Goal: Contribute content: Contribute content

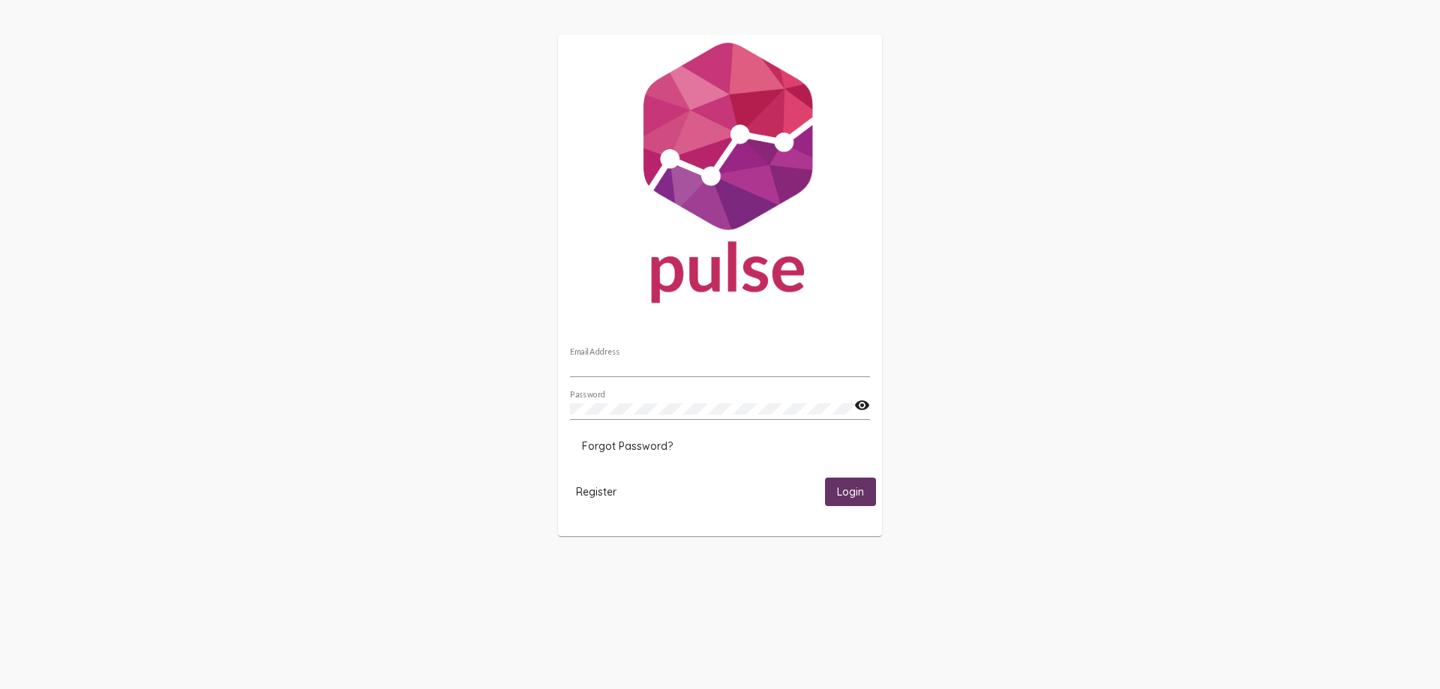
type input "areilly@sco-oc.org"
click at [864, 482] on button "Login" at bounding box center [850, 492] width 51 height 28
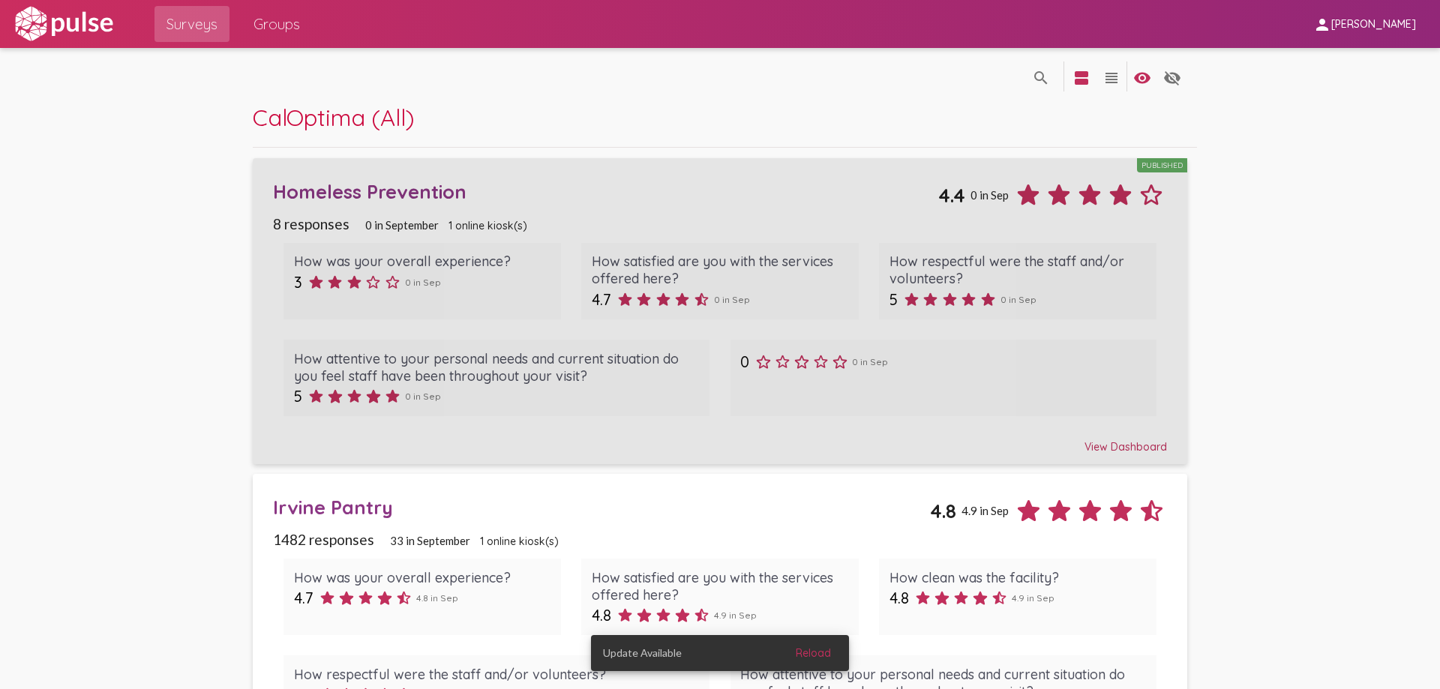
click at [425, 190] on div "Homeless Prevention" at bounding box center [605, 191] width 665 height 23
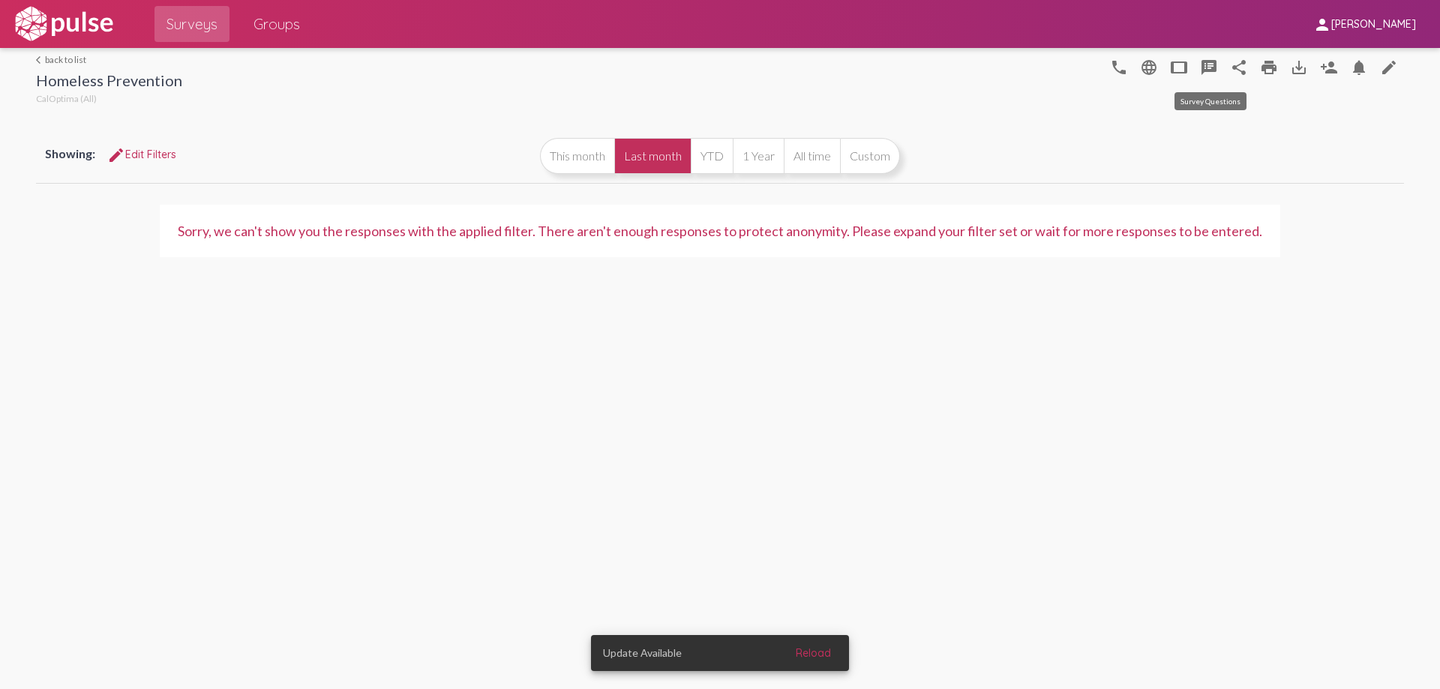
click at [1208, 72] on mat-icon "speaker_notes" at bounding box center [1209, 68] width 18 height 18
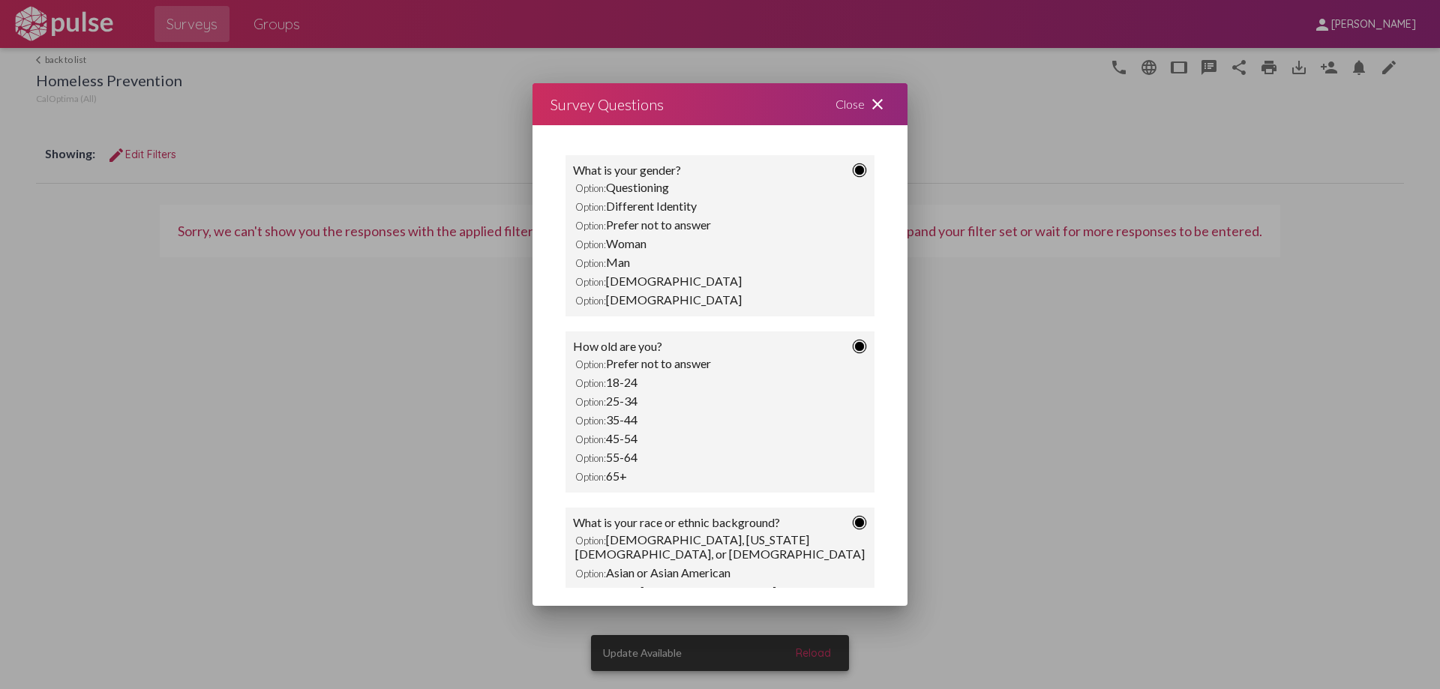
click at [1399, 68] on div at bounding box center [720, 344] width 1440 height 689
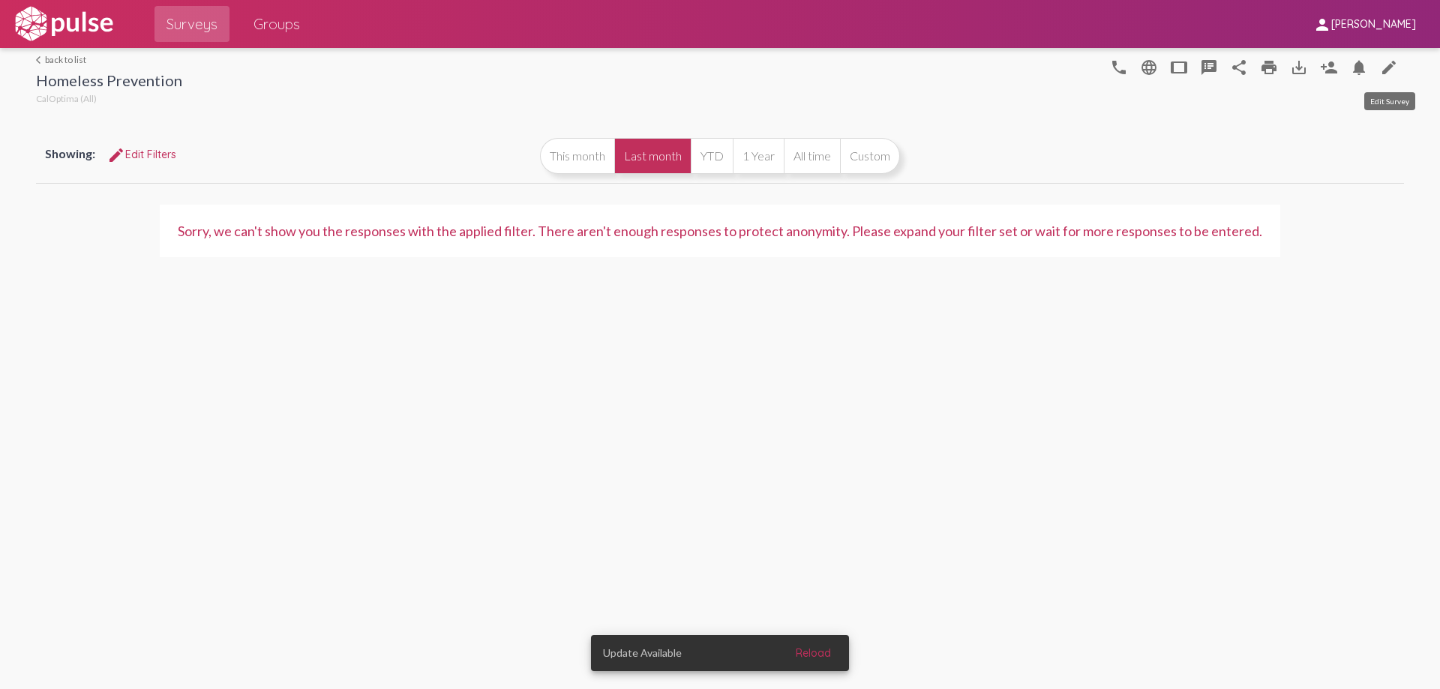
click at [1397, 65] on mat-icon "edit" at bounding box center [1389, 68] width 18 height 18
click at [1009, 134] on div "Showing: edit Edit Filters This month Last month YTD 1 Year All time Custom" at bounding box center [720, 156] width 1368 height 54
click at [1183, 66] on mat-icon "tablet" at bounding box center [1179, 68] width 18 height 18
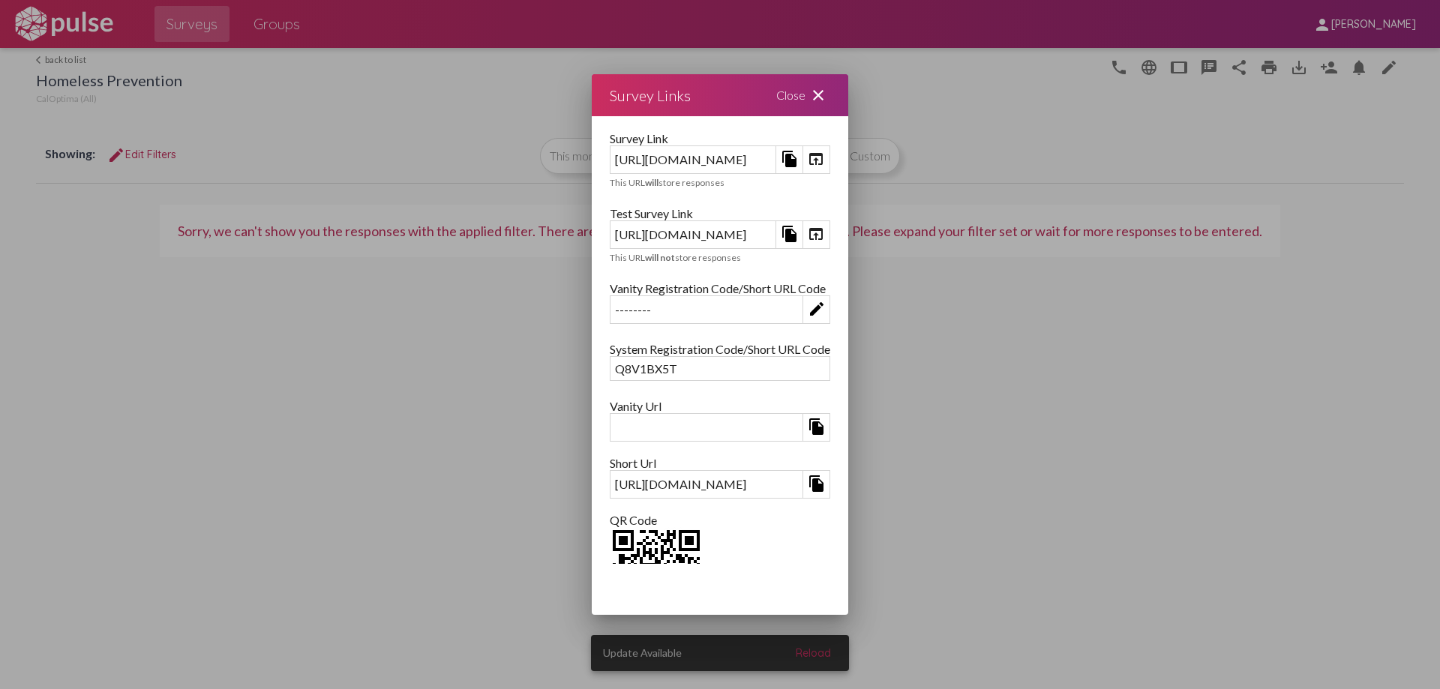
click at [799, 159] on mat-icon "file_copy" at bounding box center [790, 159] width 18 height 18
click at [799, 152] on mat-icon "file_copy" at bounding box center [790, 159] width 18 height 18
click at [799, 160] on mat-icon "file_copy" at bounding box center [790, 159] width 18 height 18
click at [827, 103] on mat-icon "close" at bounding box center [818, 95] width 18 height 18
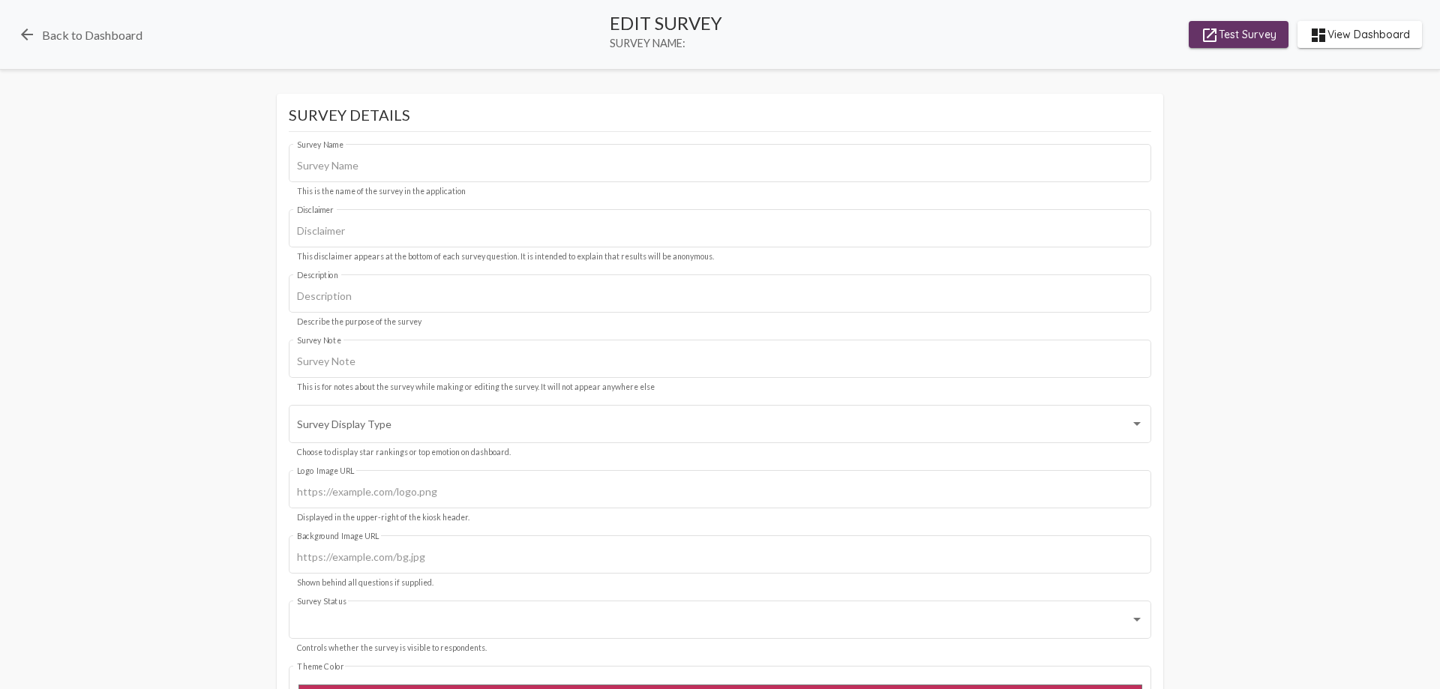
type input "Homeless Prevention"
type input "We value your privacy, your identity will remain anonymous."
type input "#c12f5c"
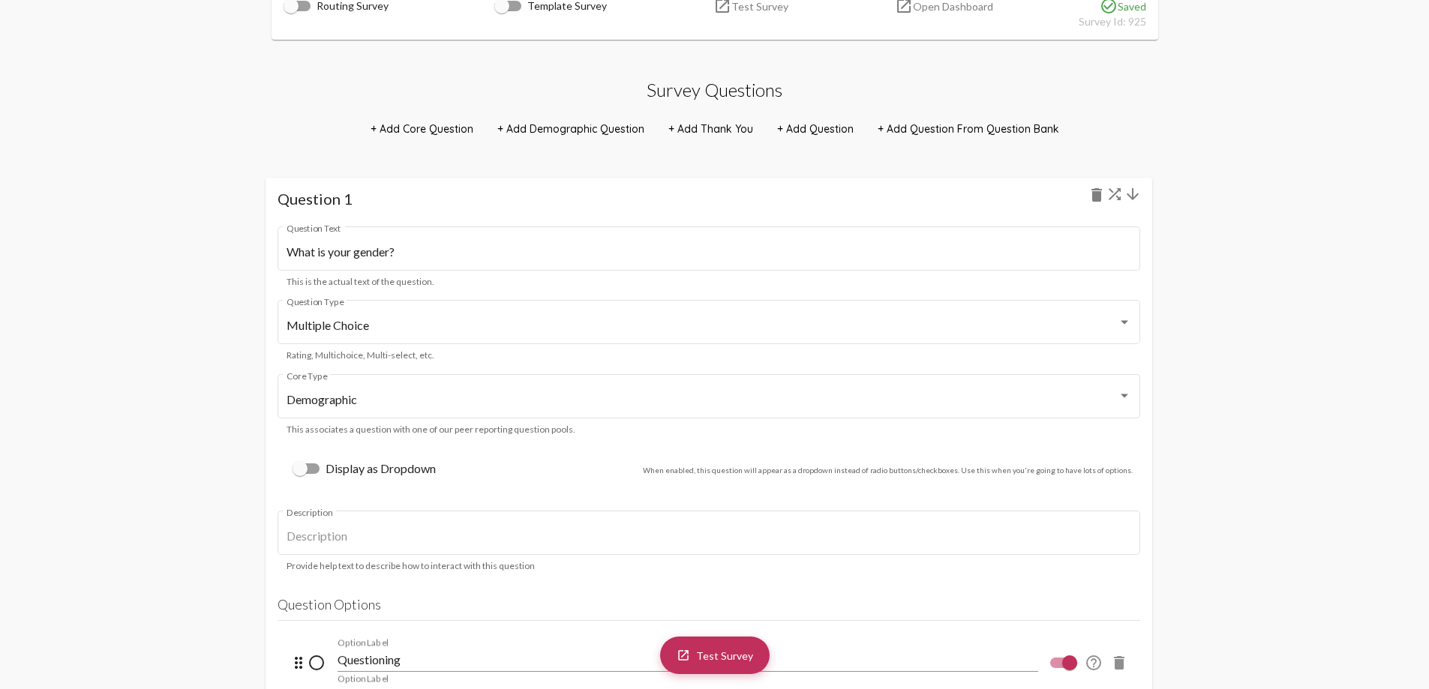
scroll to position [900, 0]
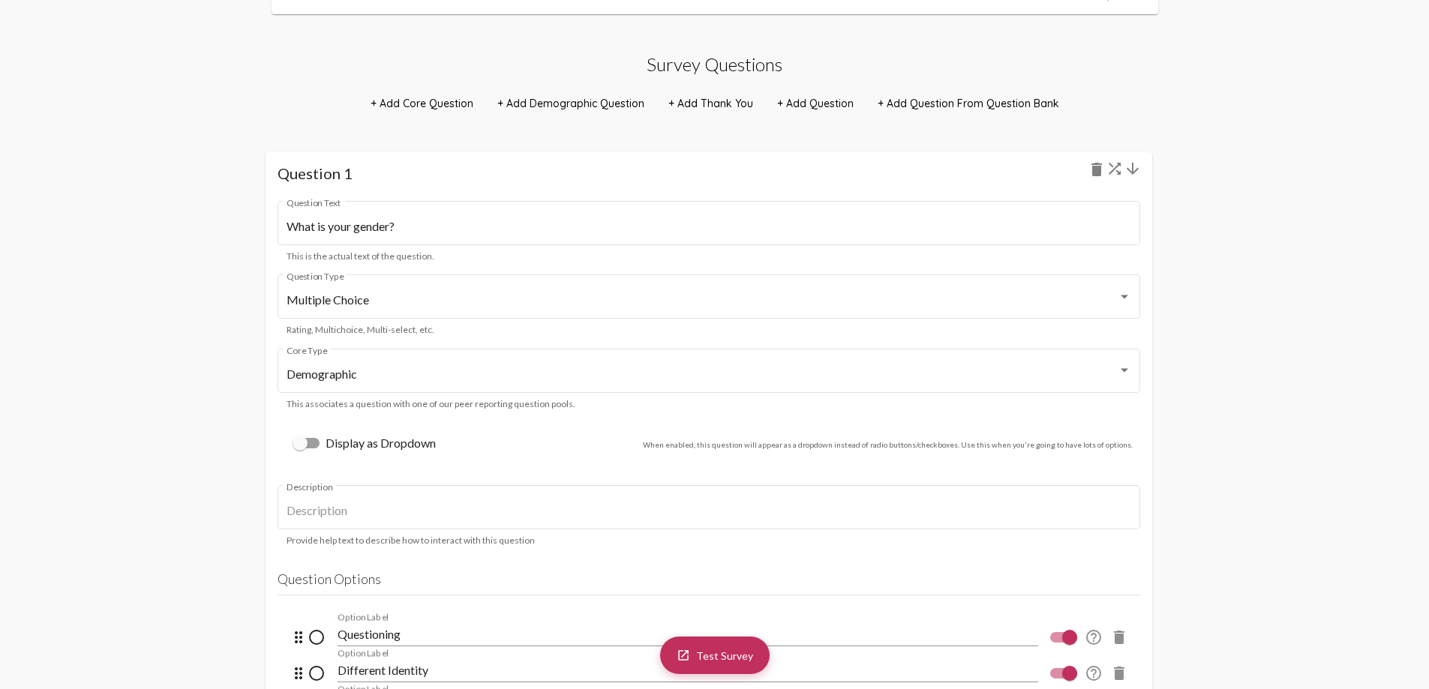
click at [1139, 175] on mat-icon "arrow_downward" at bounding box center [1133, 169] width 18 height 18
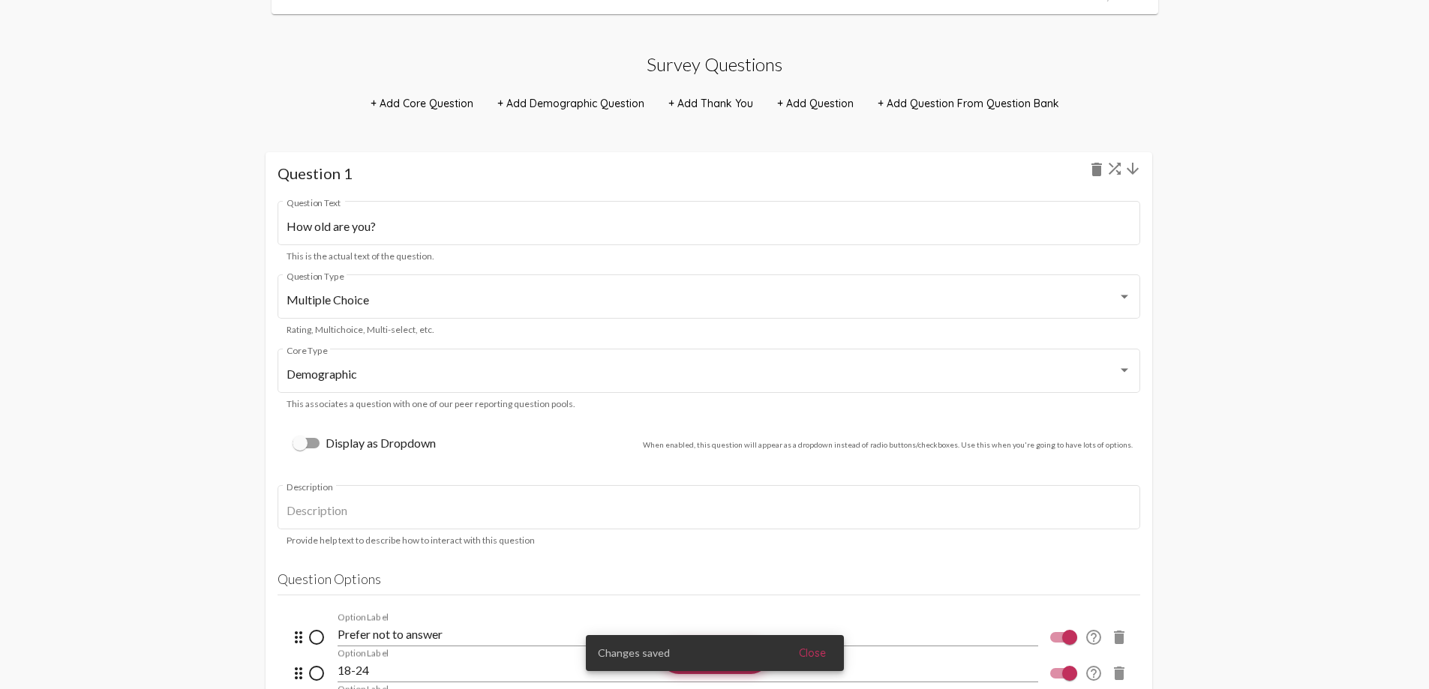
click at [1139, 175] on mat-icon "arrow_downward" at bounding box center [1133, 169] width 18 height 18
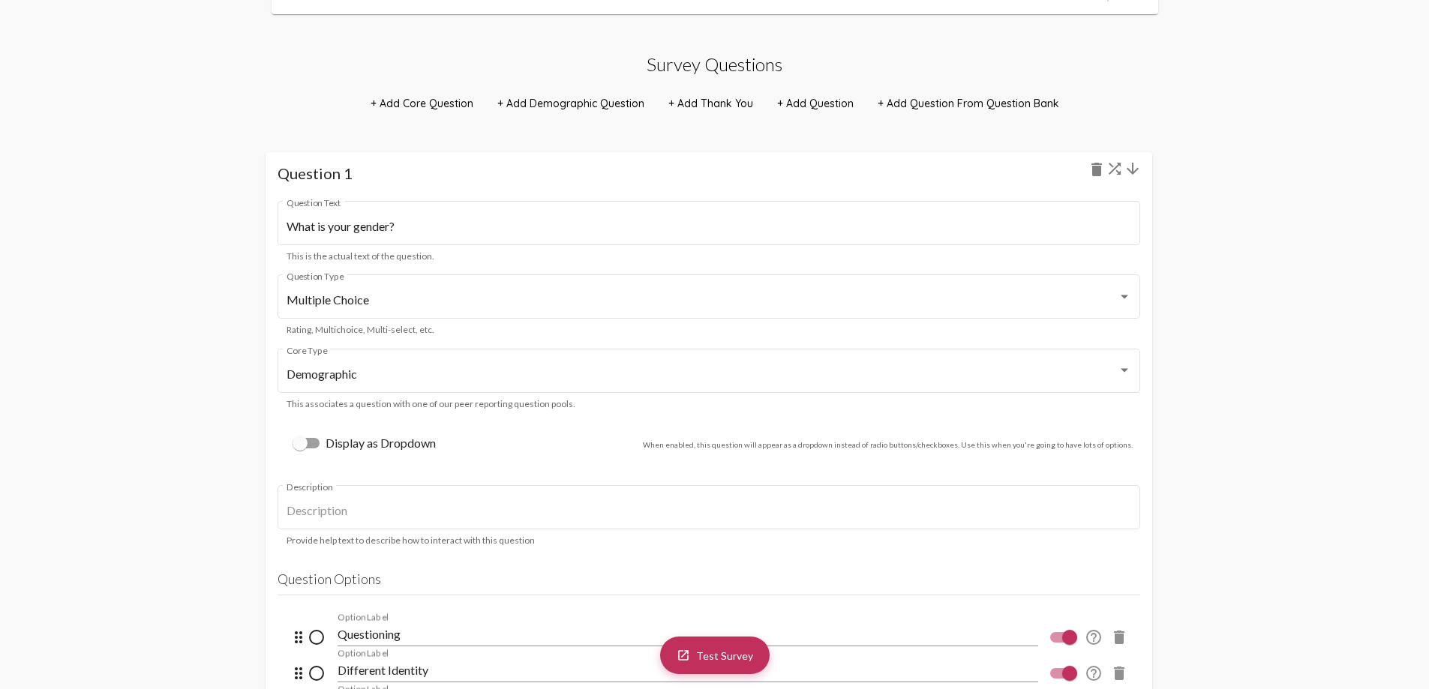
click at [1139, 175] on mat-icon "arrow_downward" at bounding box center [1133, 169] width 18 height 18
click at [1135, 173] on mat-icon "arrow_downward" at bounding box center [1133, 169] width 18 height 18
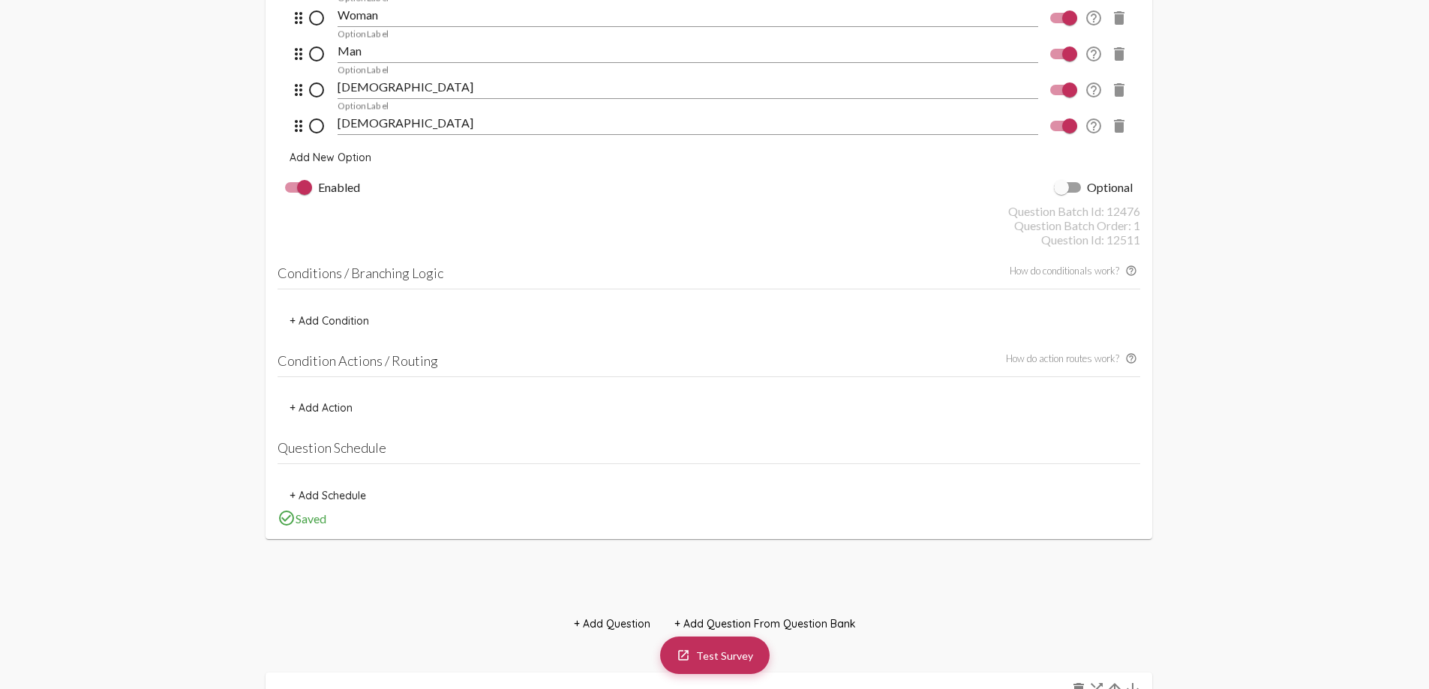
scroll to position [1950, 0]
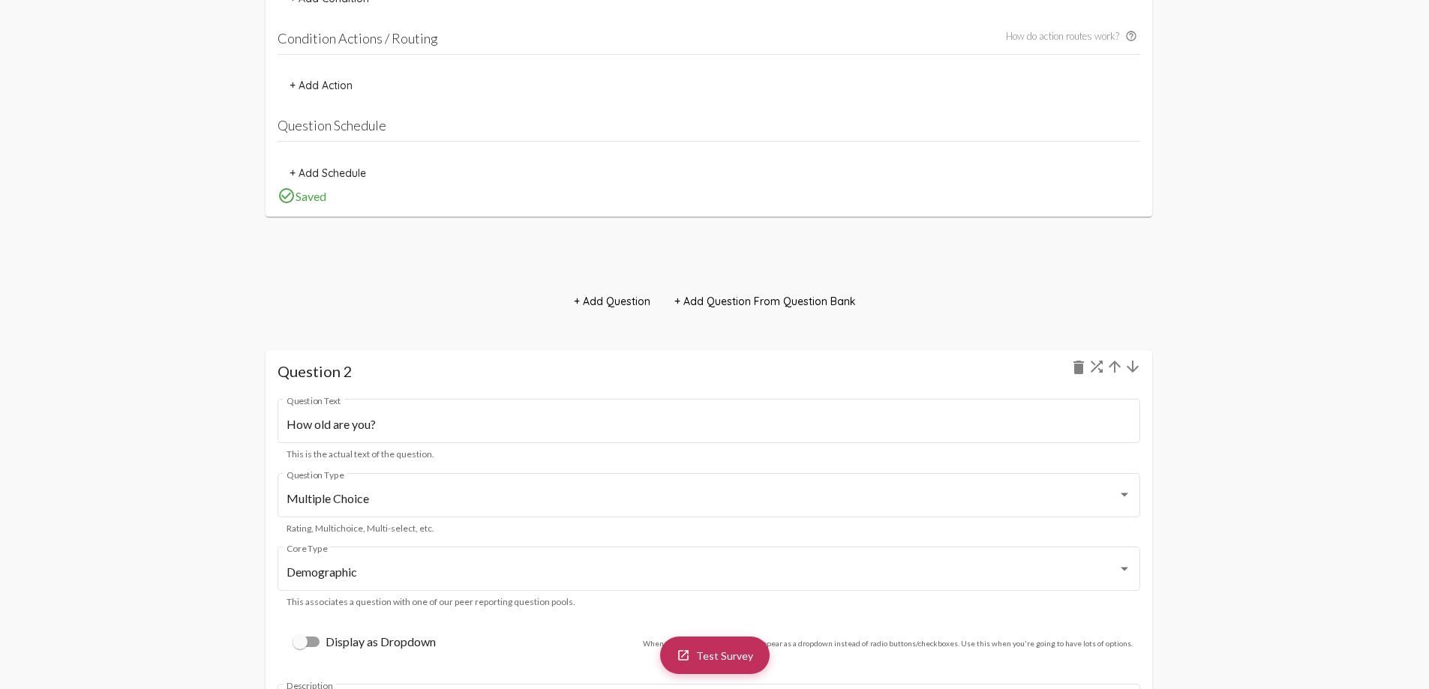
click at [1137, 365] on mat-icon "arrow_downward" at bounding box center [1133, 367] width 18 height 18
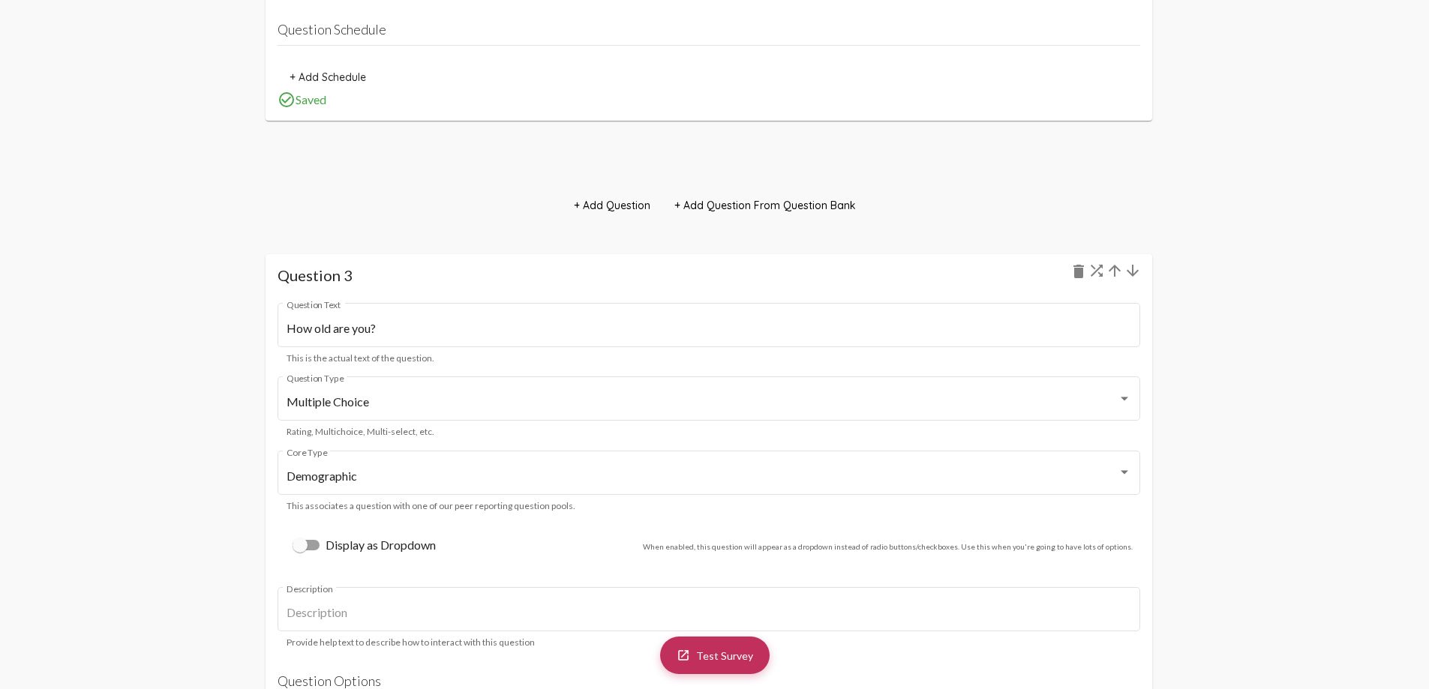
scroll to position [3376, 0]
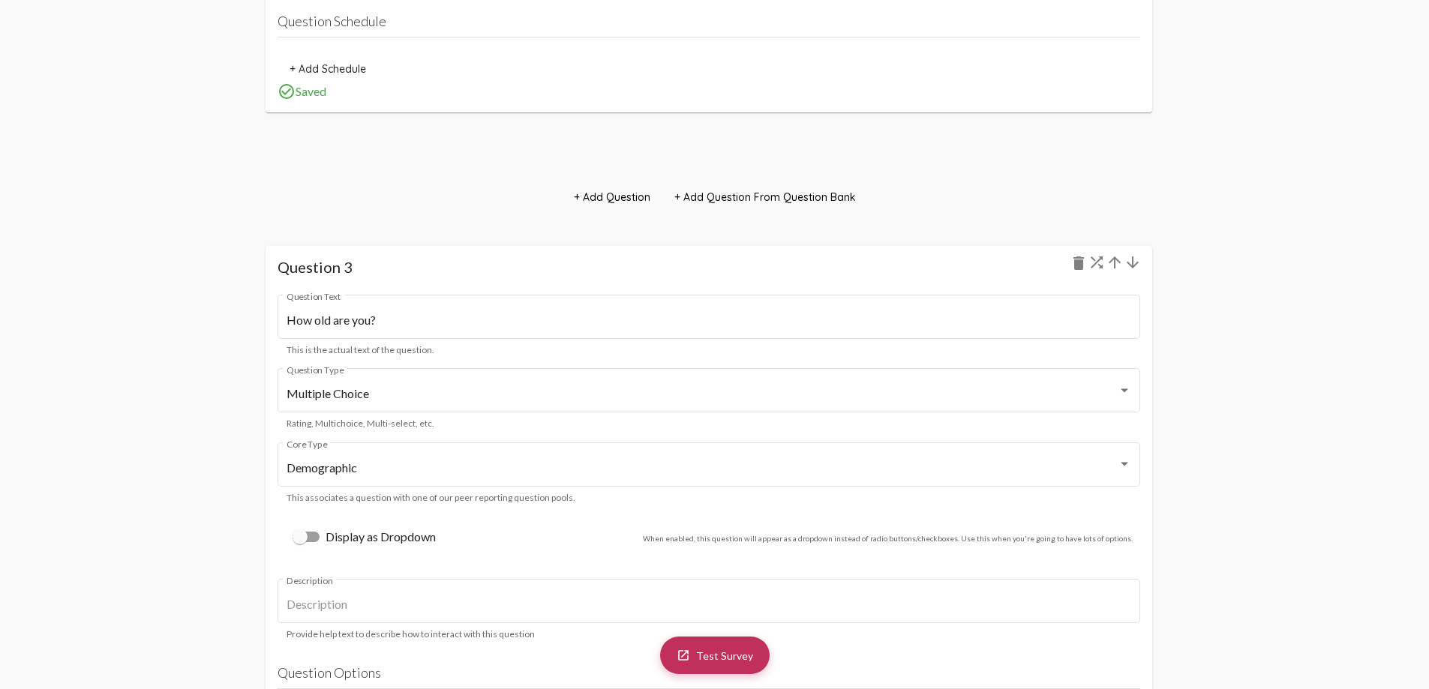
click at [1135, 266] on mat-icon "arrow_downward" at bounding box center [1133, 263] width 18 height 18
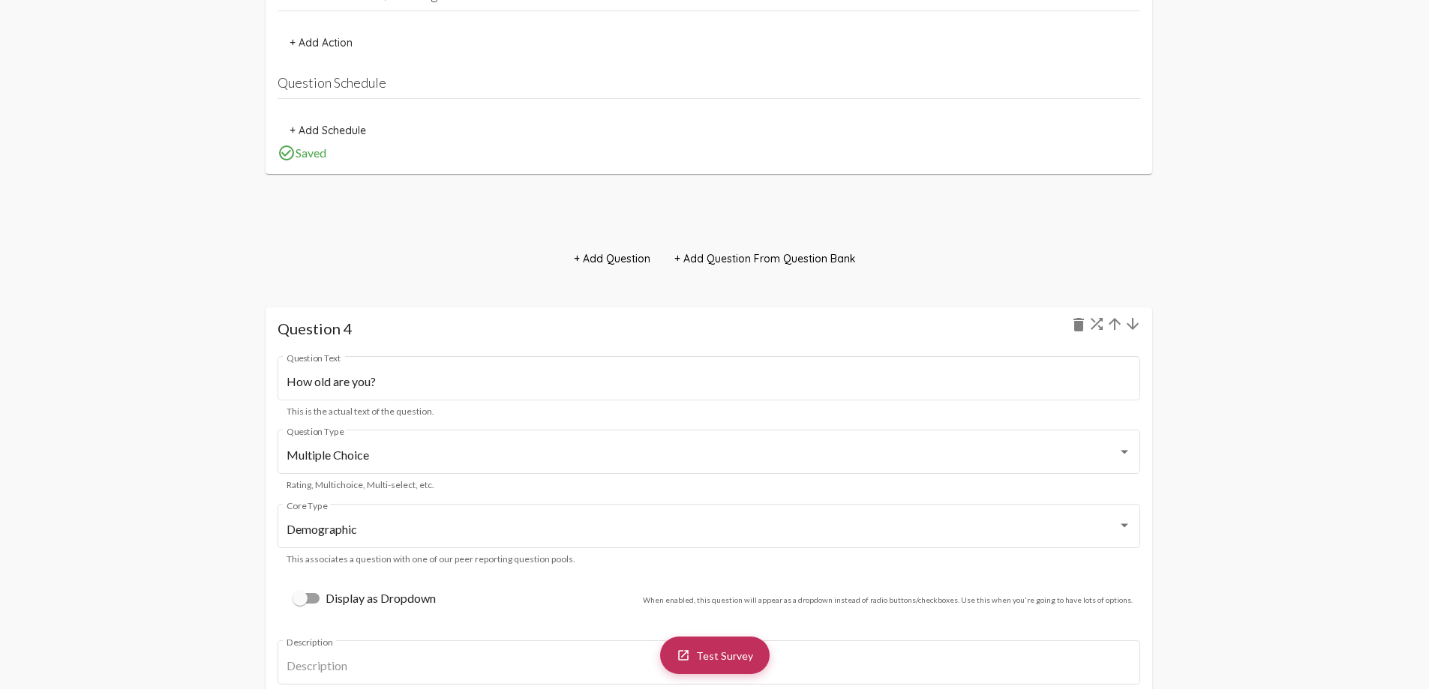
scroll to position [4501, 0]
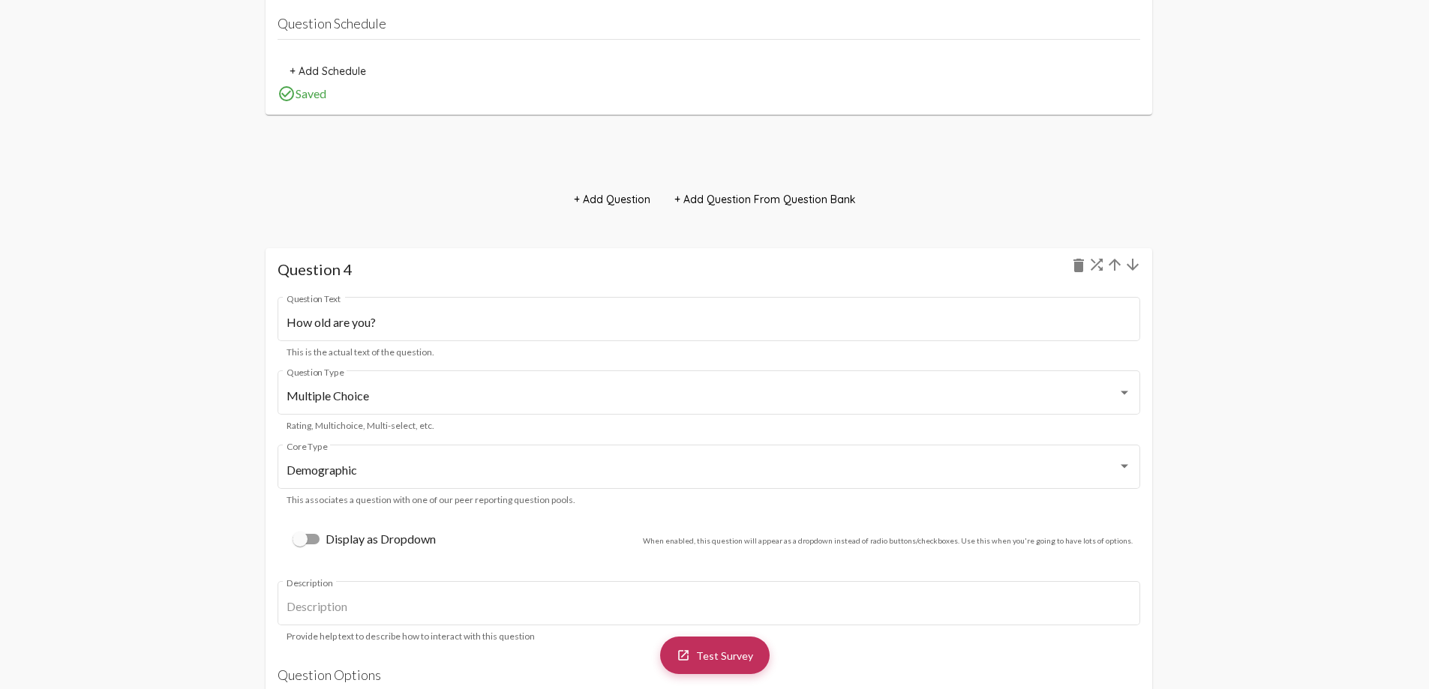
click at [1134, 271] on mat-icon "arrow_downward" at bounding box center [1133, 265] width 18 height 18
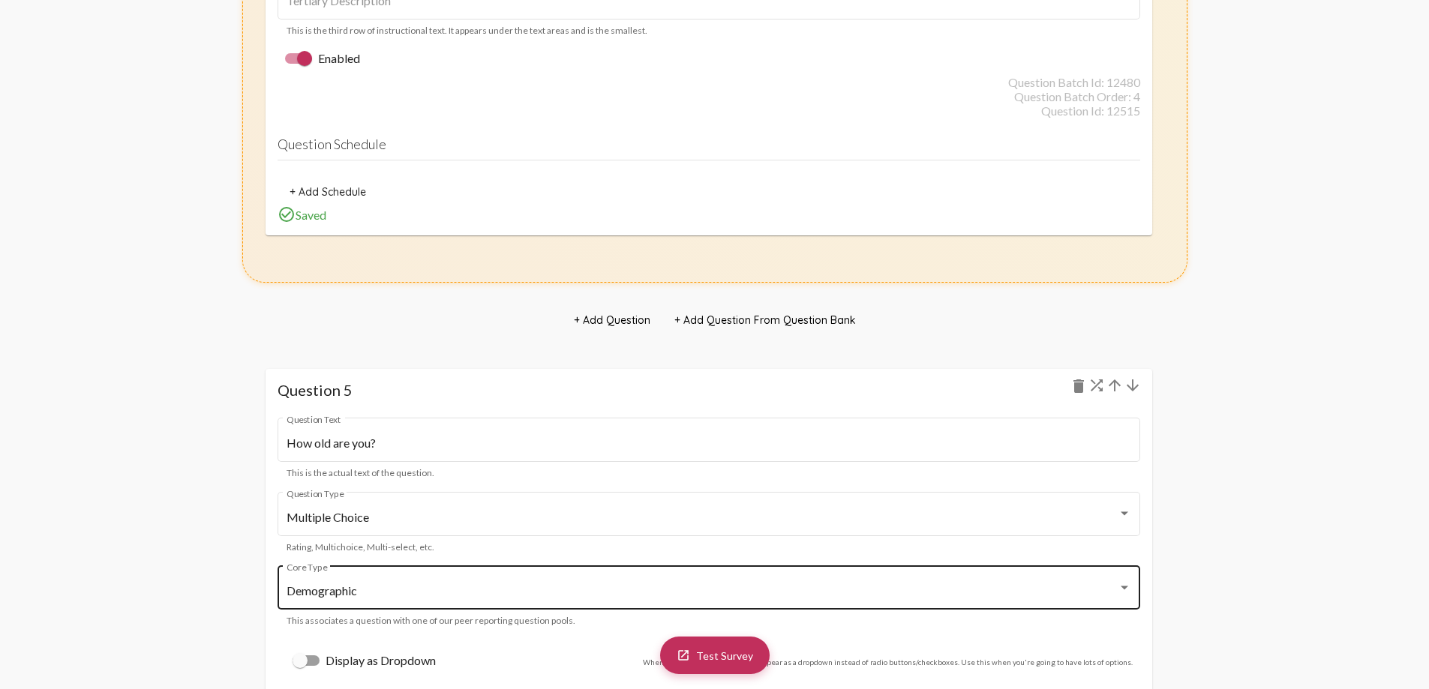
scroll to position [5326, 0]
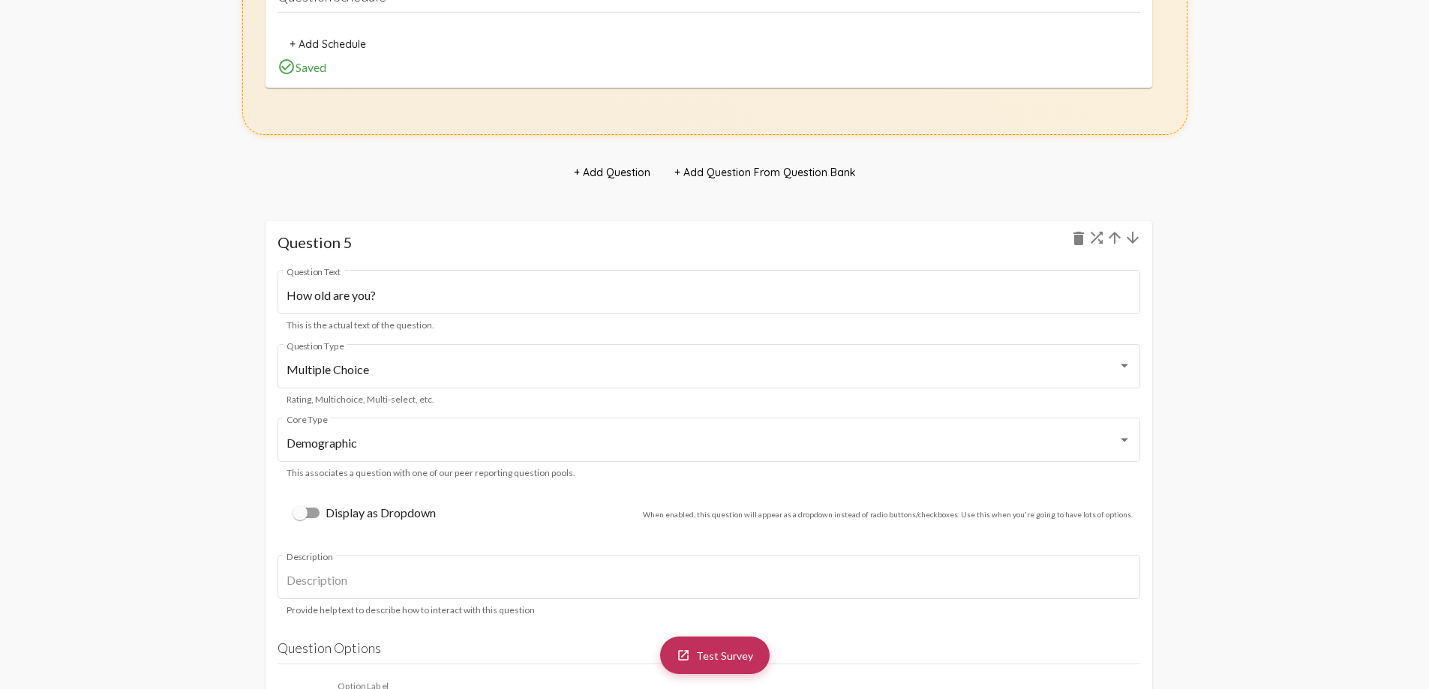
click at [1134, 237] on mat-icon "arrow_downward" at bounding box center [1133, 238] width 18 height 18
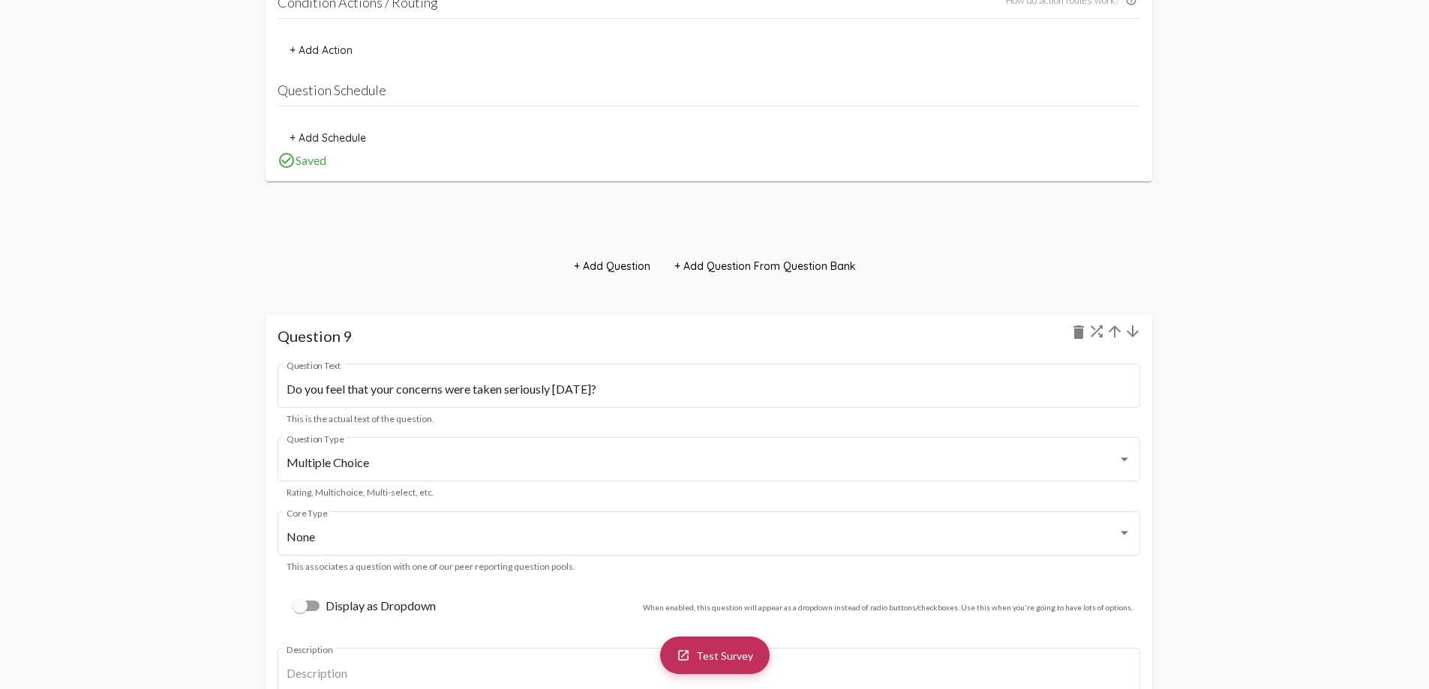
scroll to position [9228, 0]
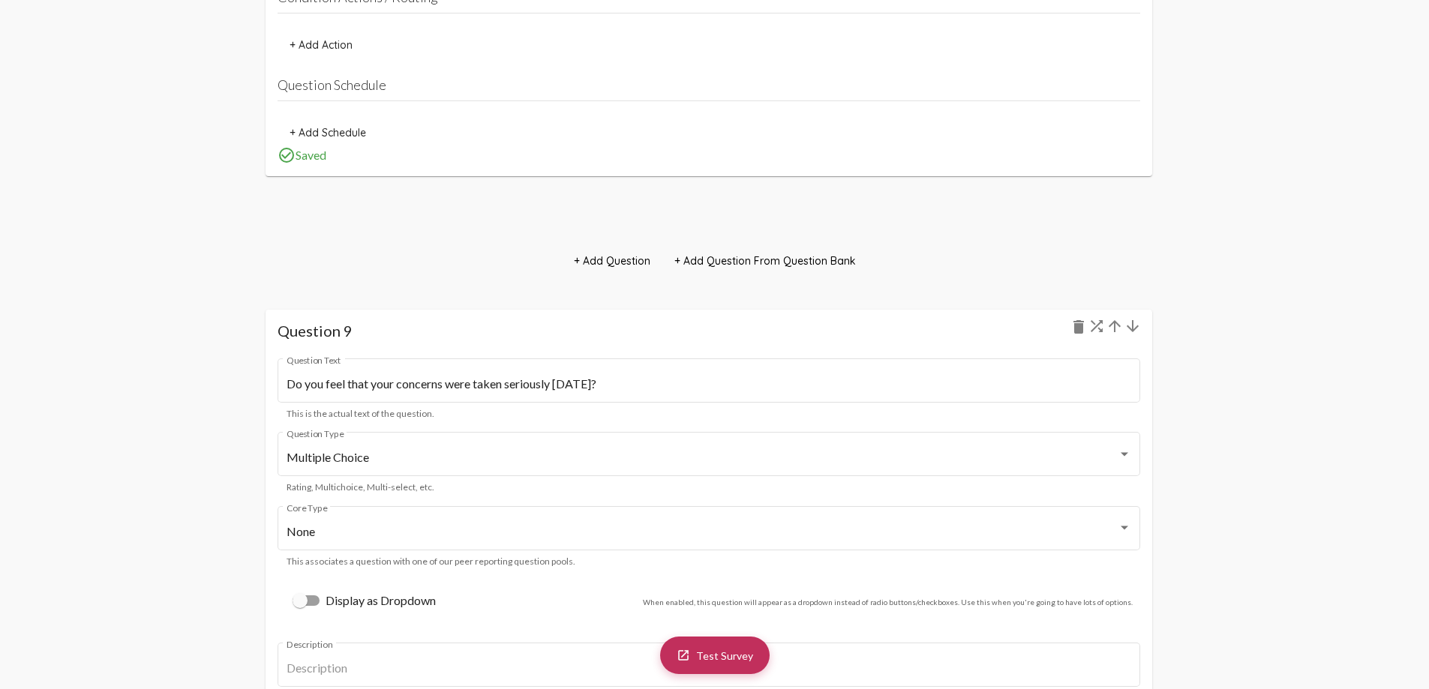
click at [1121, 325] on mat-icon "arrow_upward" at bounding box center [1115, 326] width 18 height 18
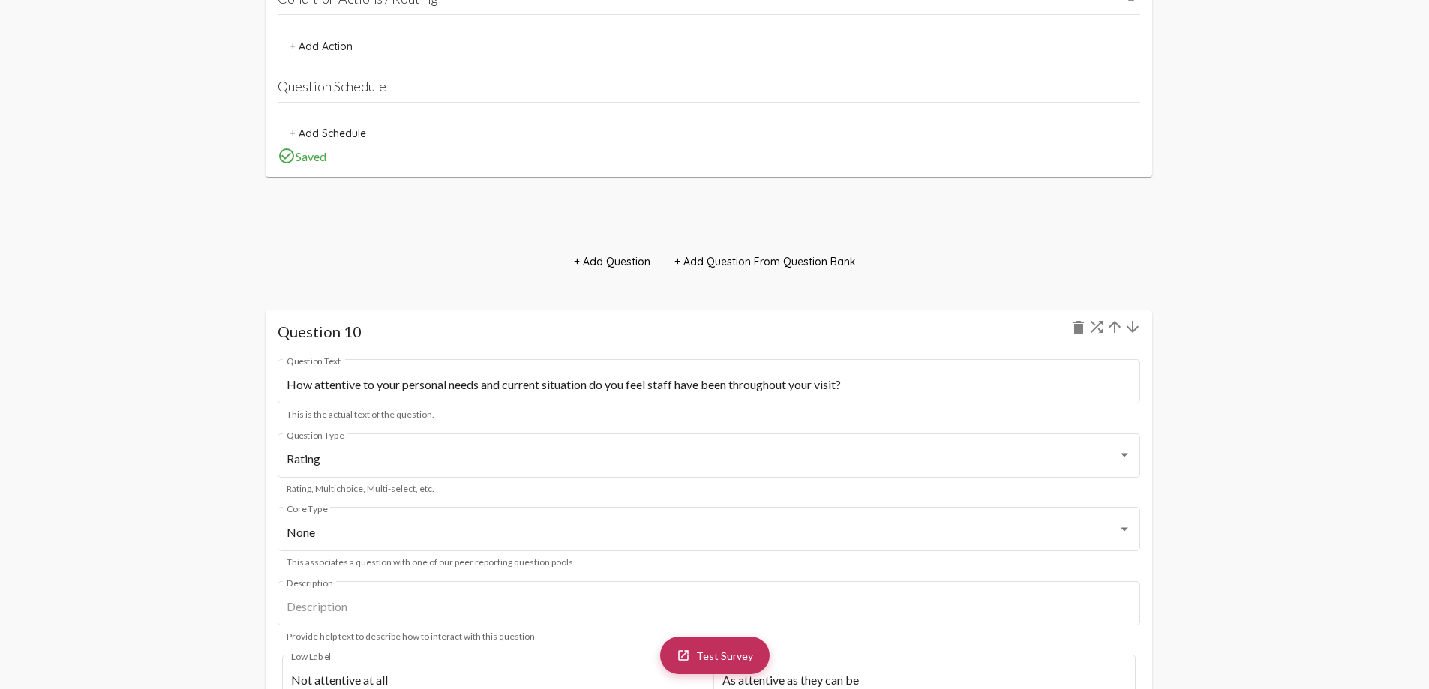
scroll to position [10405, 0]
click at [1114, 328] on mat-icon "arrow_upward" at bounding box center [1115, 326] width 18 height 18
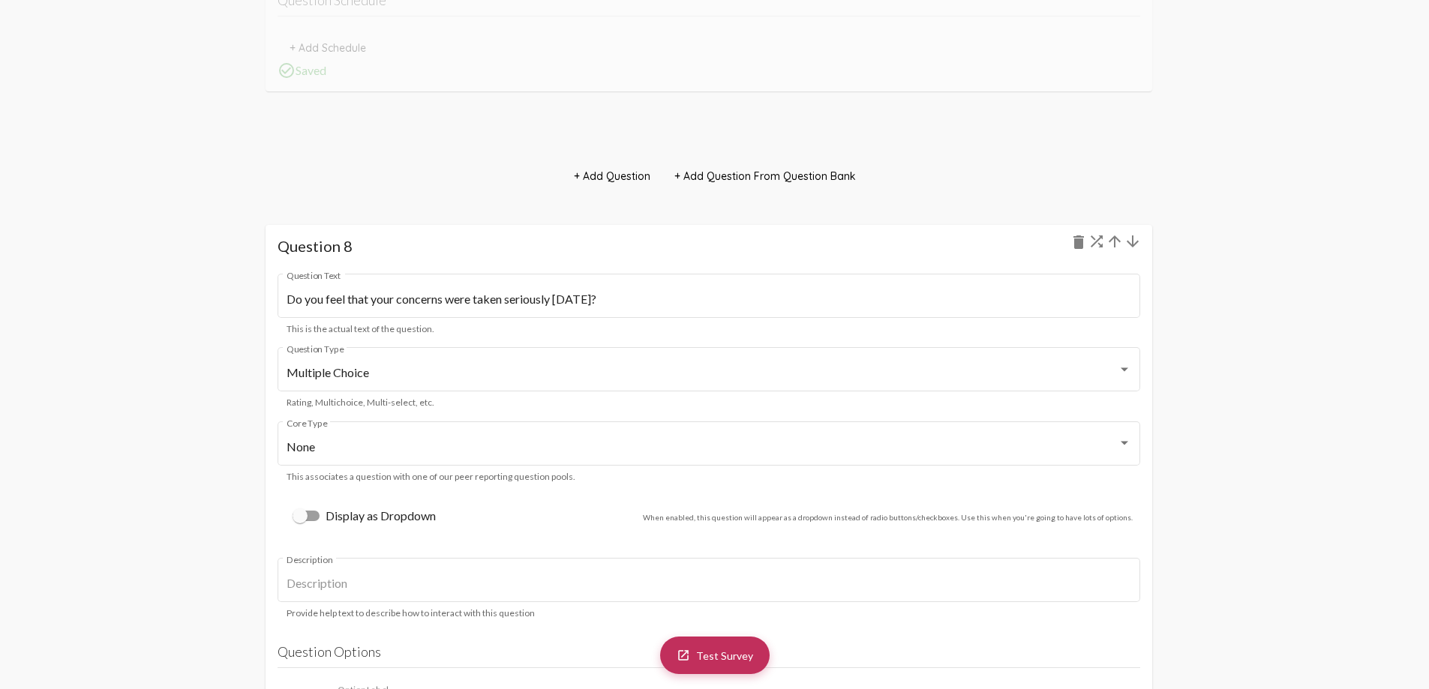
scroll to position [8393, 0]
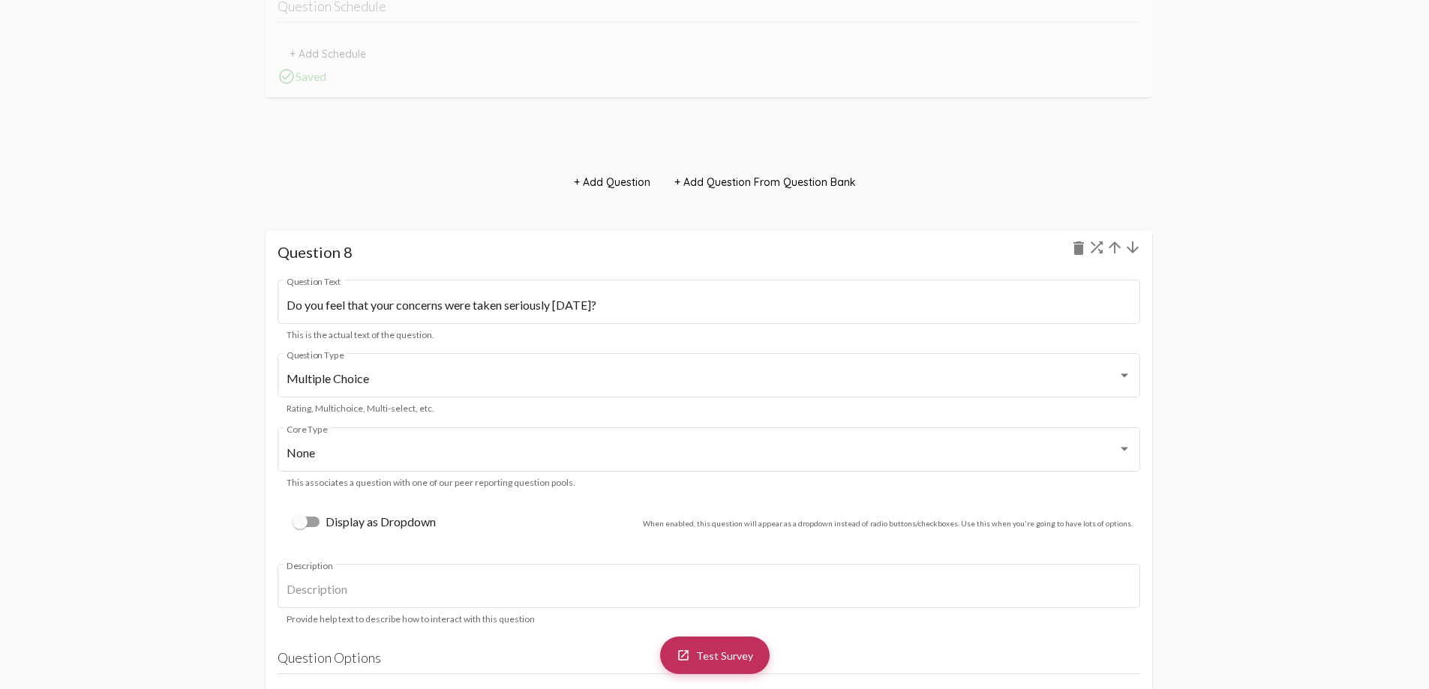
click at [1113, 250] on mat-icon "arrow_upward" at bounding box center [1115, 248] width 18 height 18
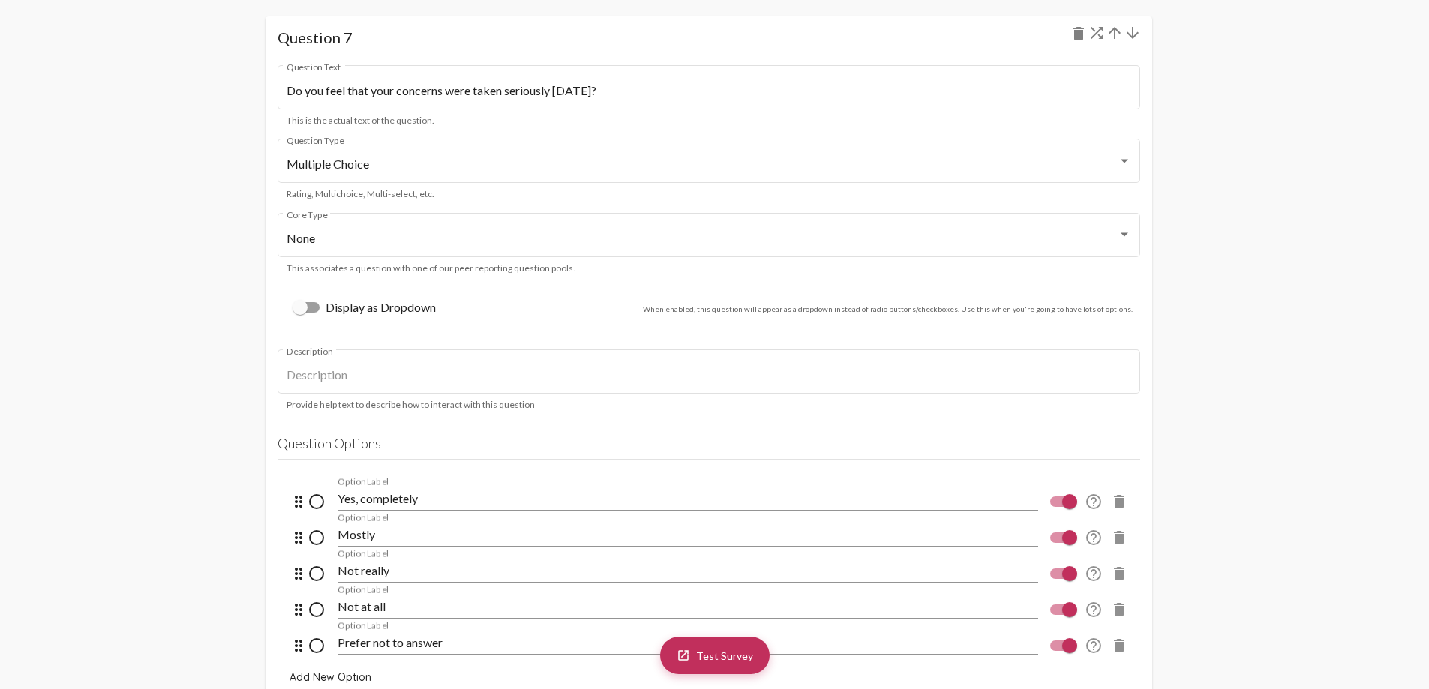
scroll to position [7544, 0]
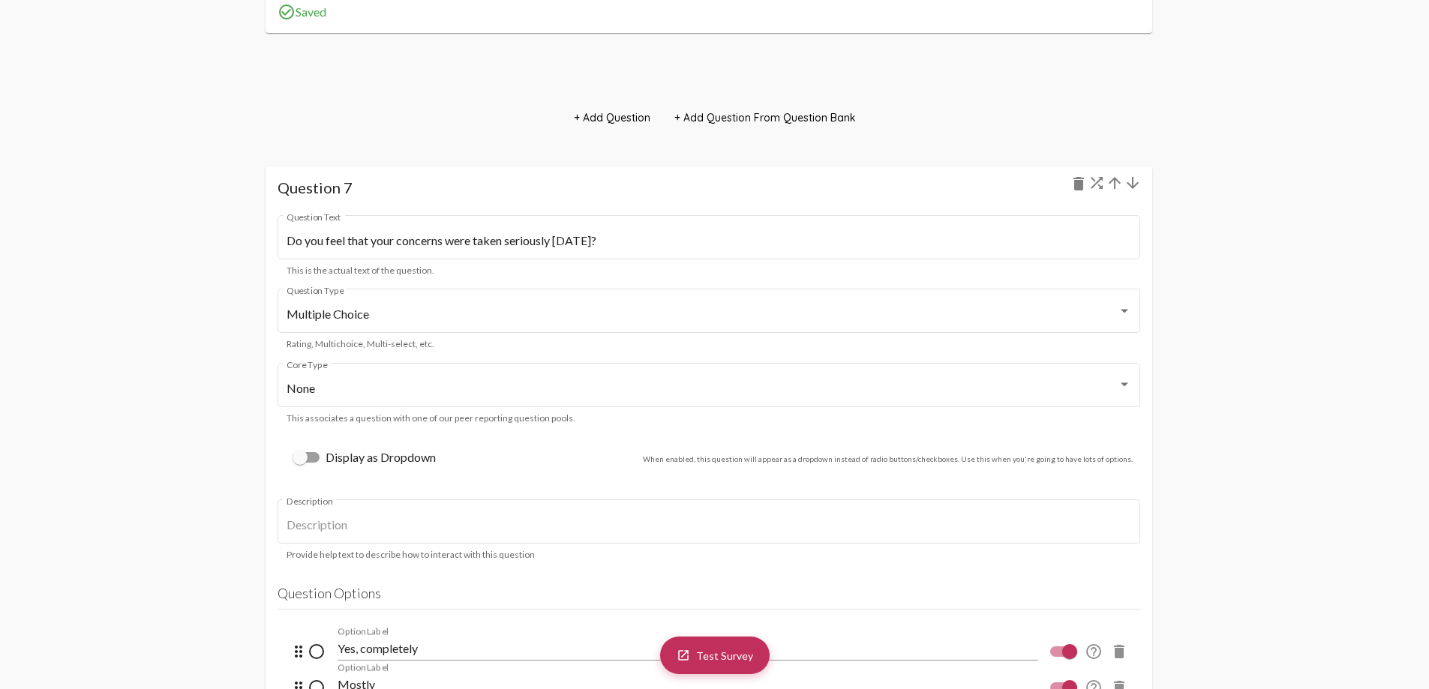
click at [1112, 182] on mat-icon "arrow_upward" at bounding box center [1115, 183] width 18 height 18
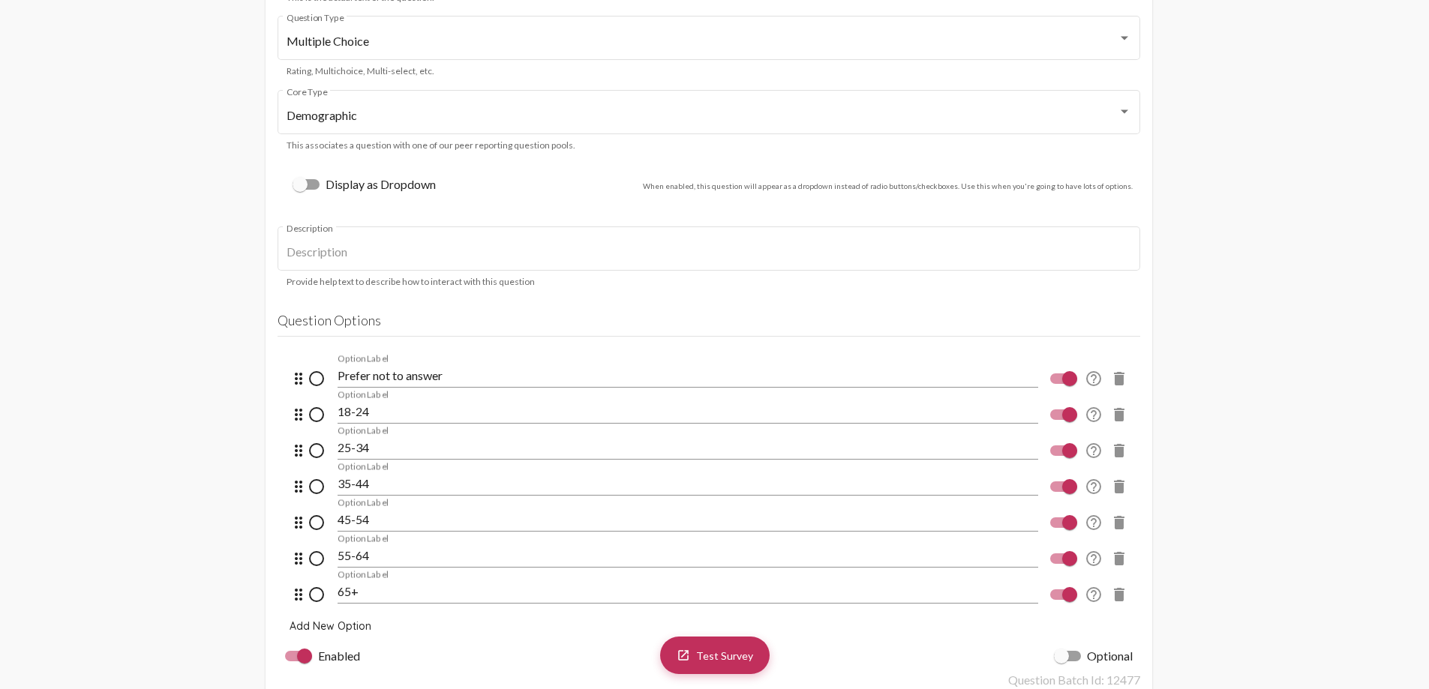
scroll to position [7295, 0]
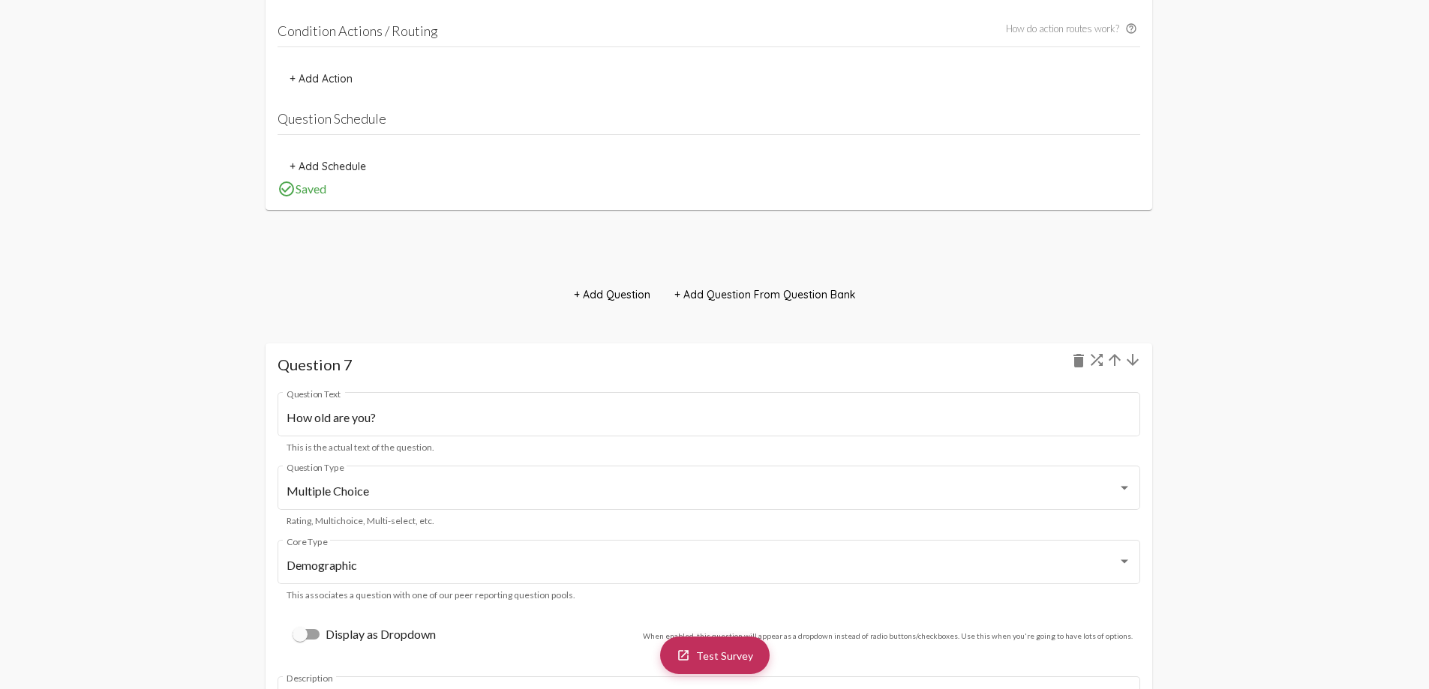
click at [332, 358] on h1 "Question 7 delete" at bounding box center [709, 365] width 863 height 18
drag, startPoint x: 578, startPoint y: 359, endPoint x: 576, endPoint y: 317, distance: 42.8
click at [576, 317] on div "launch Test Survey Survey Details Homeless Prevention Survey Name This is the n…" at bounding box center [714, 449] width 1429 height 15300
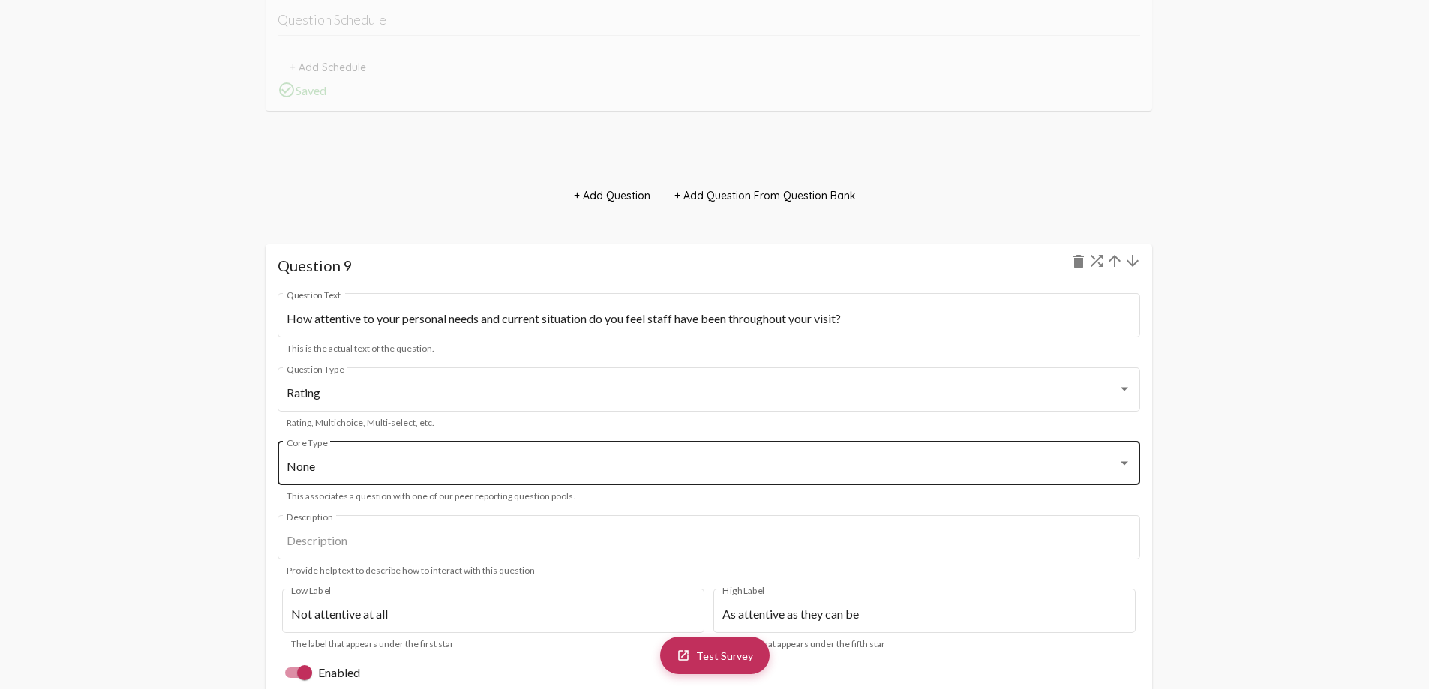
scroll to position [9695, 0]
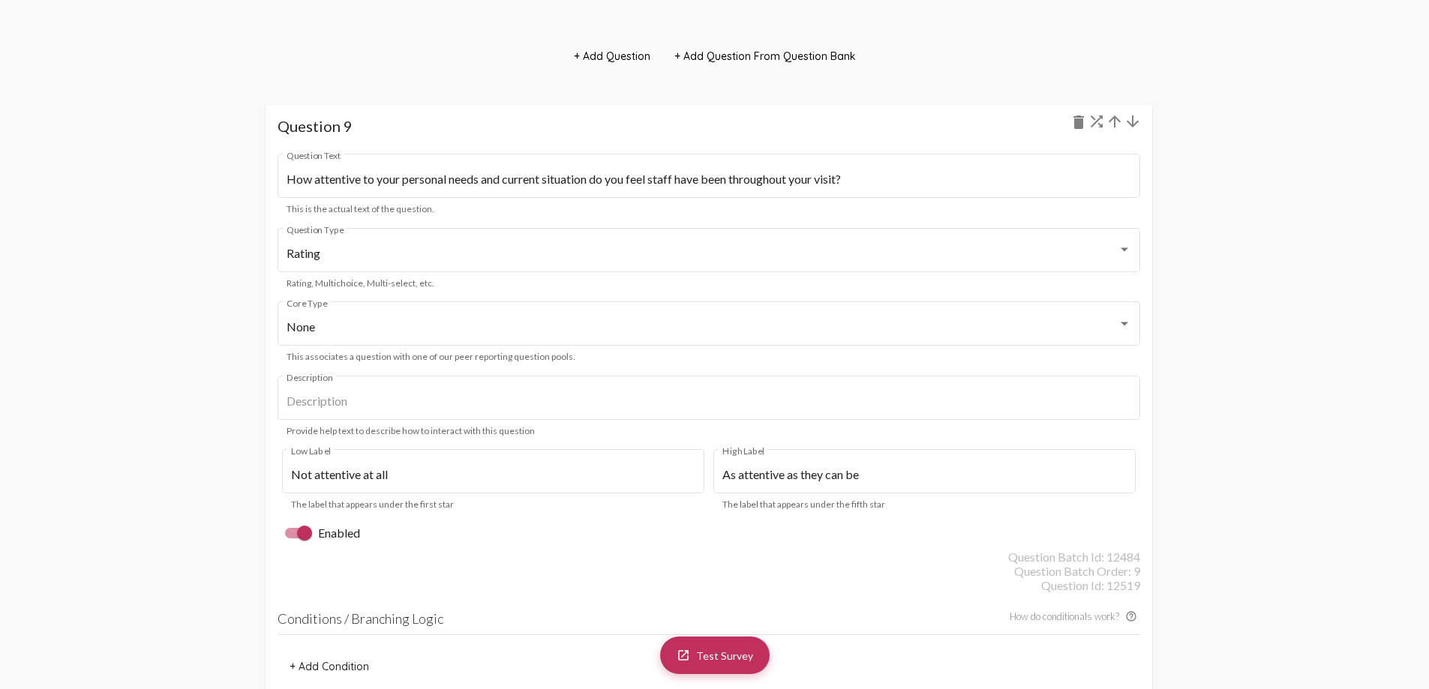
click at [1112, 122] on mat-icon "arrow_upward" at bounding box center [1115, 122] width 18 height 18
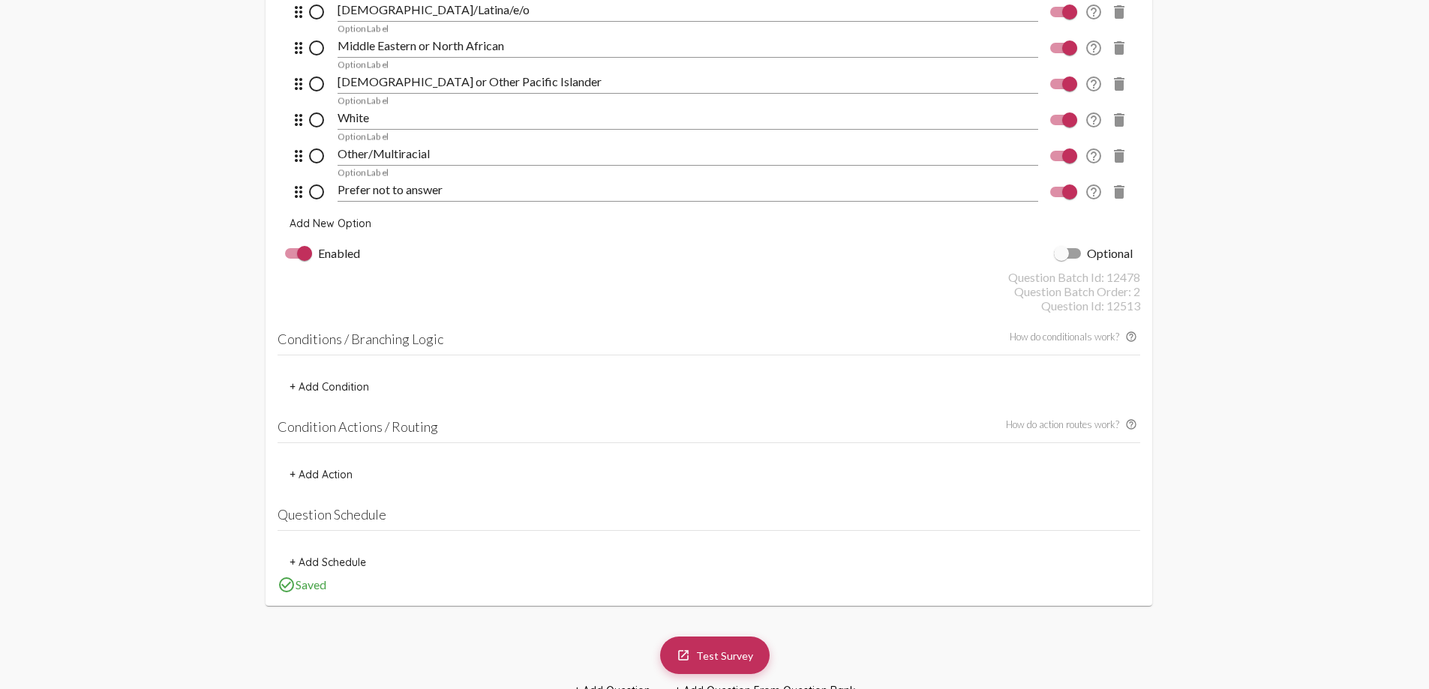
scroll to position [3257, 0]
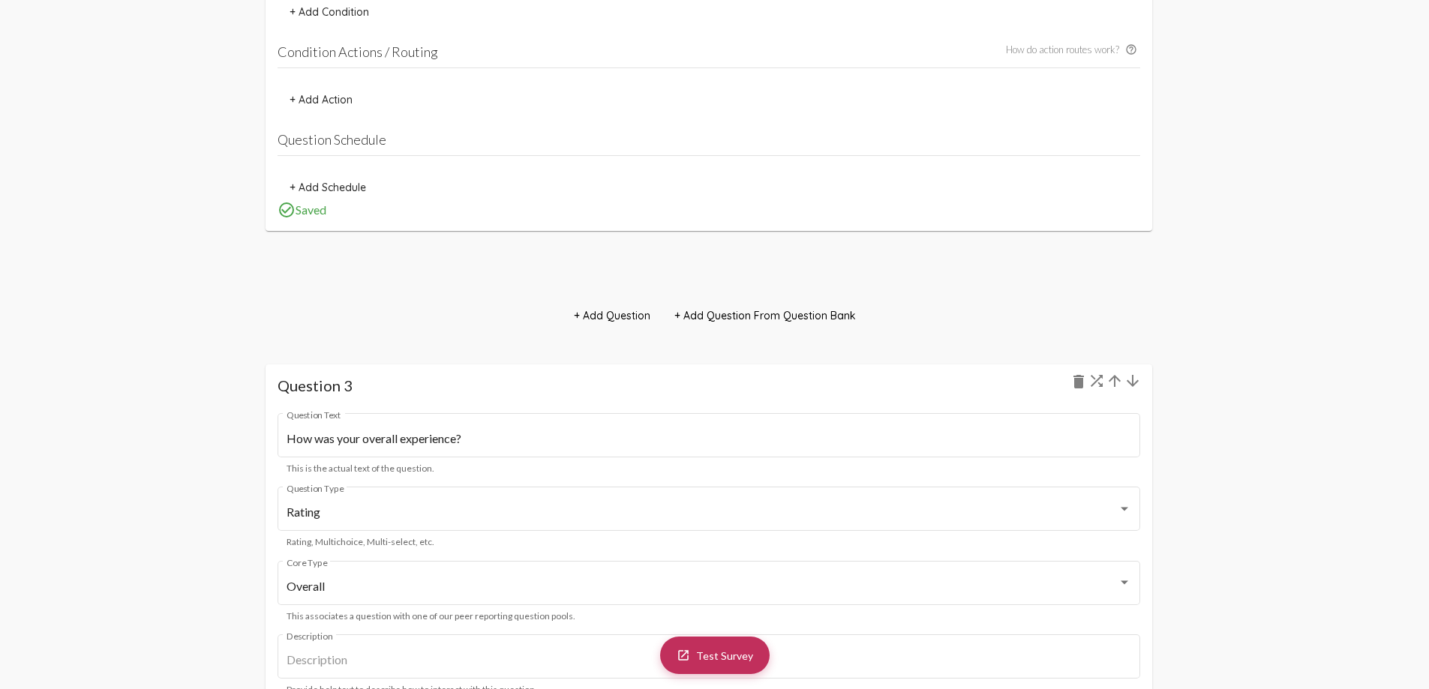
click at [1117, 383] on mat-icon "arrow_upward" at bounding box center [1115, 381] width 18 height 18
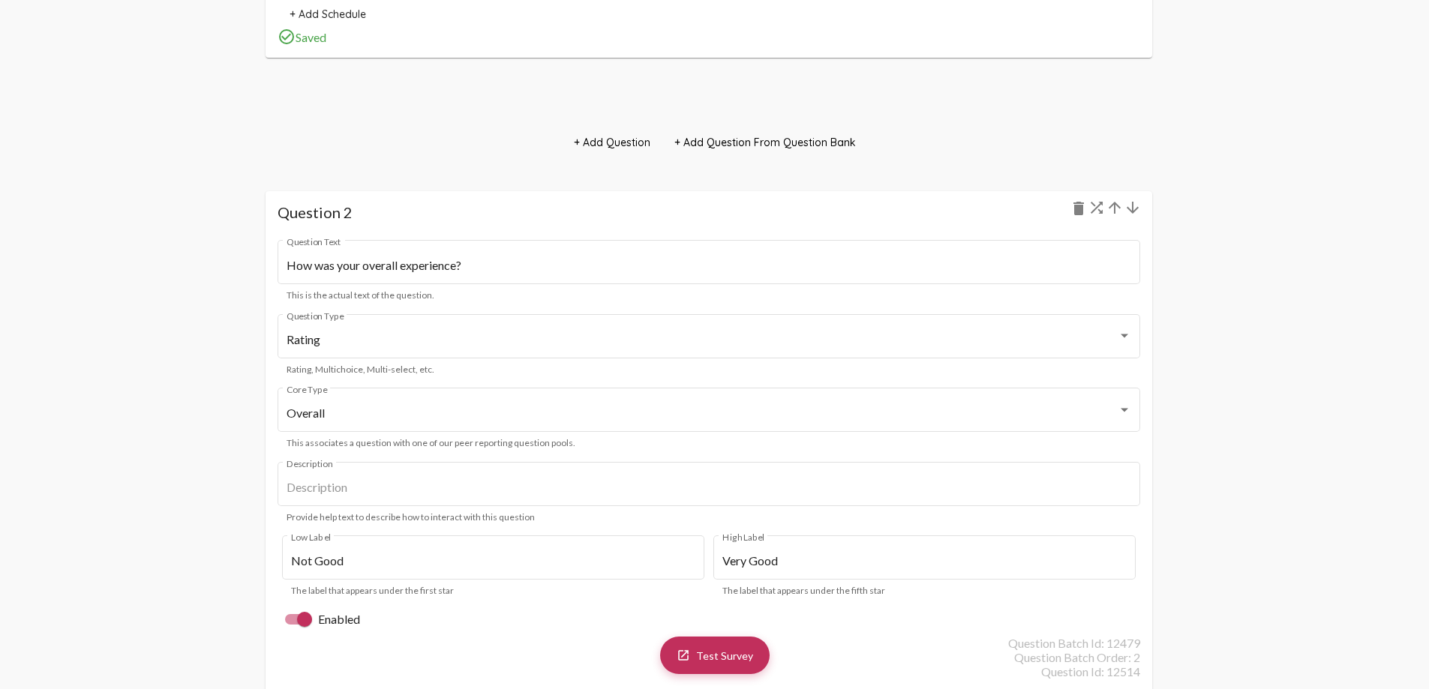
scroll to position [2059, 0]
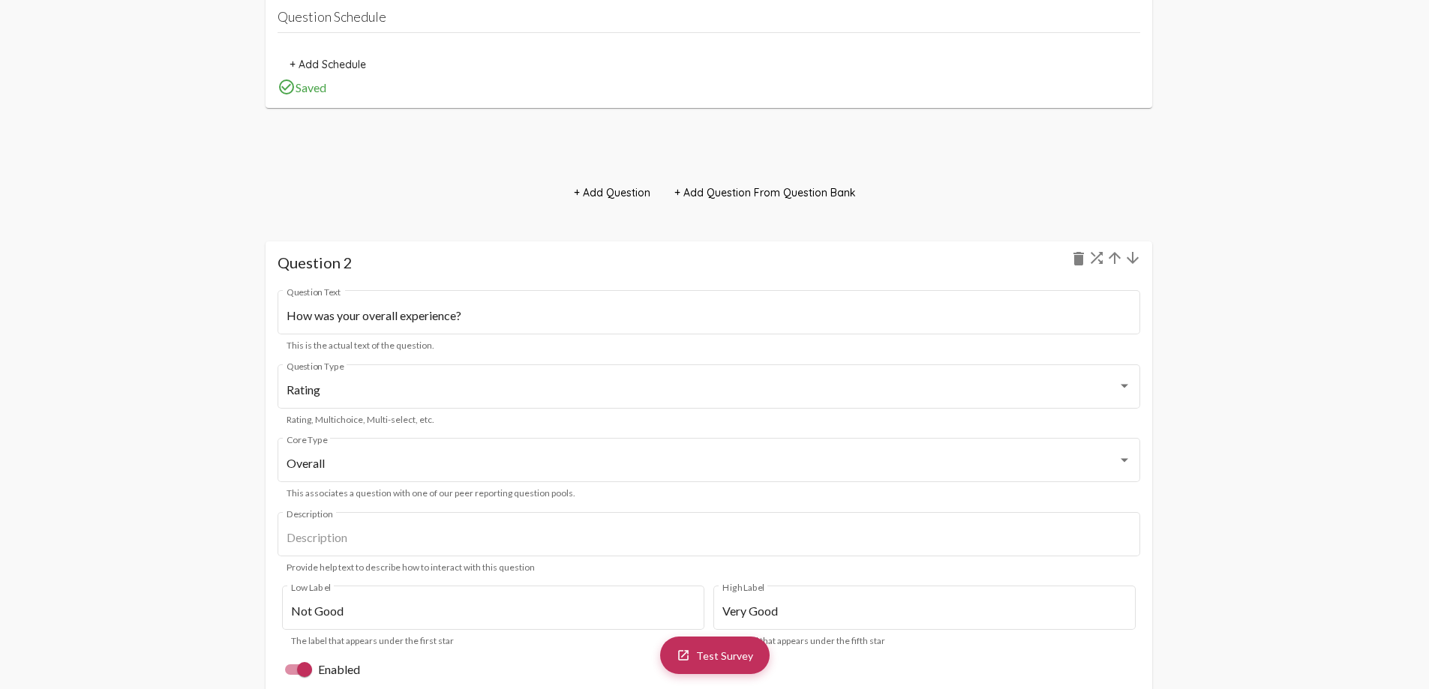
click at [1110, 258] on mat-icon "arrow_upward" at bounding box center [1115, 258] width 18 height 18
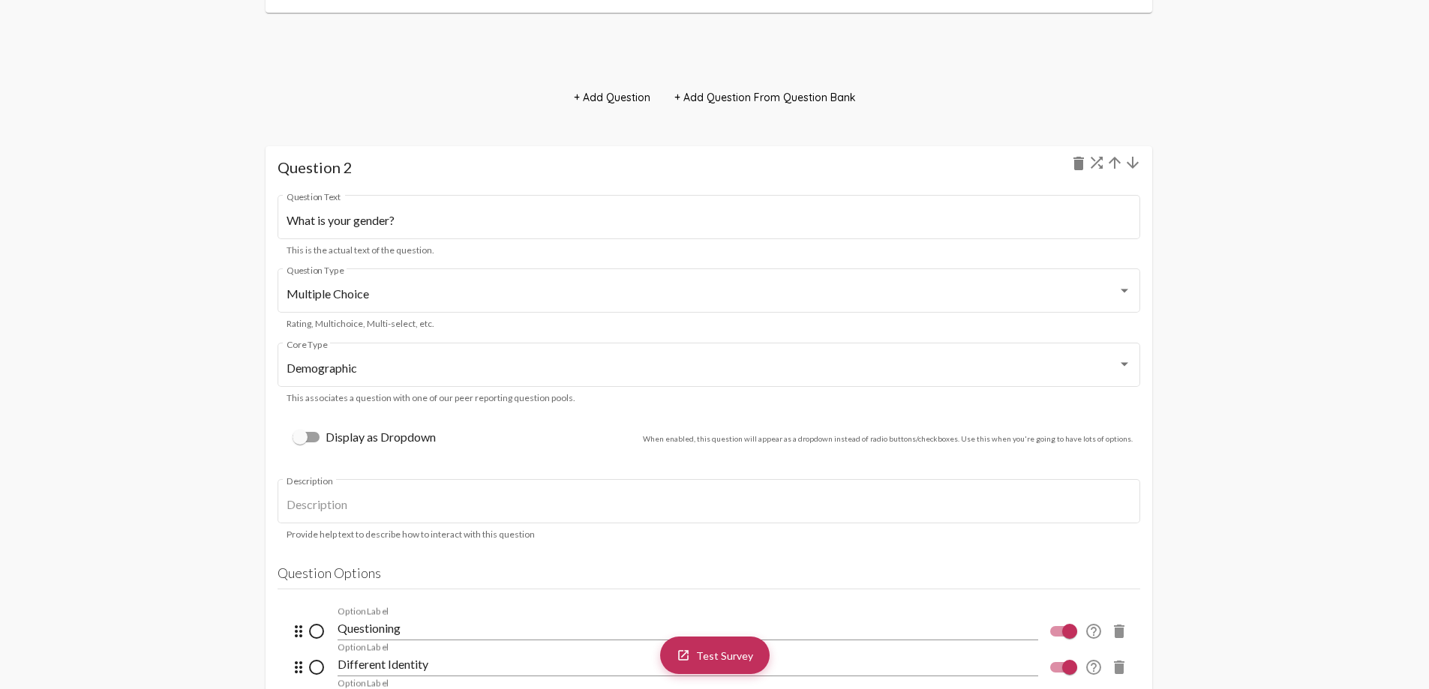
scroll to position [1875, 0]
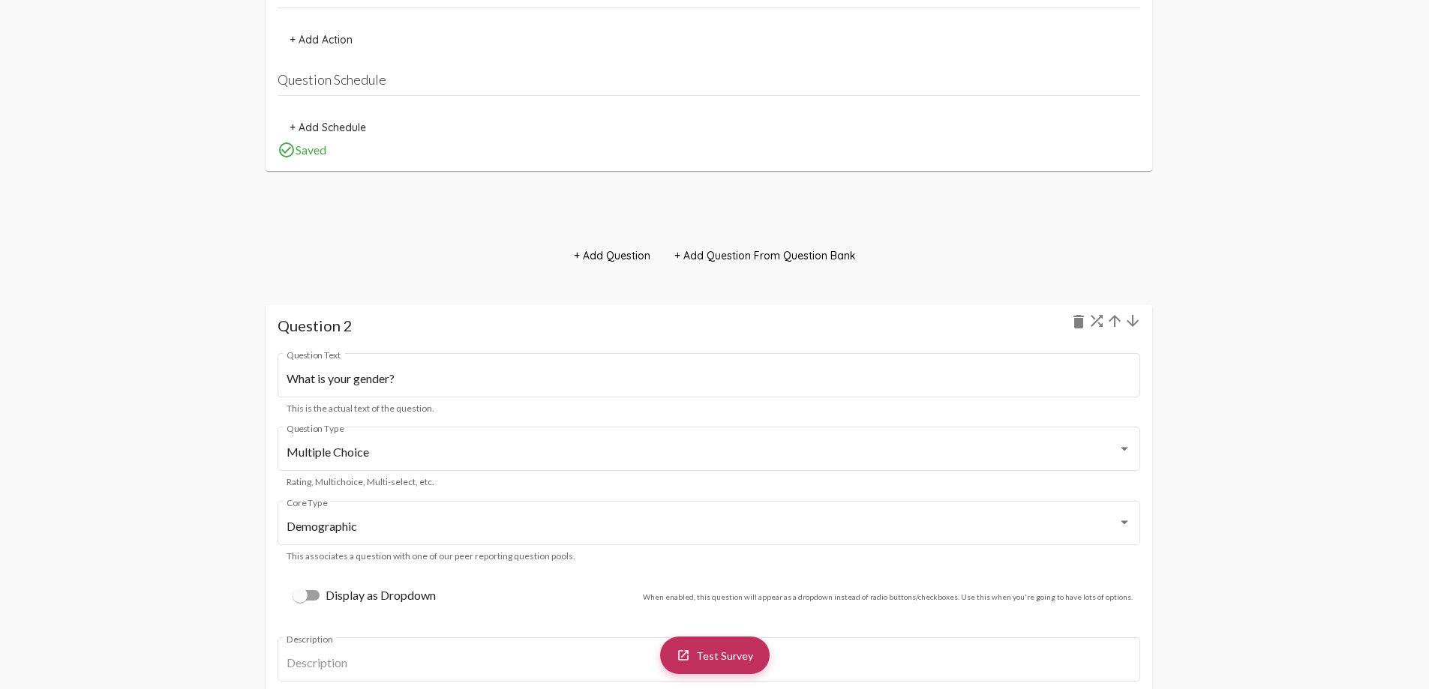
click at [1134, 320] on mat-icon "arrow_downward" at bounding box center [1133, 321] width 18 height 18
click at [1137, 325] on mat-icon "arrow_downward" at bounding box center [1133, 321] width 18 height 18
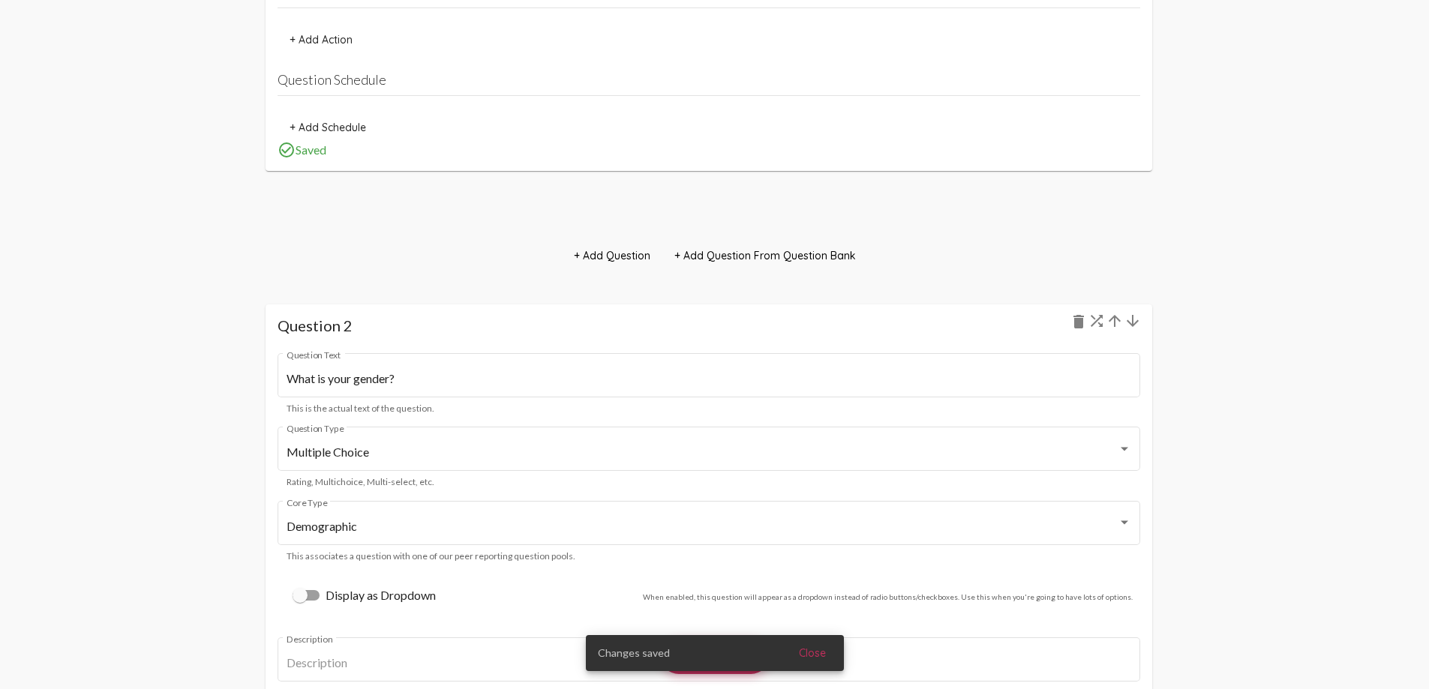
click at [1137, 325] on mat-icon "arrow_downward" at bounding box center [1133, 321] width 18 height 18
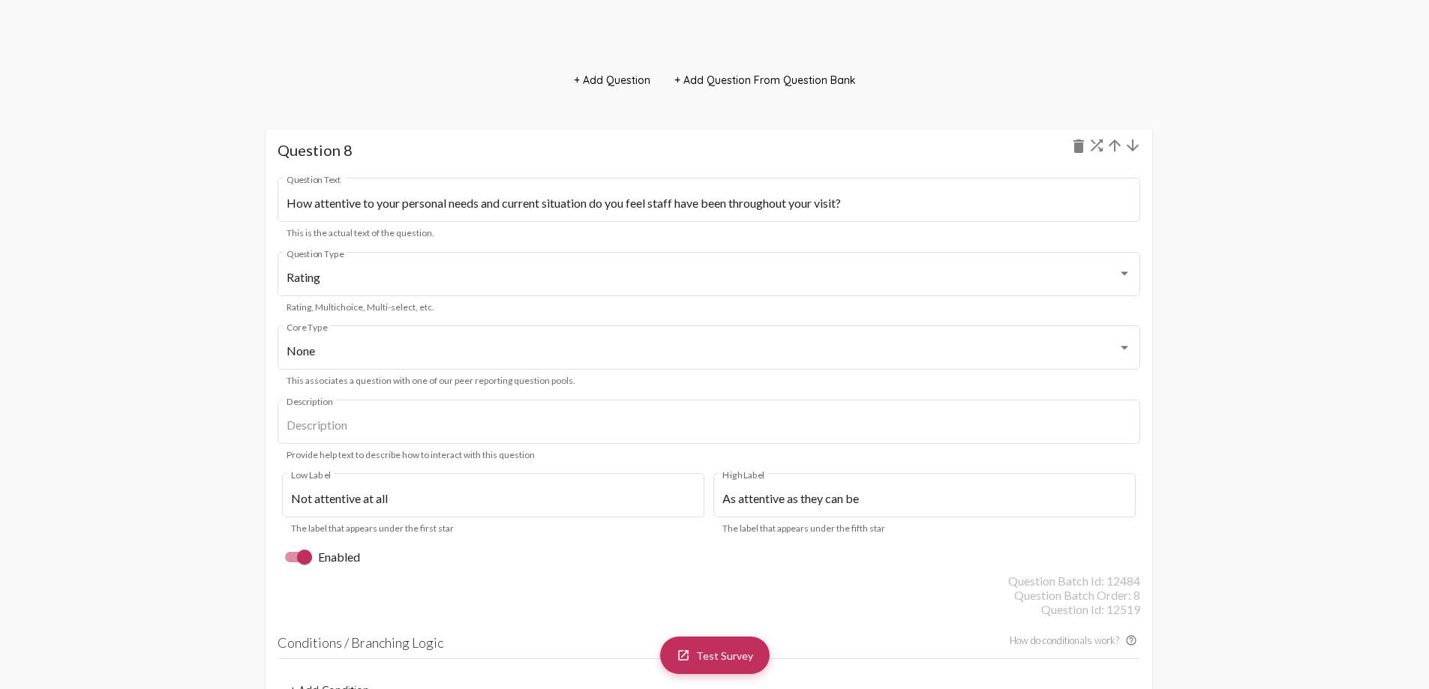
scroll to position [8777, 0]
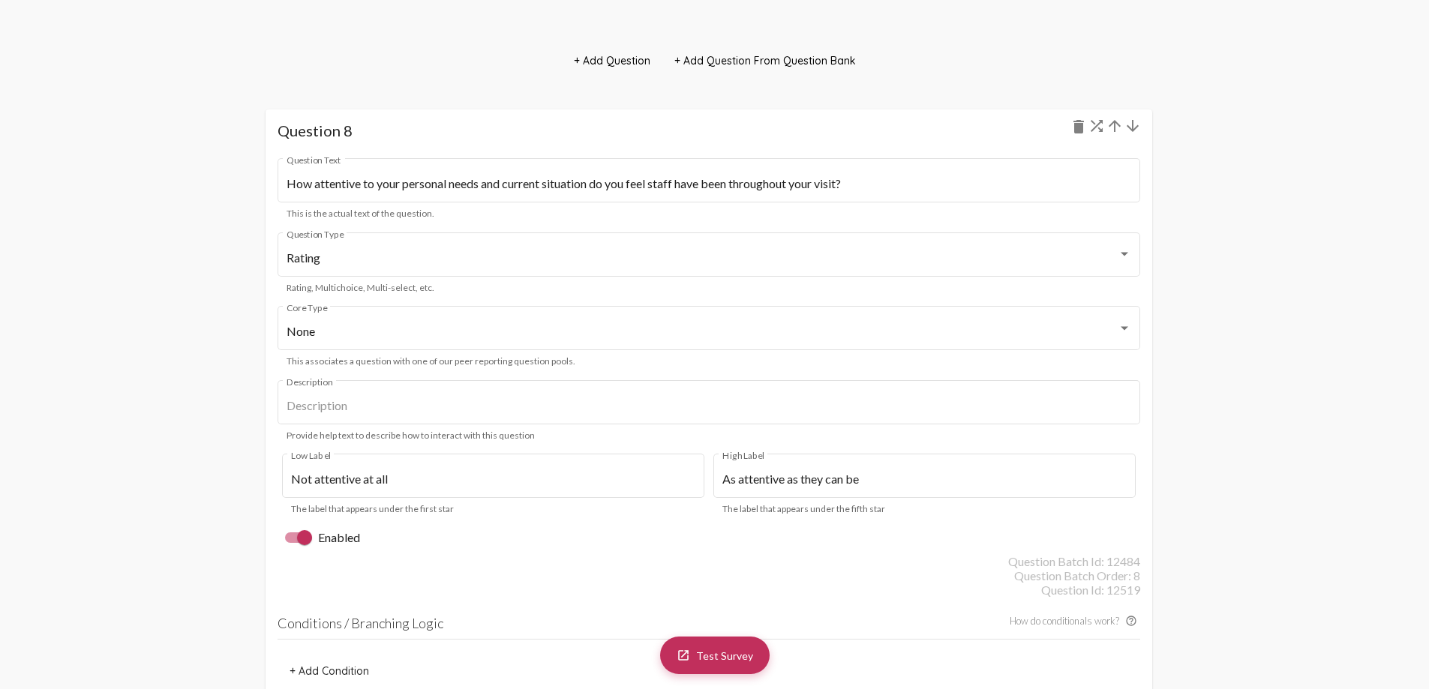
click at [1113, 122] on mat-icon "arrow_upward" at bounding box center [1115, 126] width 18 height 18
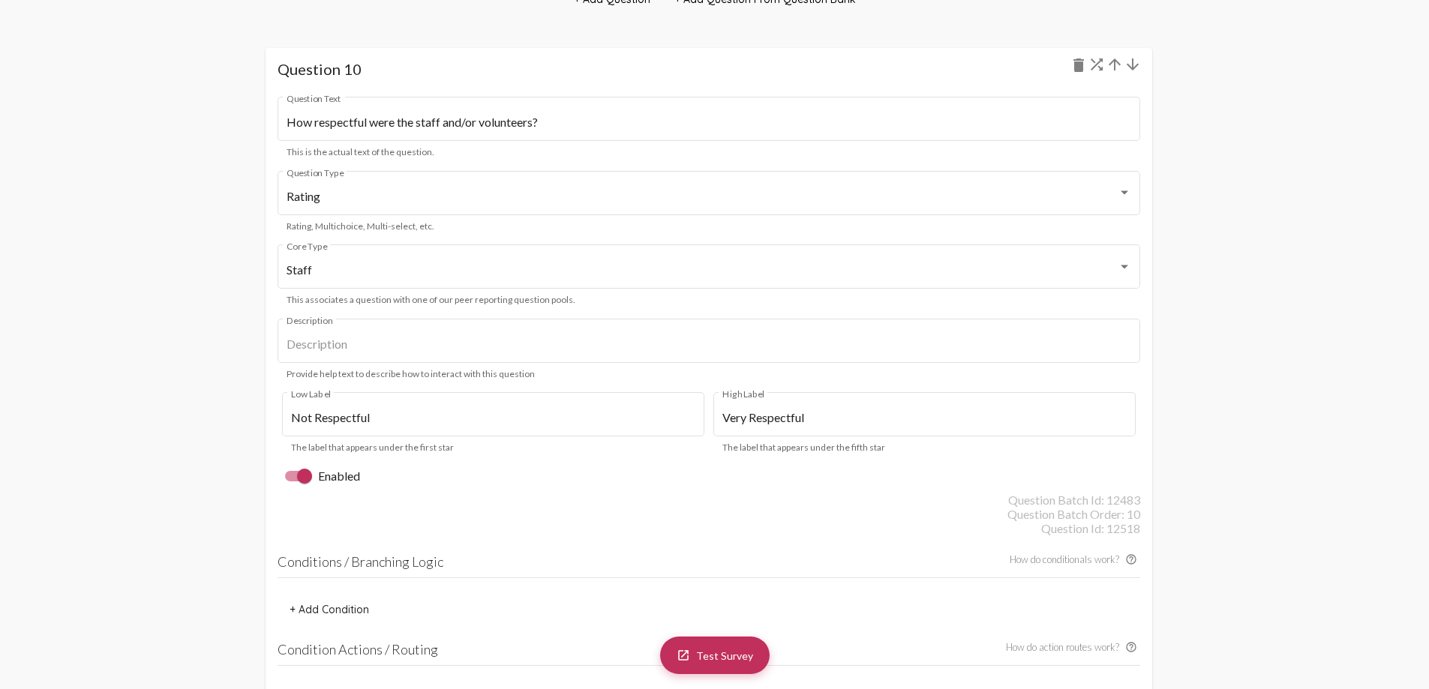
scroll to position [10516, 0]
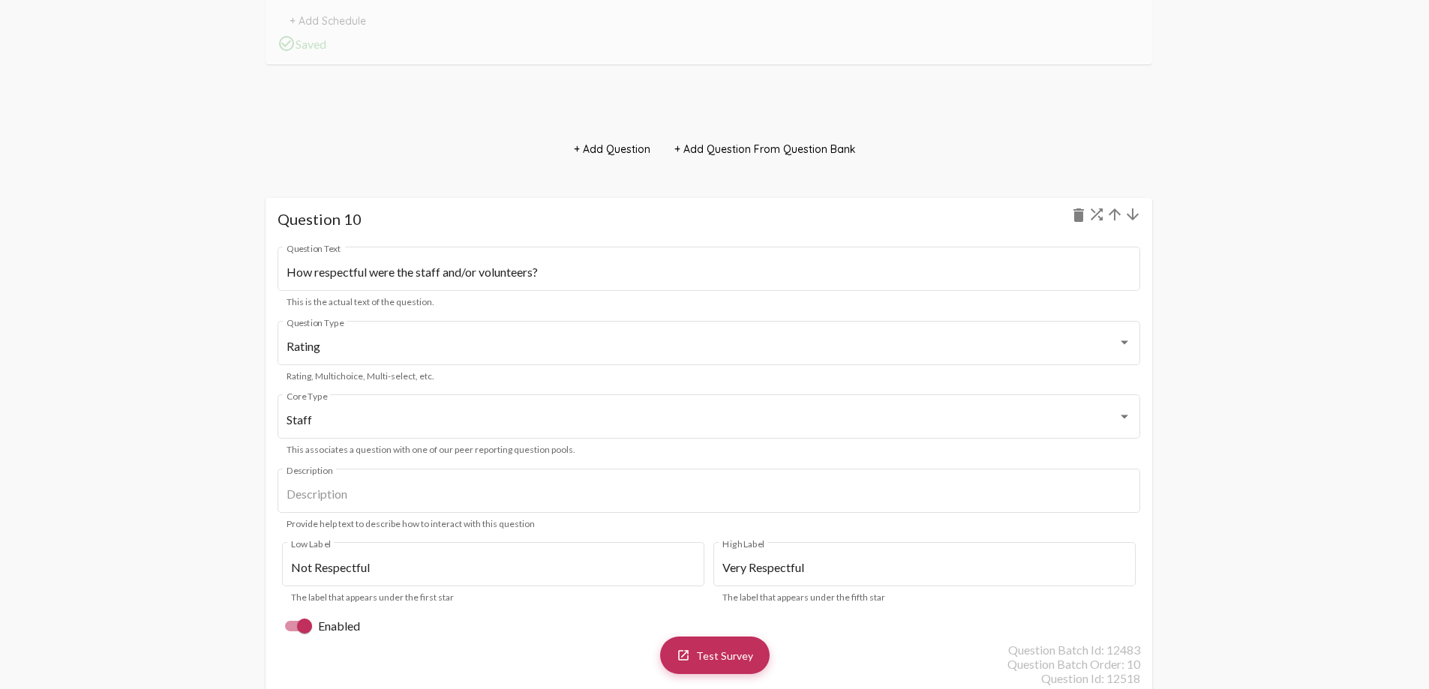
click at [1120, 214] on mat-icon "arrow_upward" at bounding box center [1115, 215] width 18 height 18
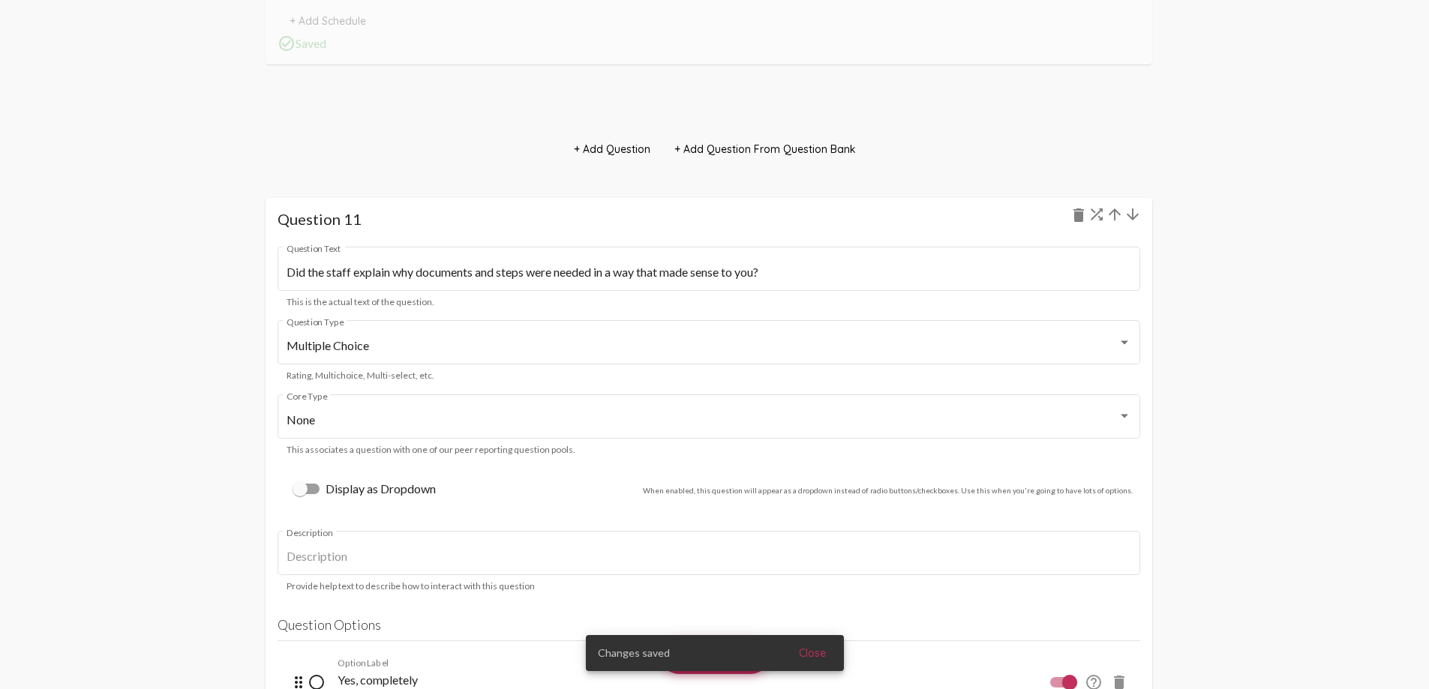
click at [1117, 212] on mat-icon "arrow_upward" at bounding box center [1115, 215] width 18 height 18
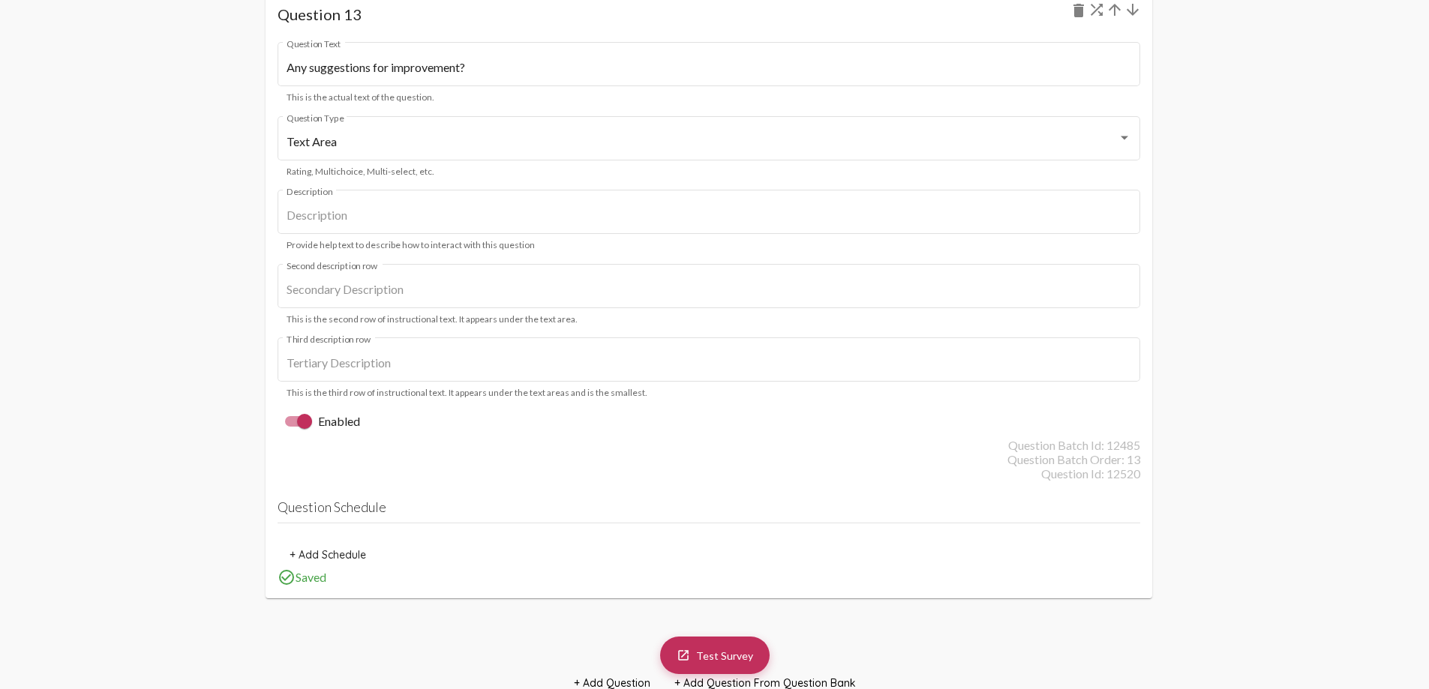
scroll to position [13657, 0]
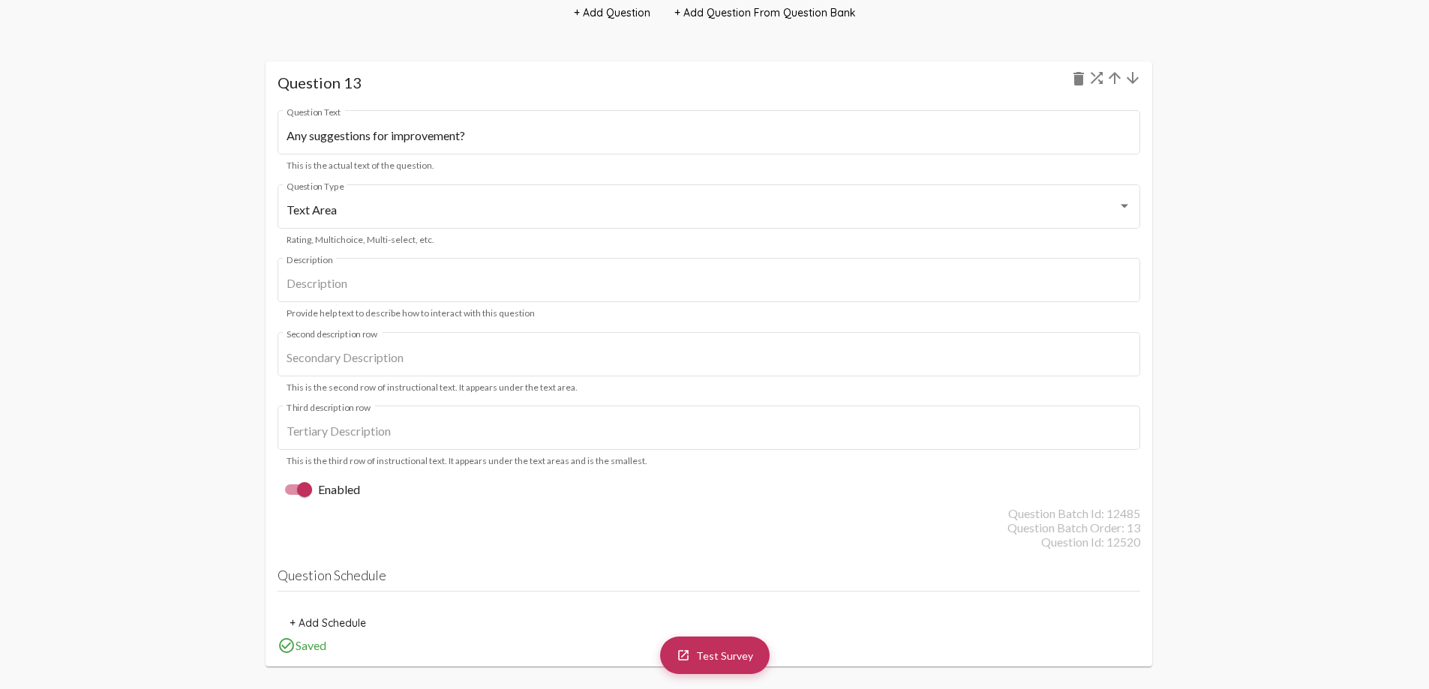
click at [1118, 80] on mat-icon "arrow_upward" at bounding box center [1115, 78] width 18 height 18
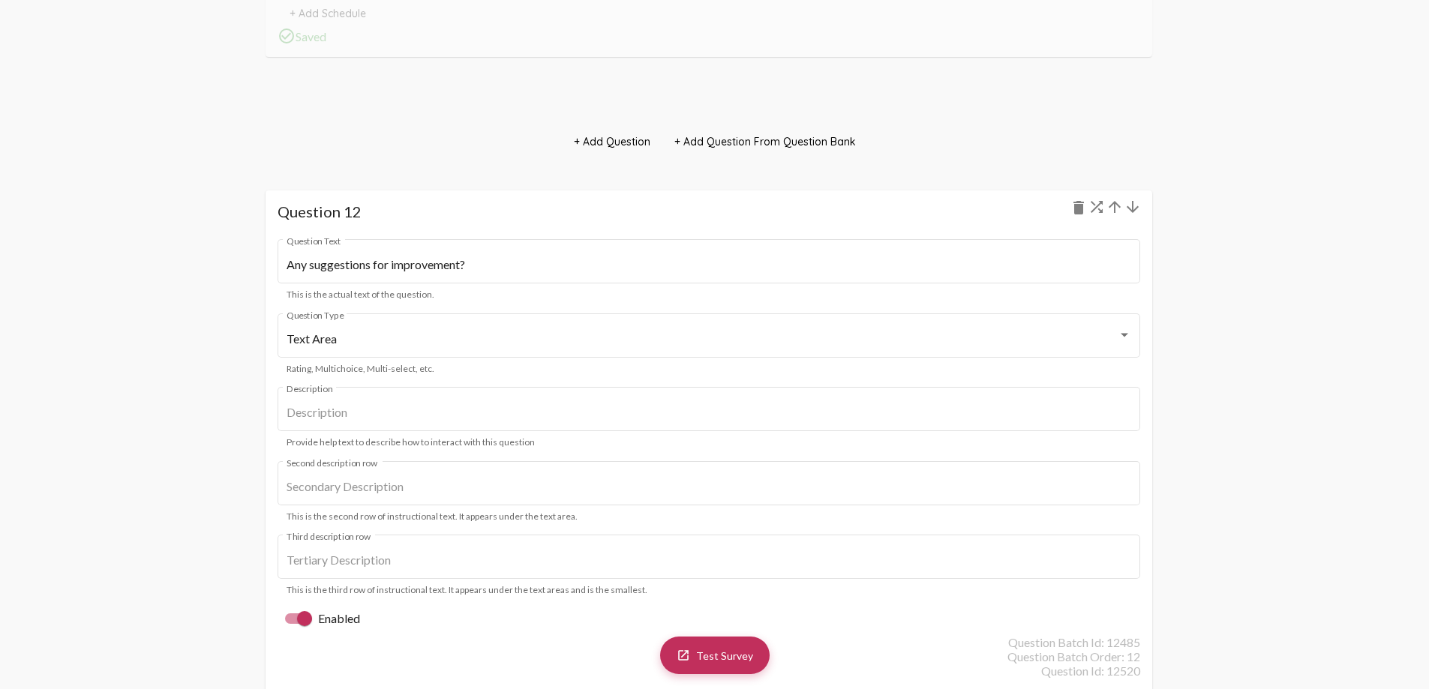
scroll to position [12596, 0]
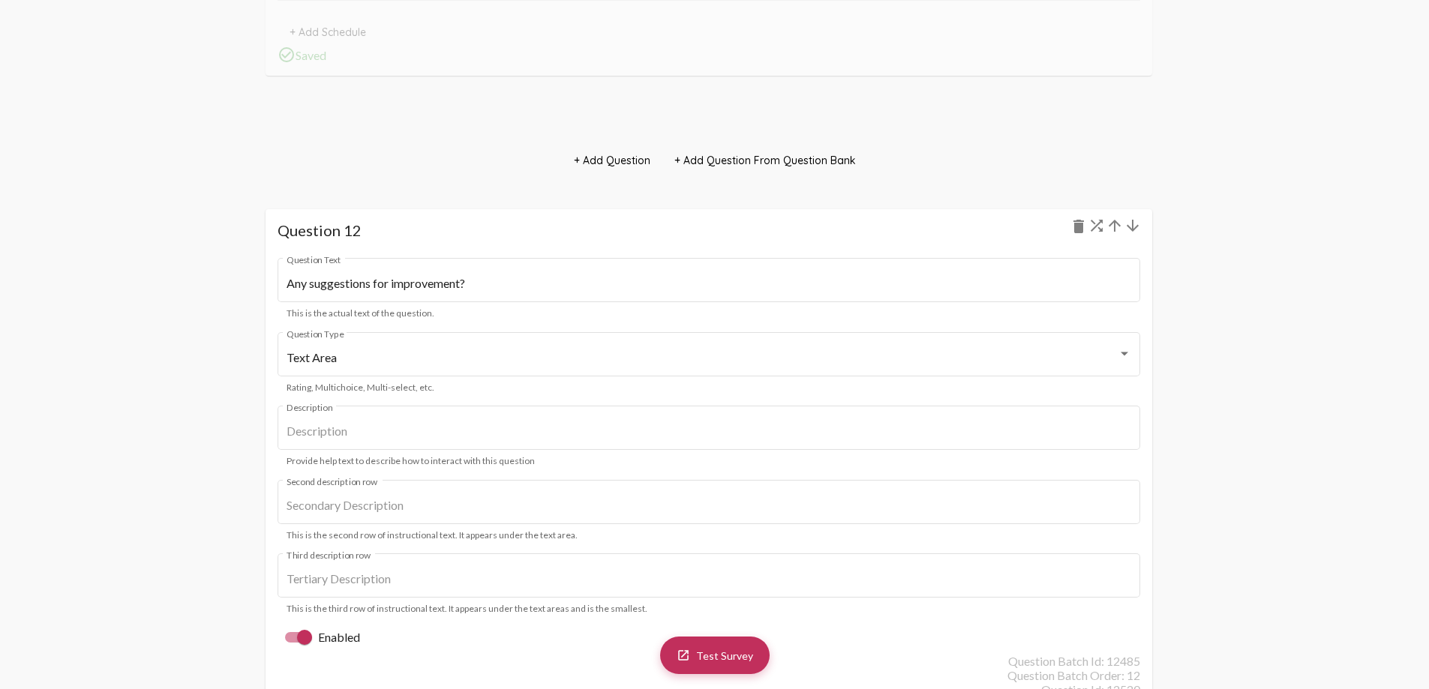
click at [1110, 222] on mat-icon "arrow_upward" at bounding box center [1115, 226] width 18 height 18
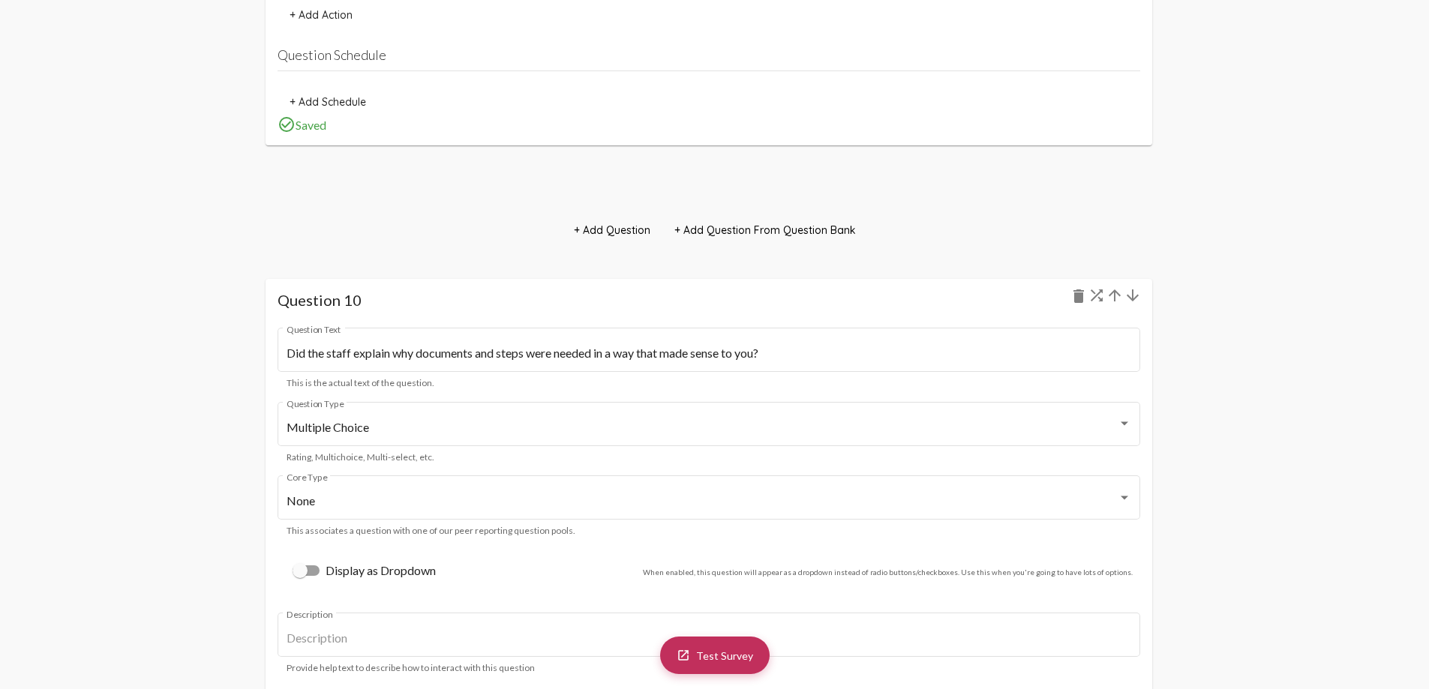
scroll to position [10409, 0]
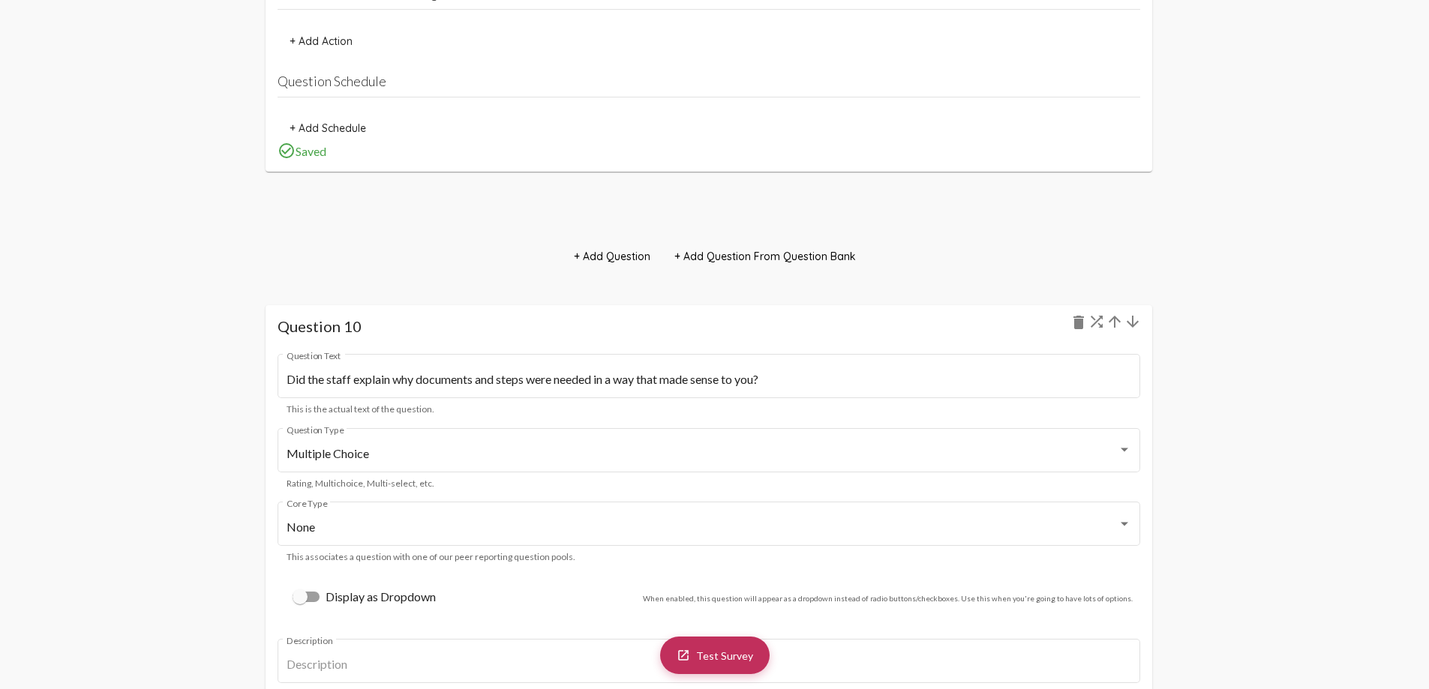
click at [1118, 328] on mat-icon "arrow_upward" at bounding box center [1115, 322] width 18 height 18
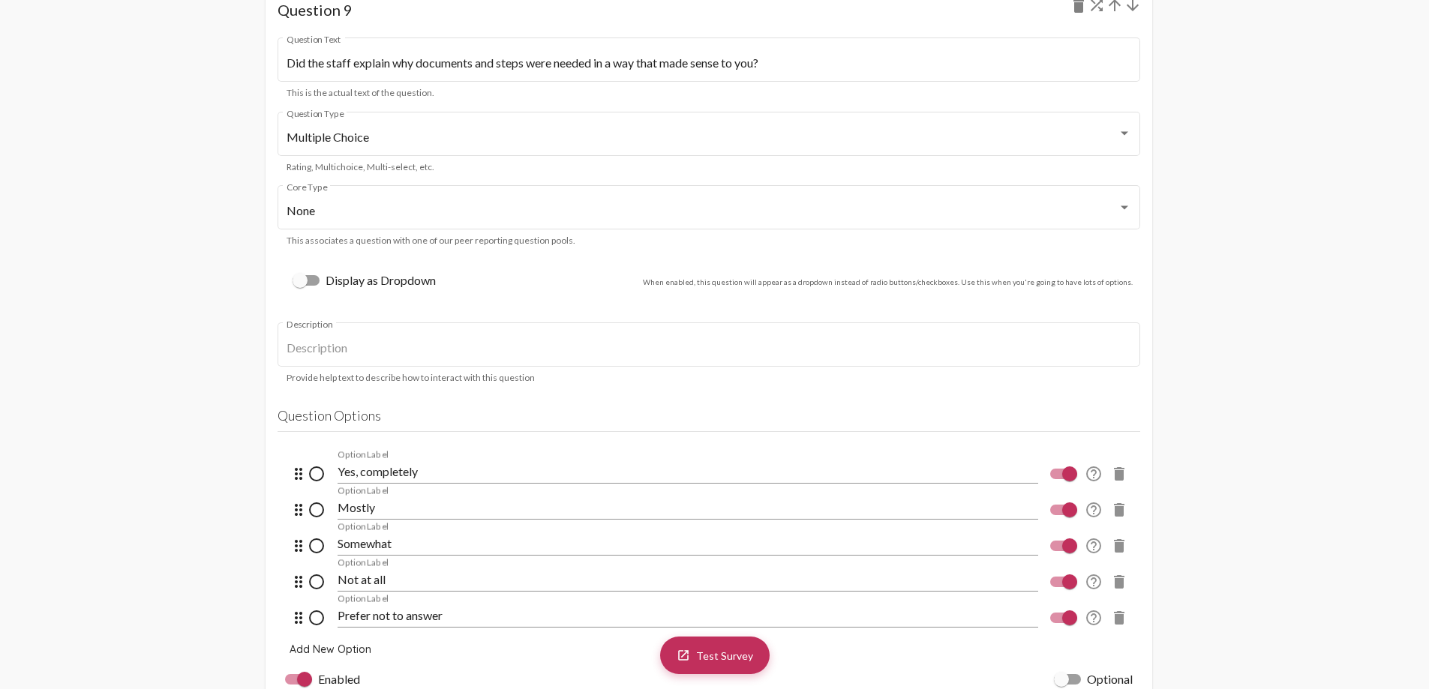
scroll to position [9560, 0]
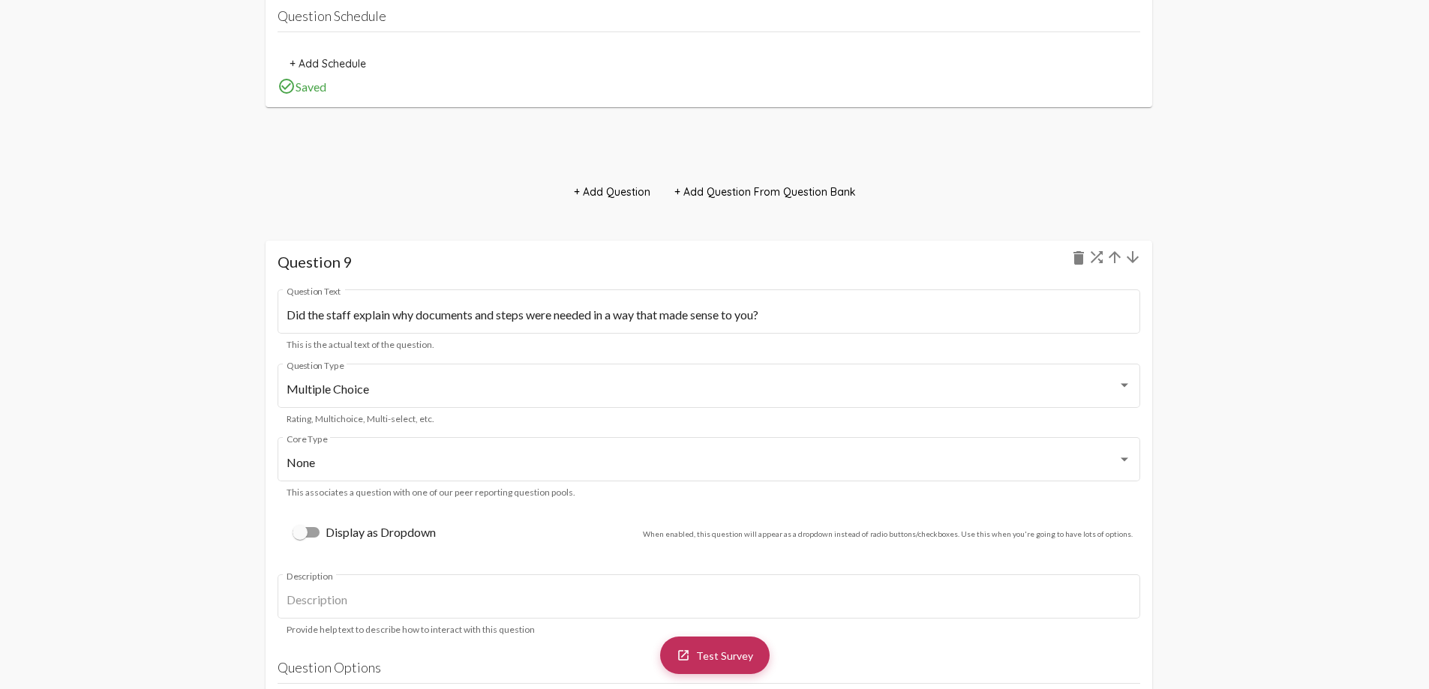
click at [1112, 258] on mat-icon "arrow_upward" at bounding box center [1115, 257] width 18 height 18
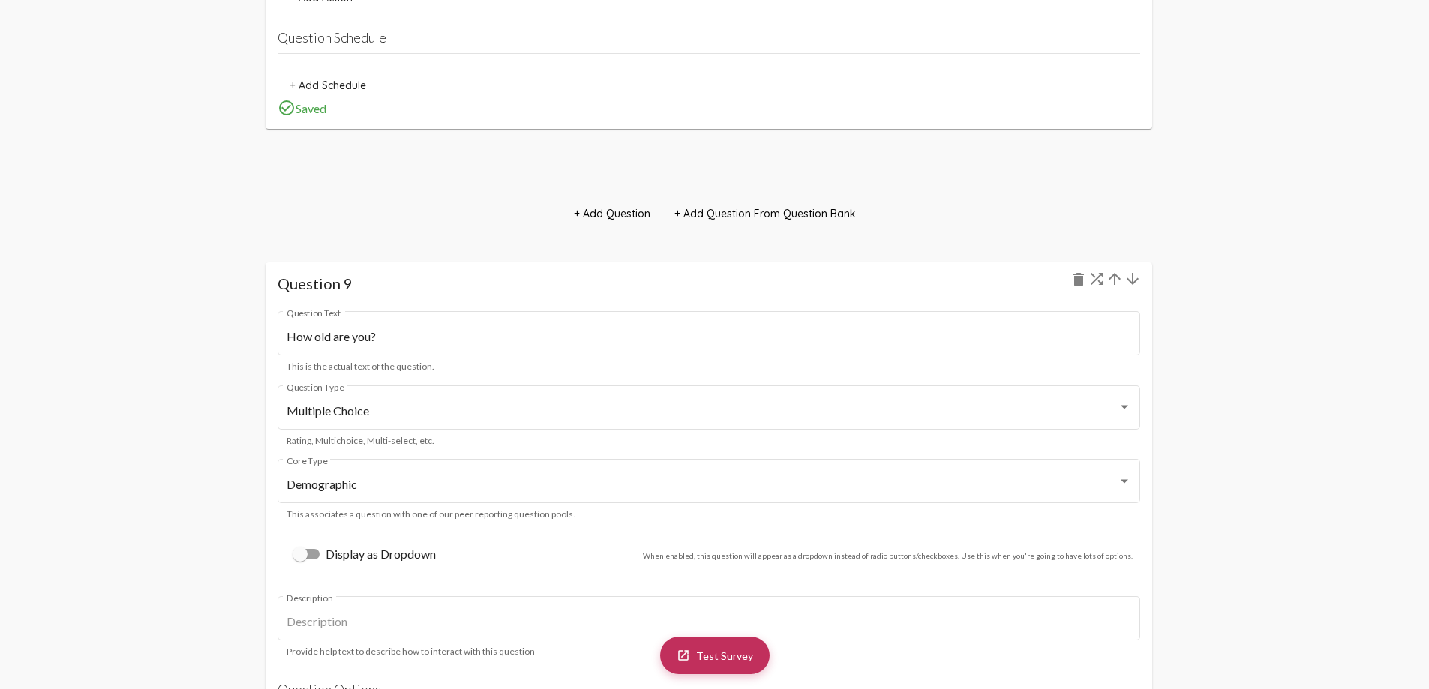
scroll to position [9461, 0]
click at [1133, 284] on mat-icon "arrow_downward" at bounding box center [1133, 284] width 18 height 18
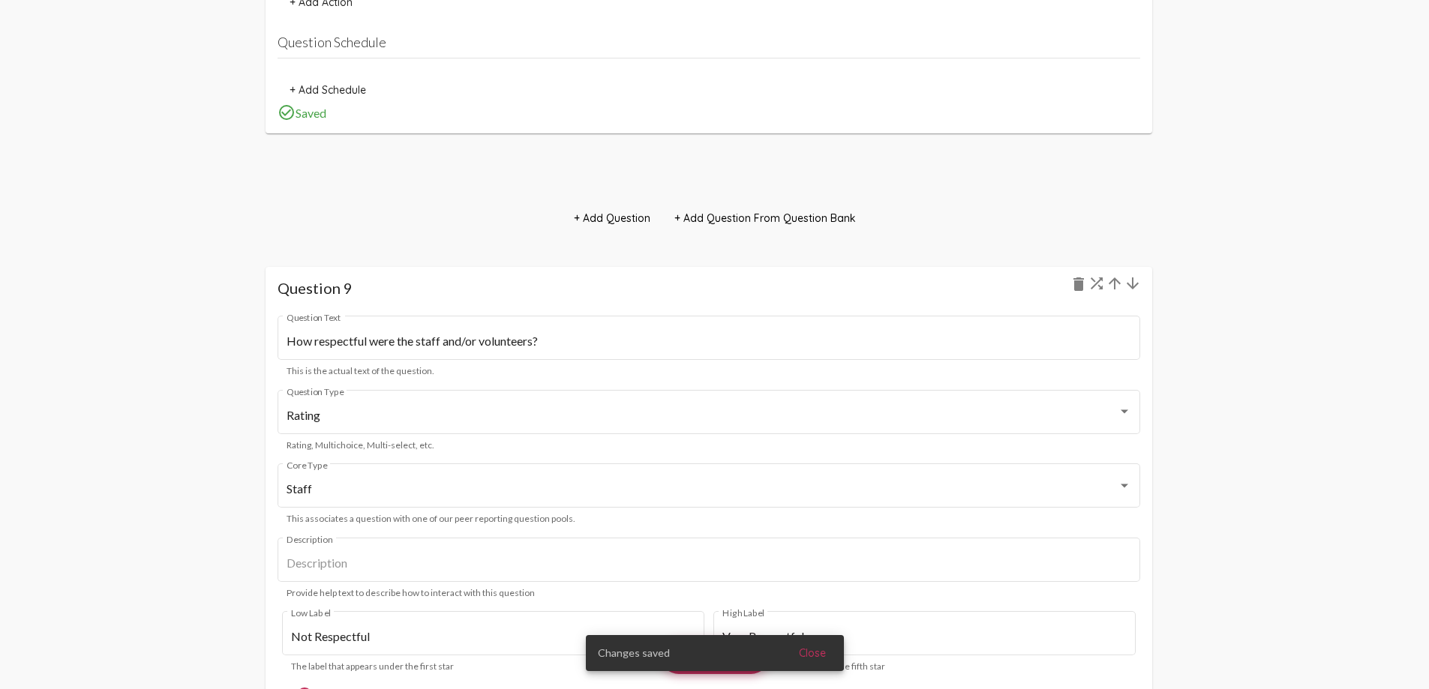
click at [1115, 278] on mat-icon "arrow_upward" at bounding box center [1115, 284] width 18 height 18
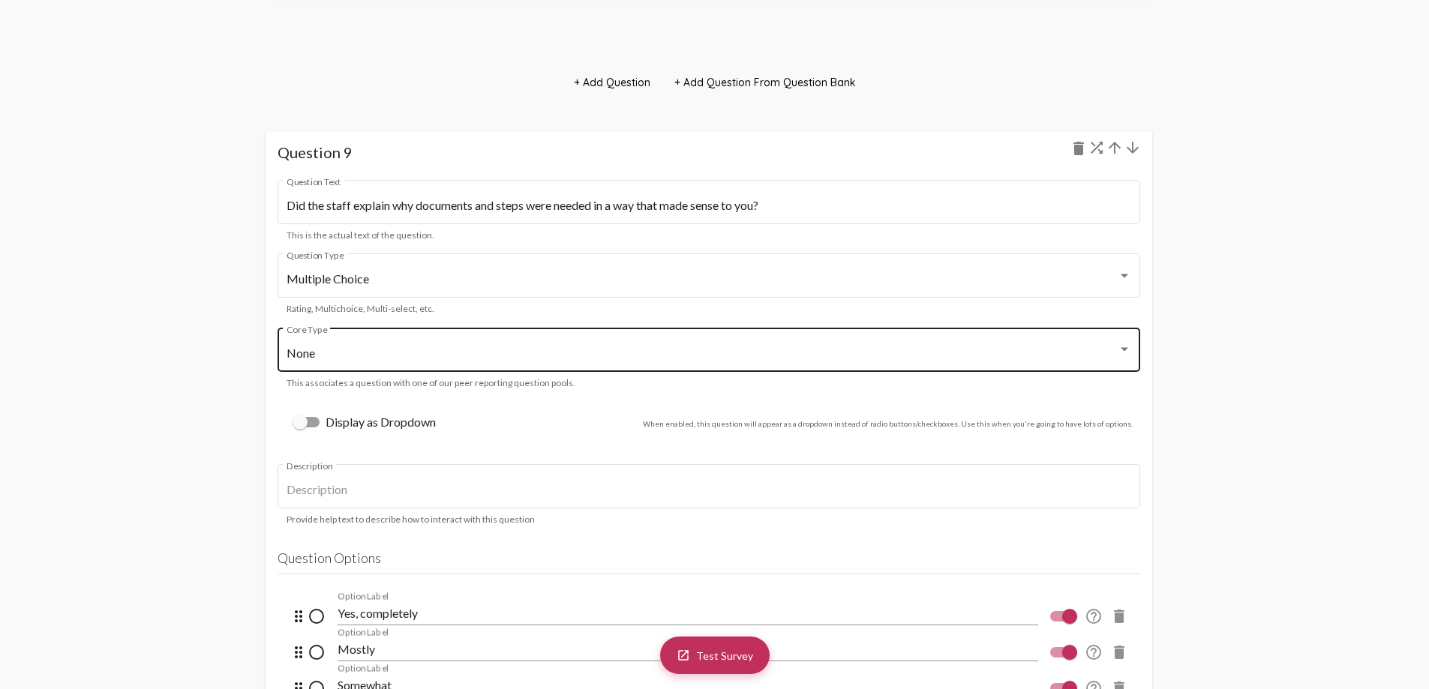
scroll to position [9326, 0]
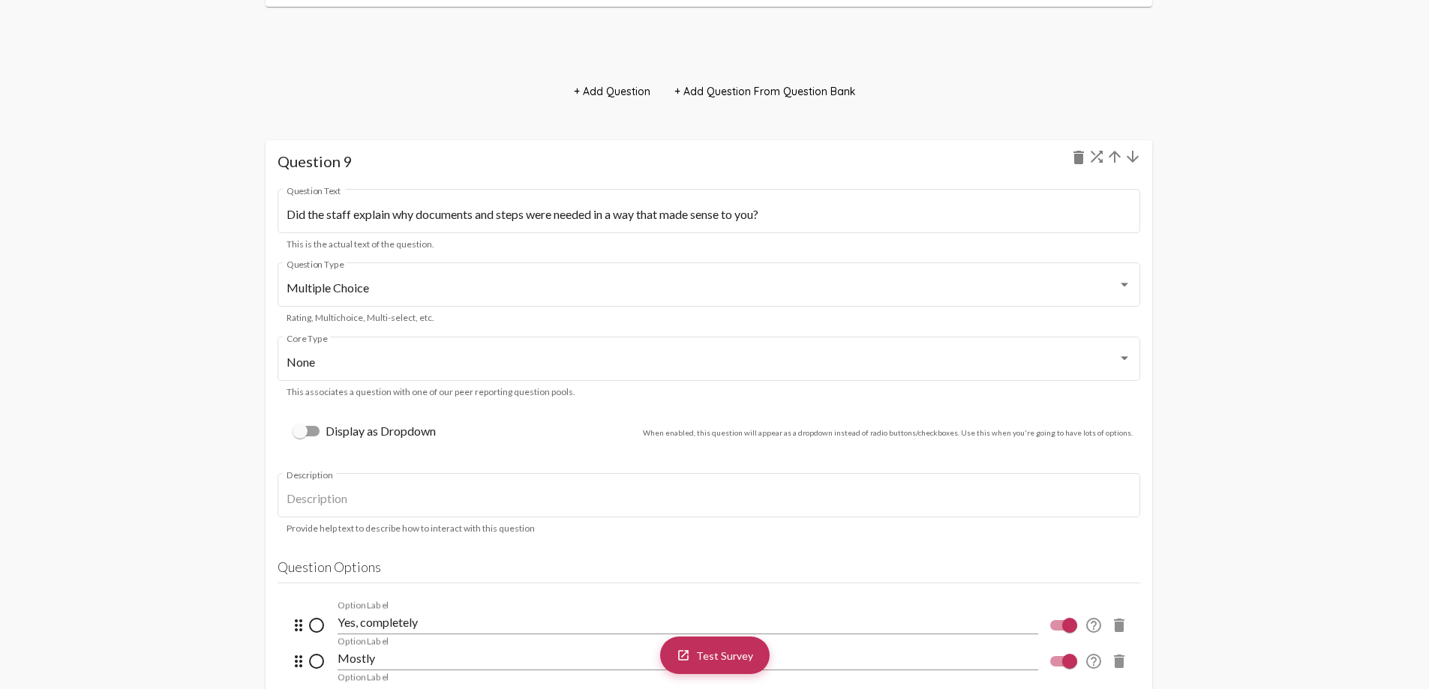
click at [1119, 155] on mat-icon "arrow_upward" at bounding box center [1115, 157] width 18 height 18
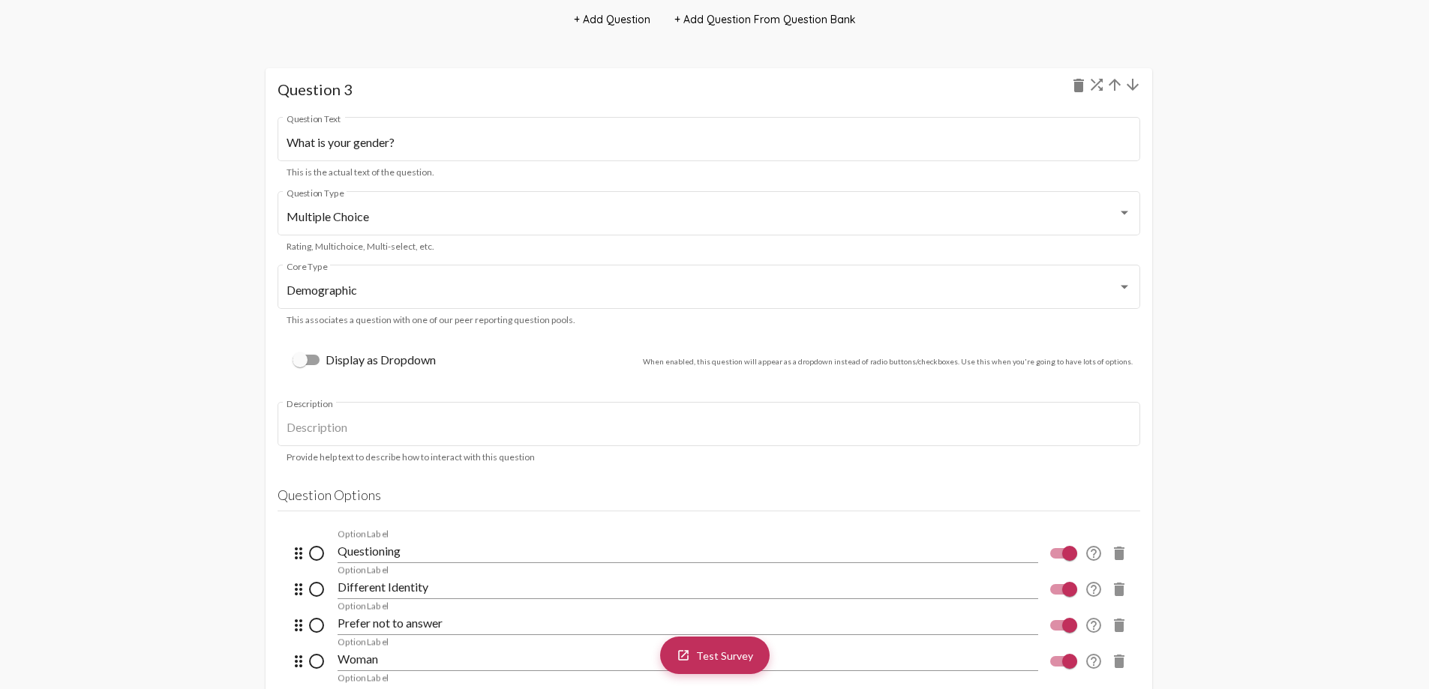
scroll to position [3300, 0]
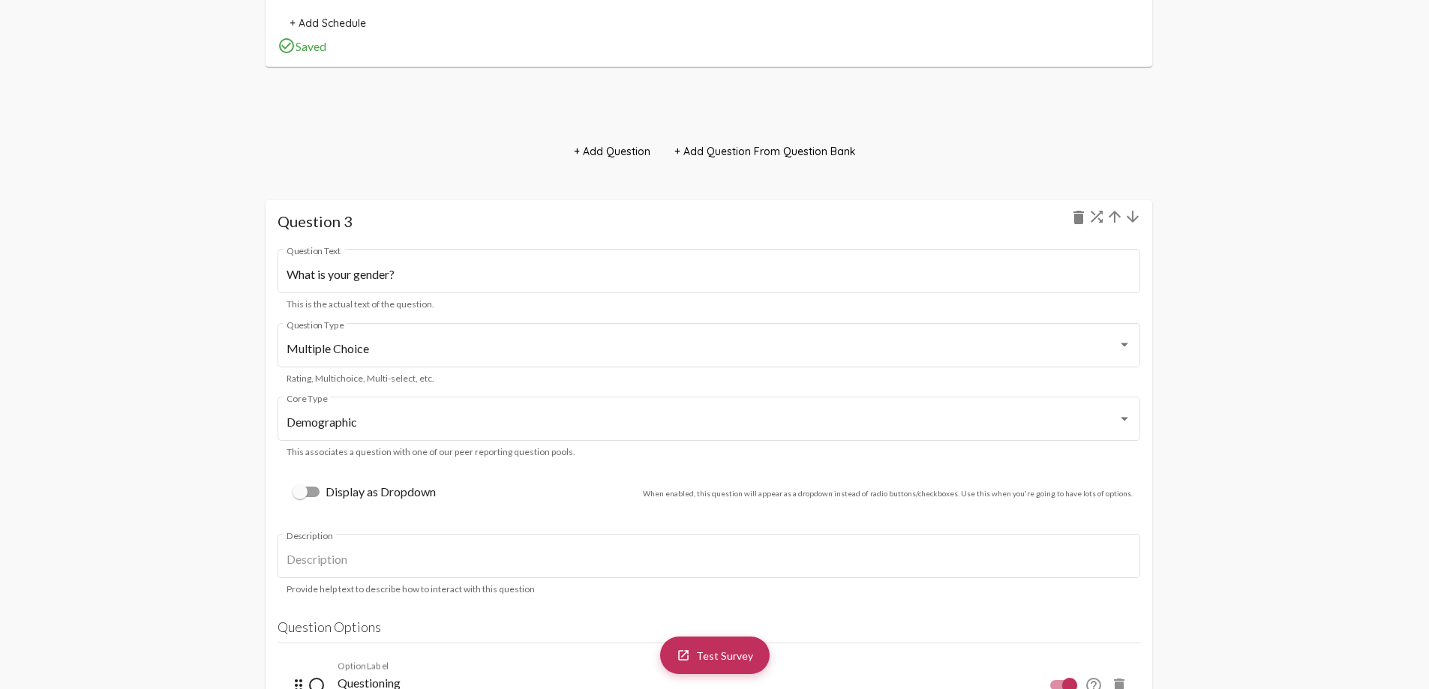
click at [1130, 223] on mat-icon "arrow_downward" at bounding box center [1133, 217] width 18 height 18
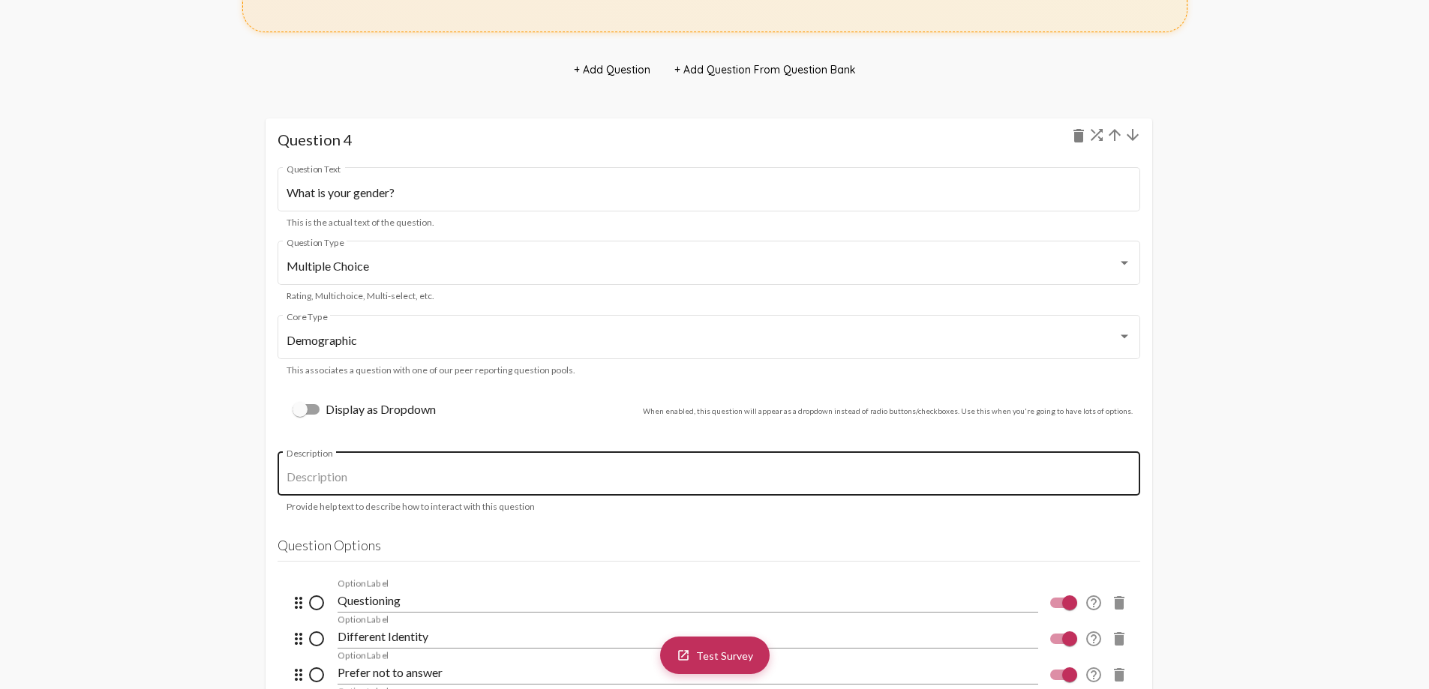
scroll to position [4050, 0]
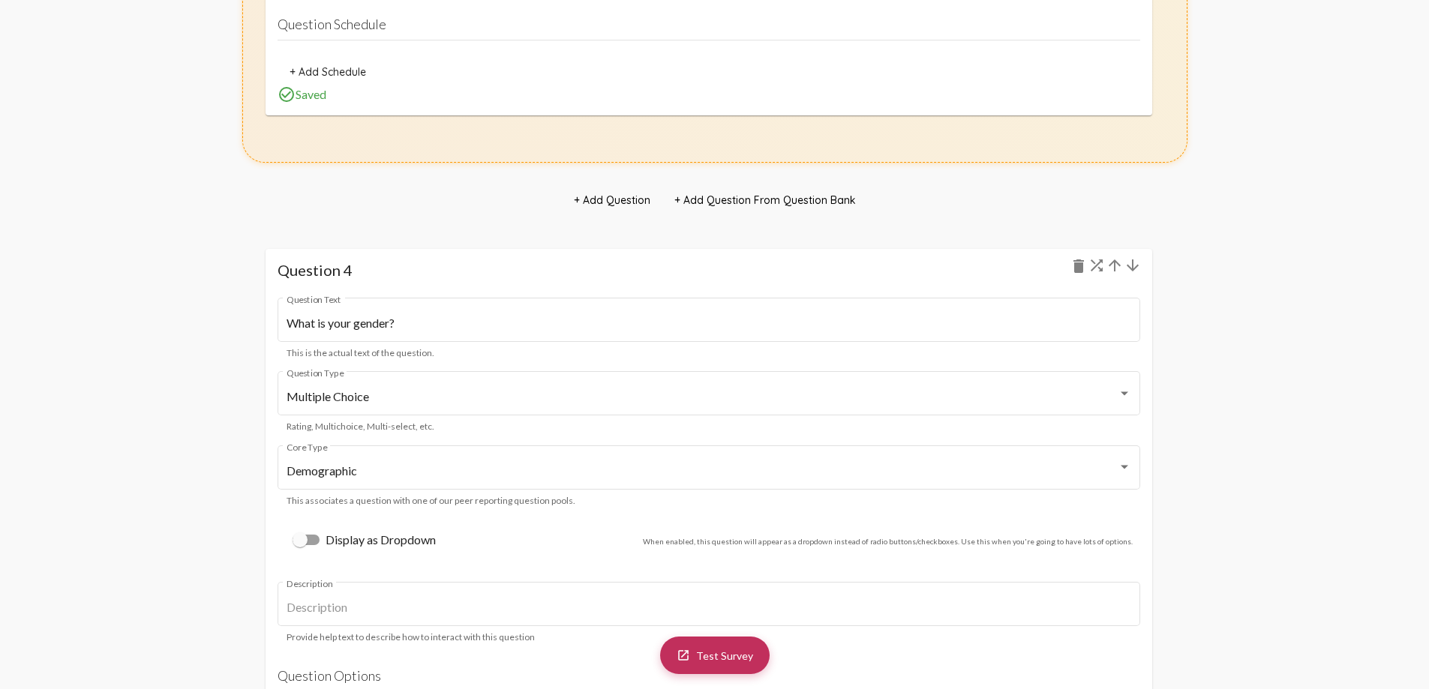
click at [1131, 267] on mat-icon "arrow_downward" at bounding box center [1133, 266] width 18 height 18
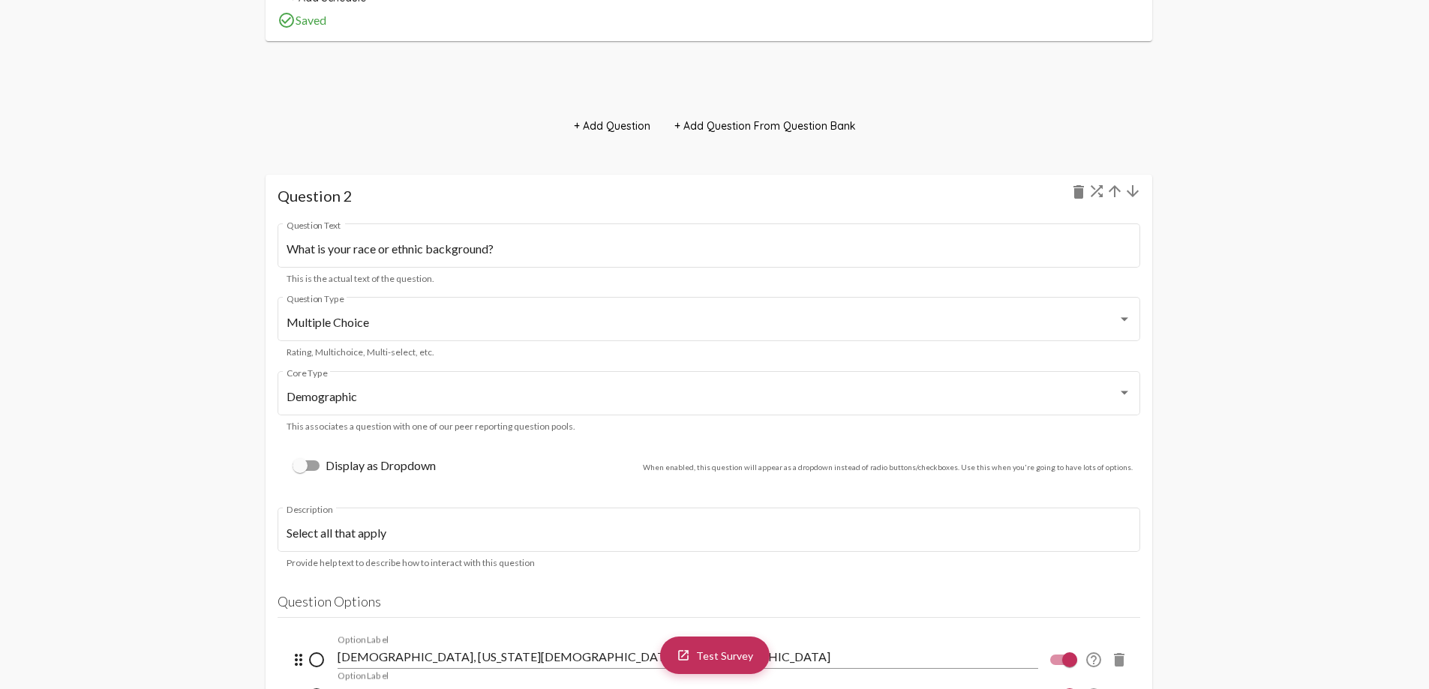
scroll to position [1875, 0]
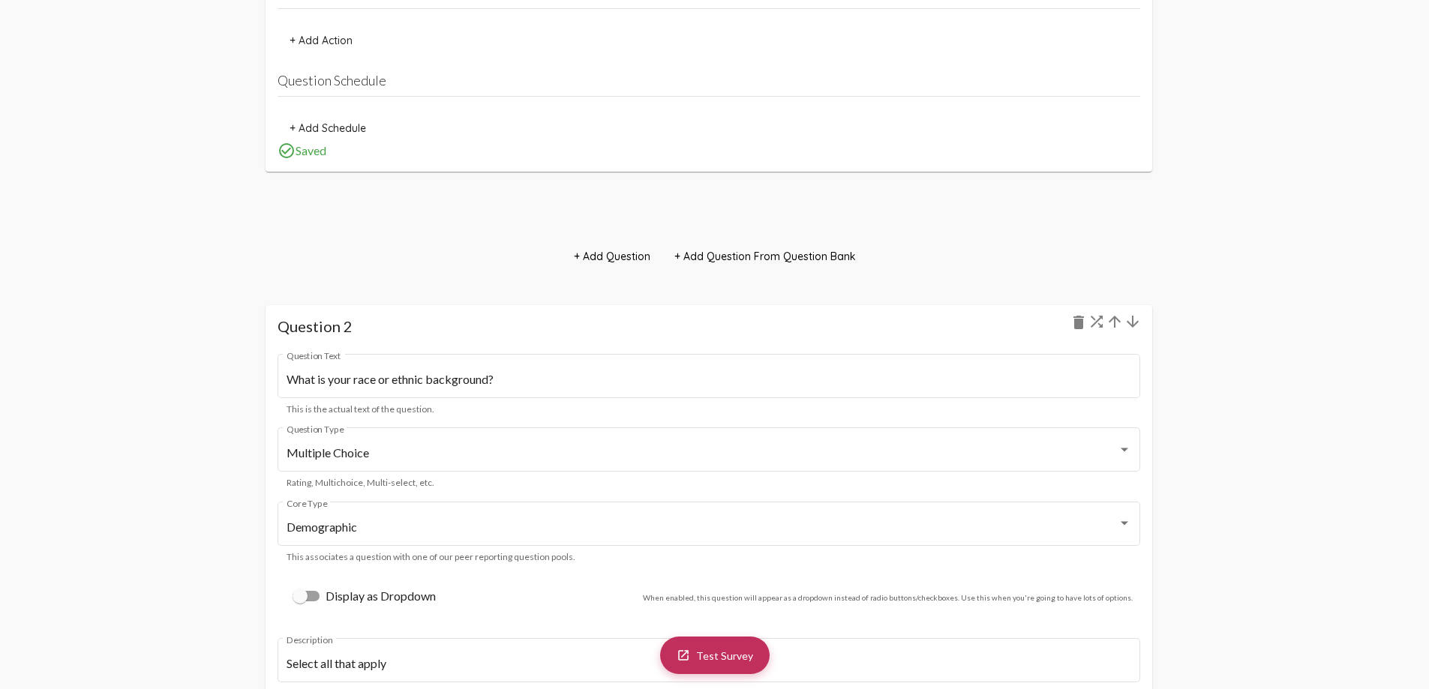
click at [1134, 321] on mat-icon "arrow_downward" at bounding box center [1133, 322] width 18 height 18
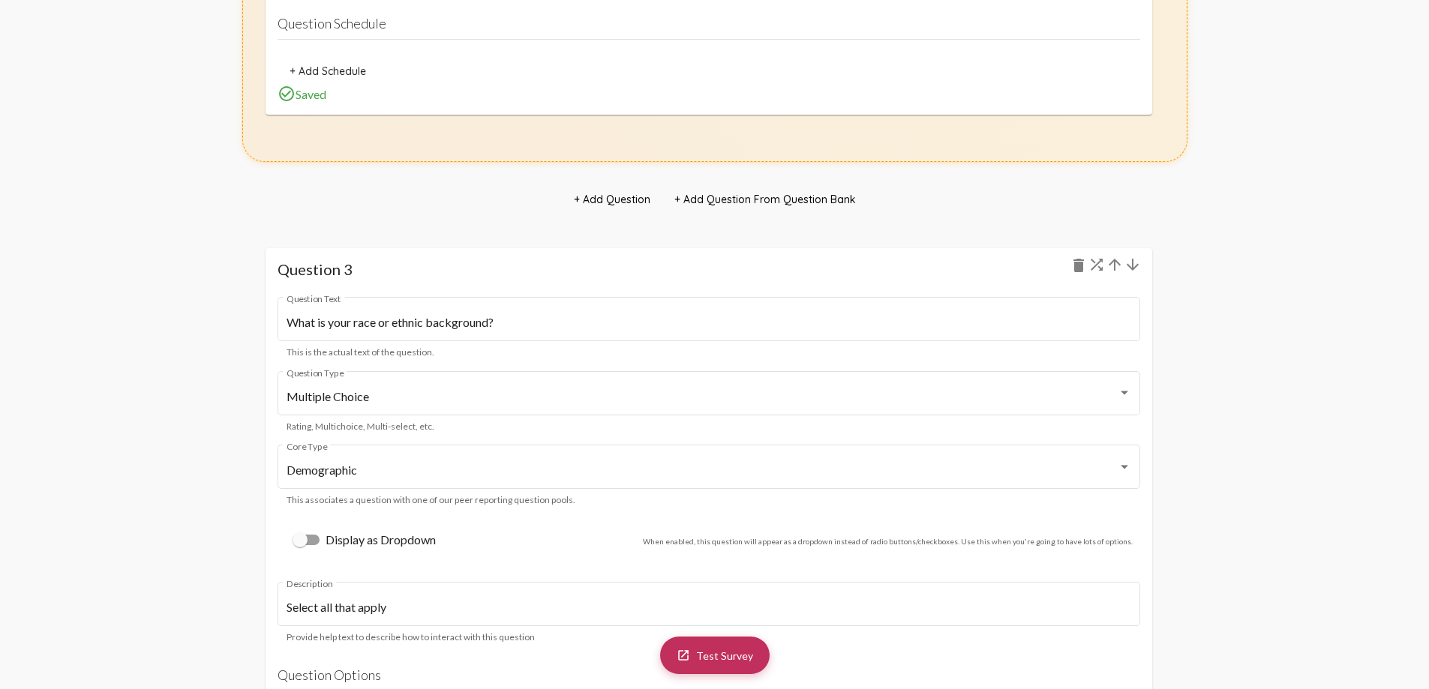
scroll to position [2776, 0]
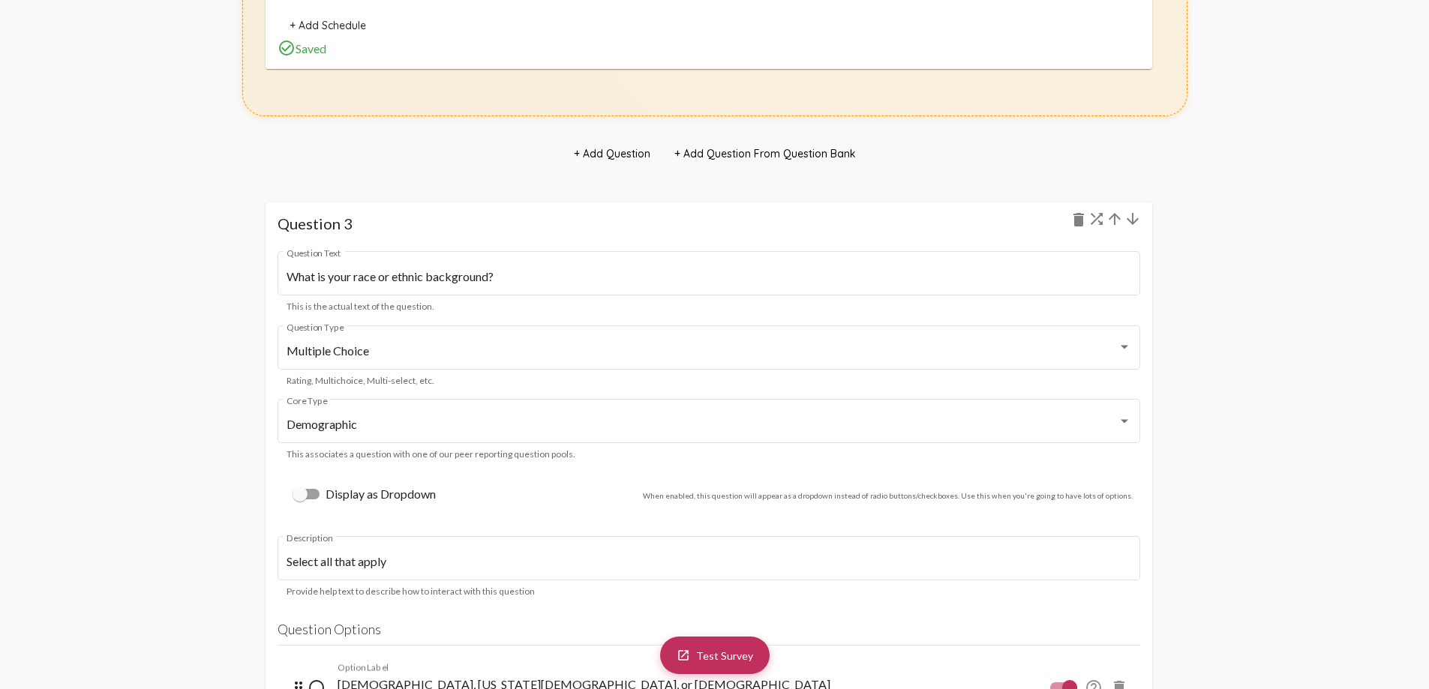
click at [1134, 222] on mat-icon "arrow_downward" at bounding box center [1133, 219] width 18 height 18
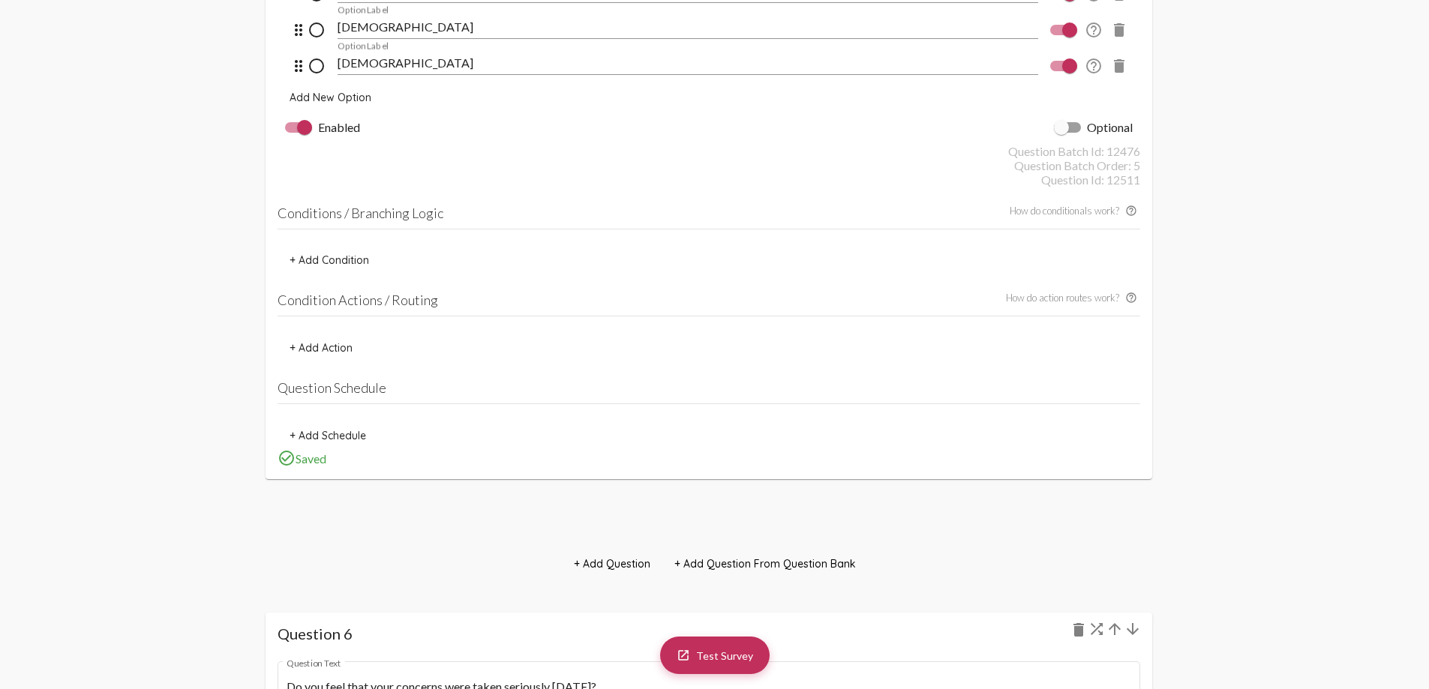
scroll to position [6302, 0]
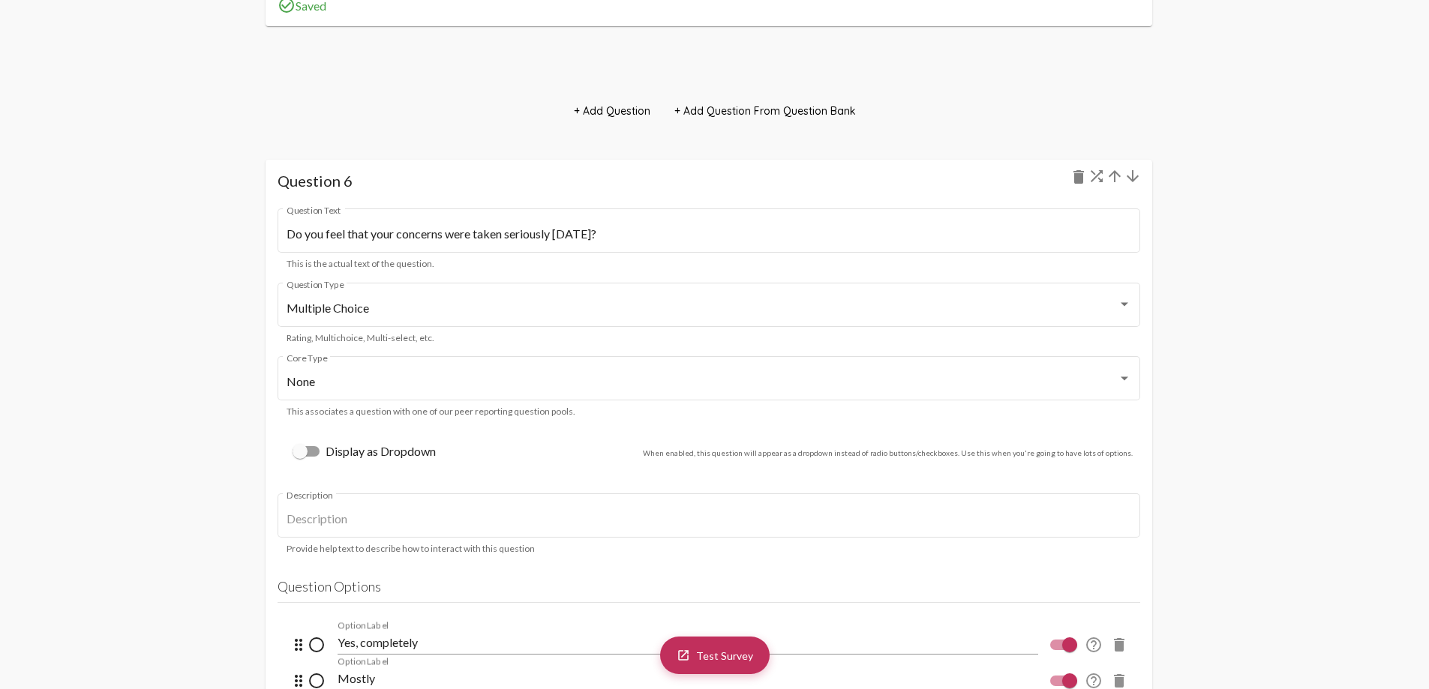
click at [1115, 177] on mat-icon "arrow_upward" at bounding box center [1115, 176] width 18 height 18
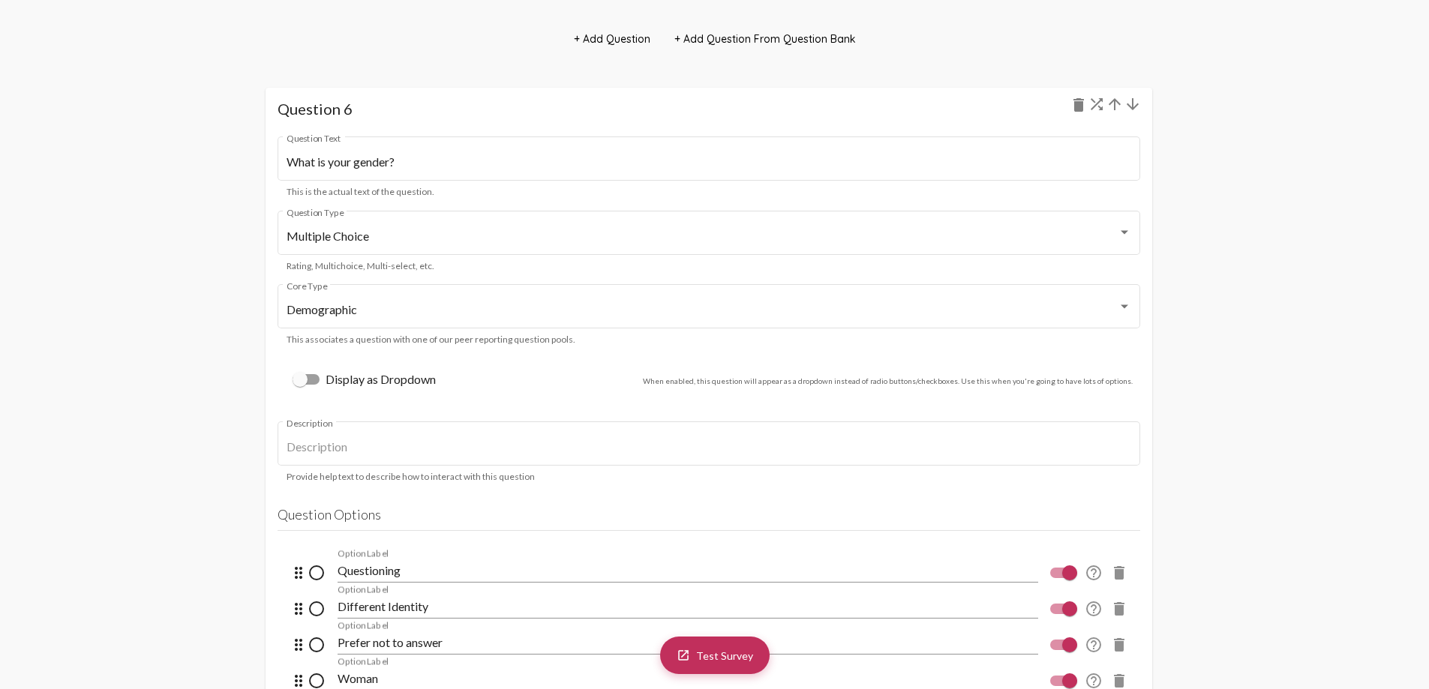
scroll to position [7478, 0]
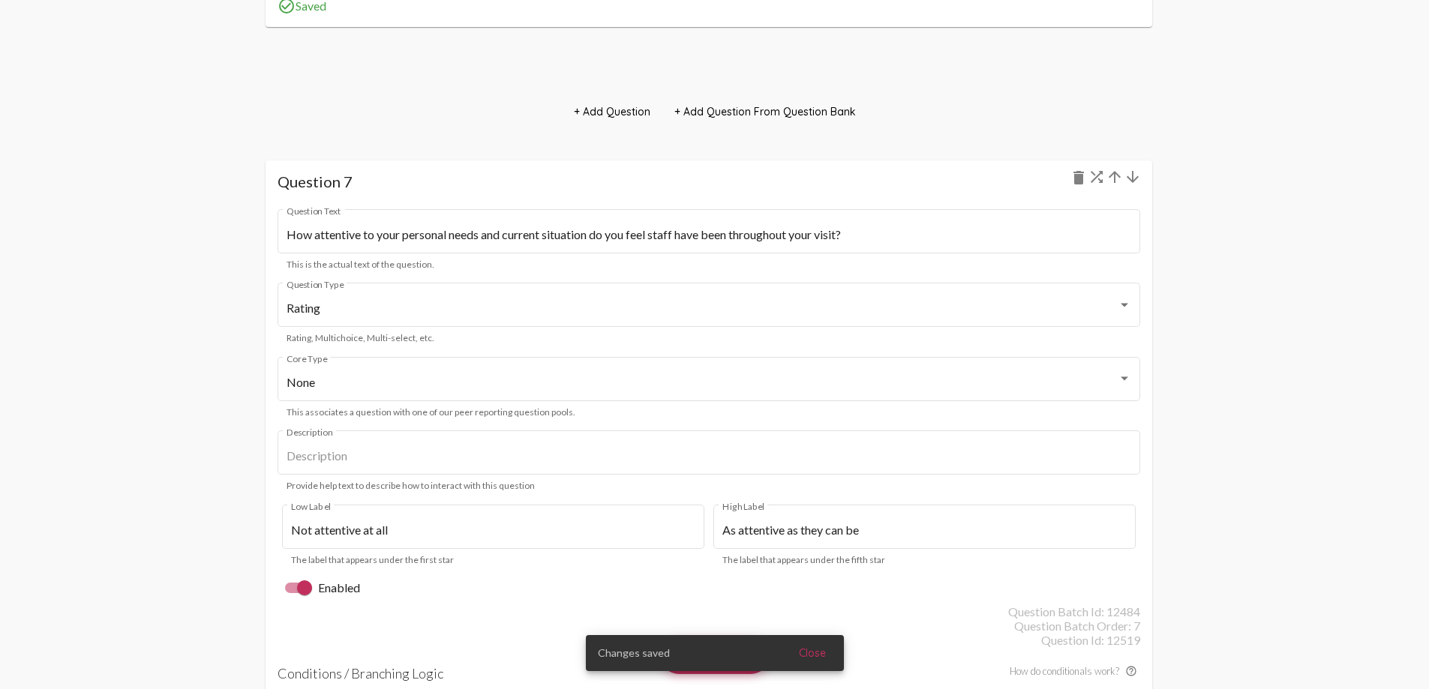
click at [1122, 179] on mat-icon "arrow_upward" at bounding box center [1115, 177] width 18 height 18
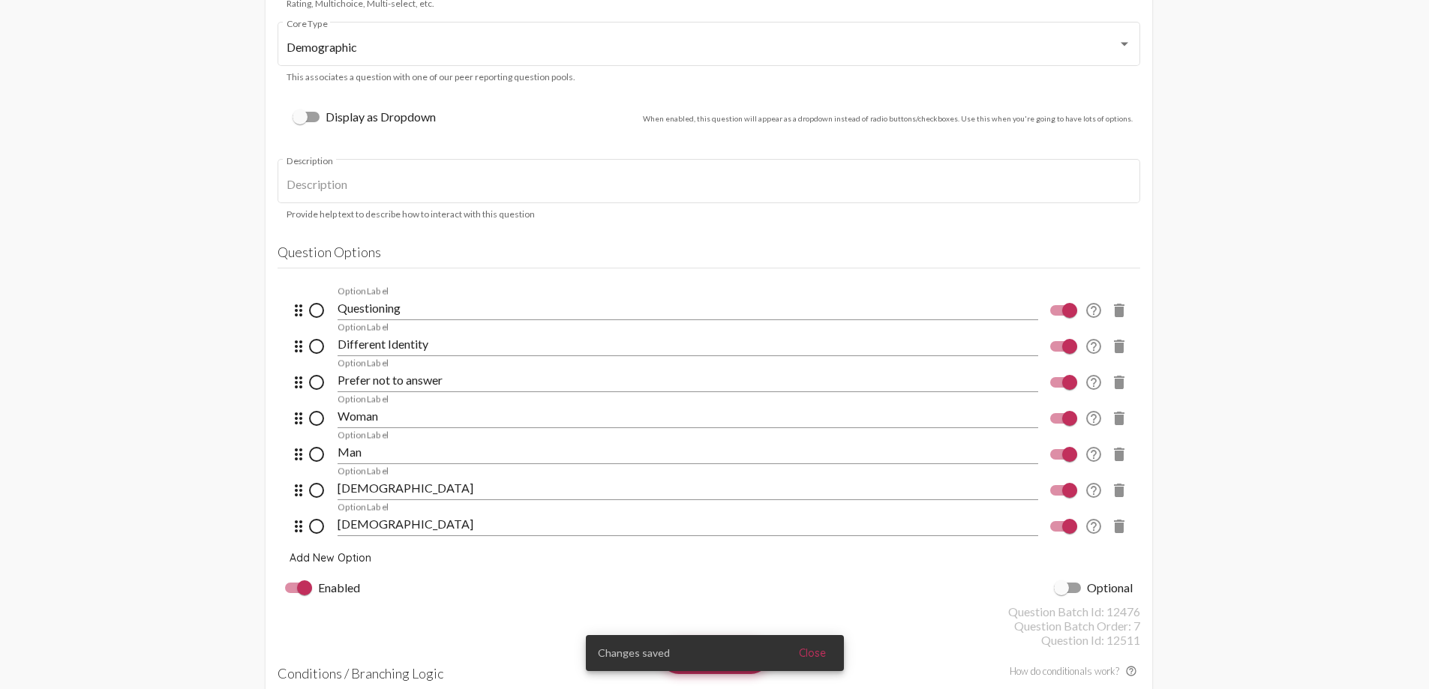
scroll to position [8392, 0]
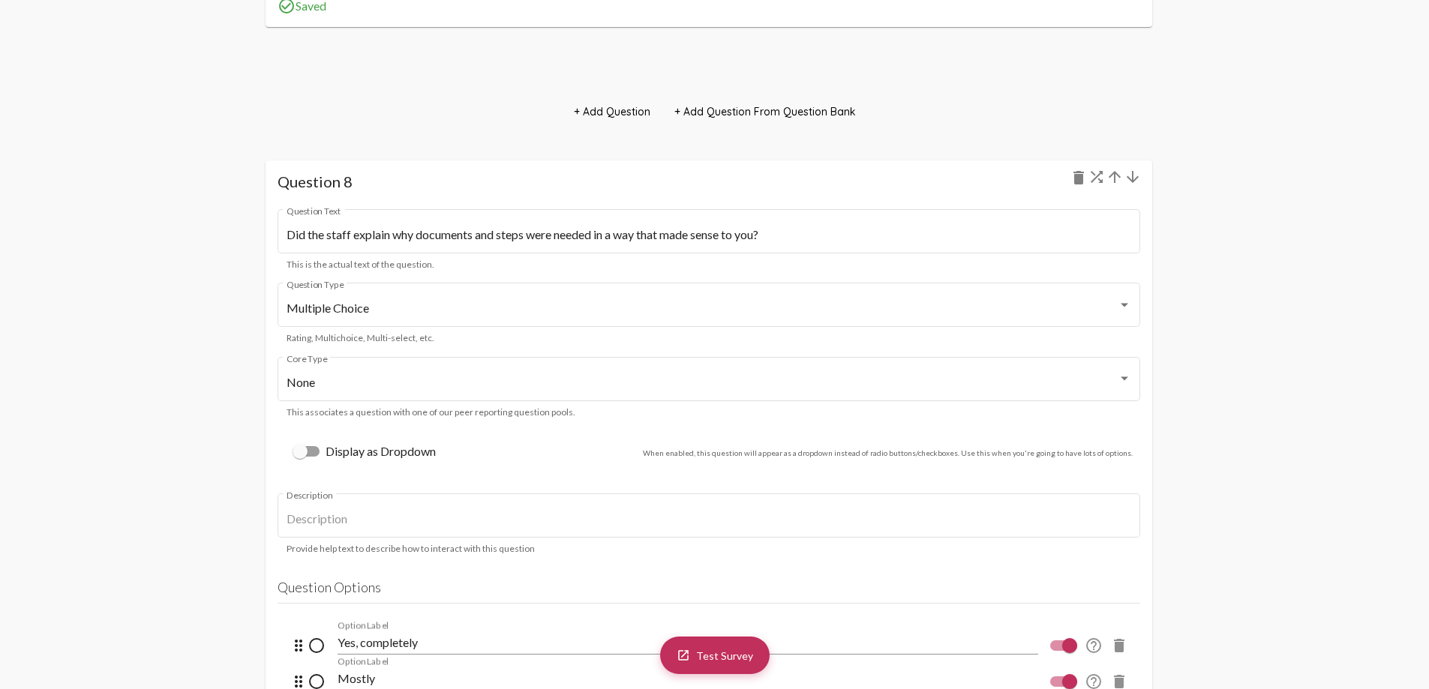
click at [1113, 178] on mat-icon "arrow_upward" at bounding box center [1115, 177] width 18 height 18
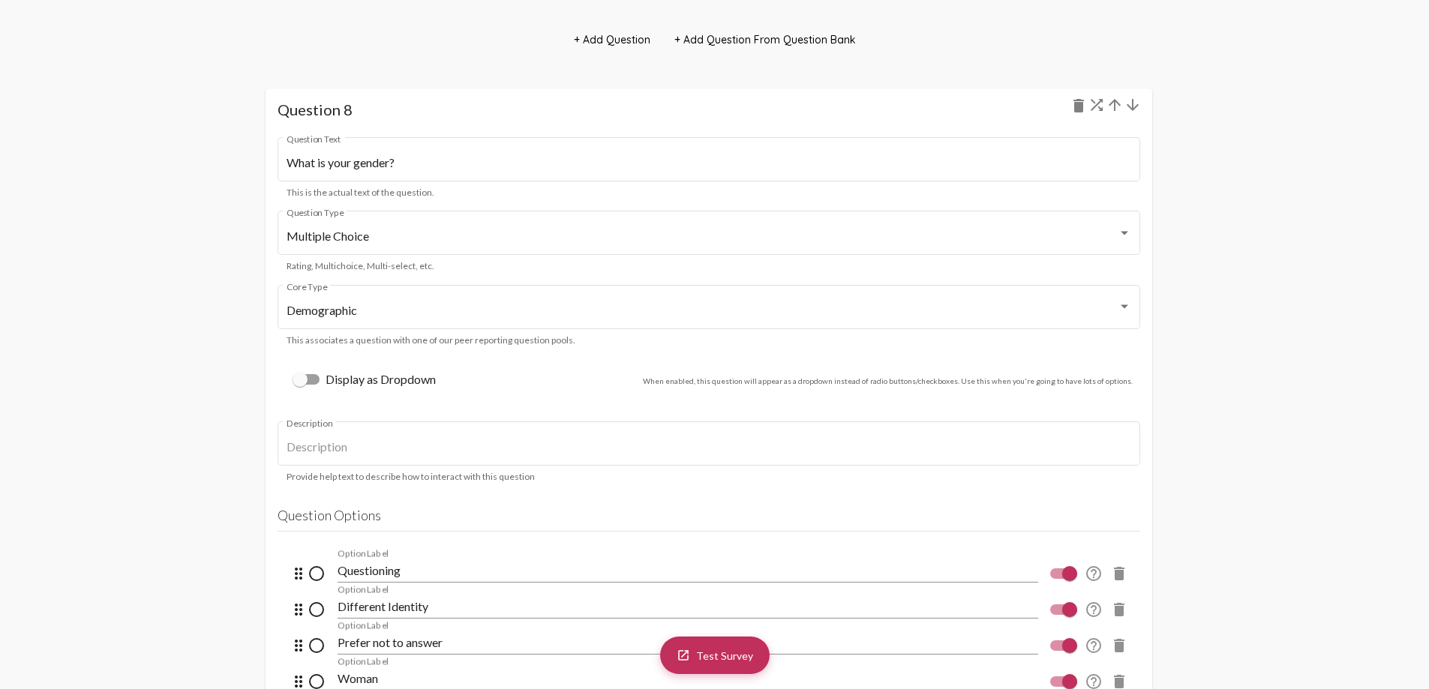
scroll to position [9569, 0]
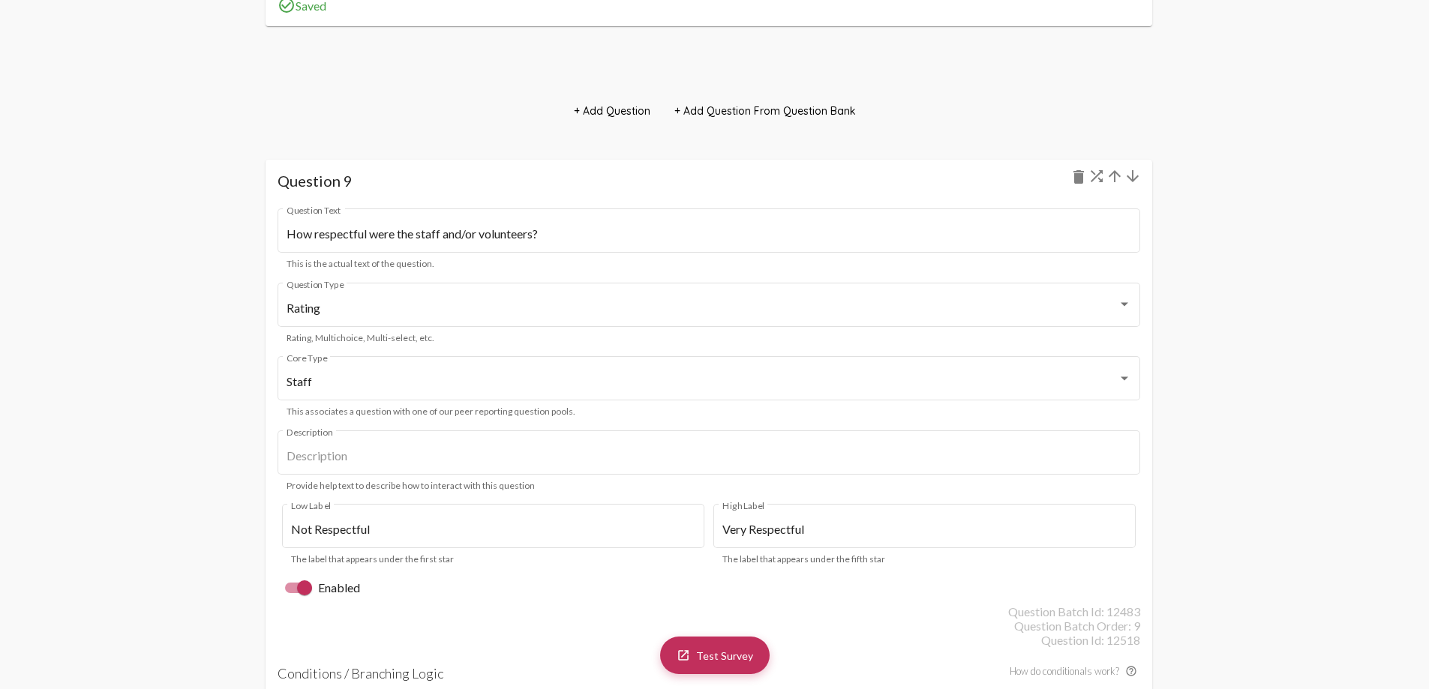
click at [1116, 170] on mat-icon "arrow_upward" at bounding box center [1115, 176] width 18 height 18
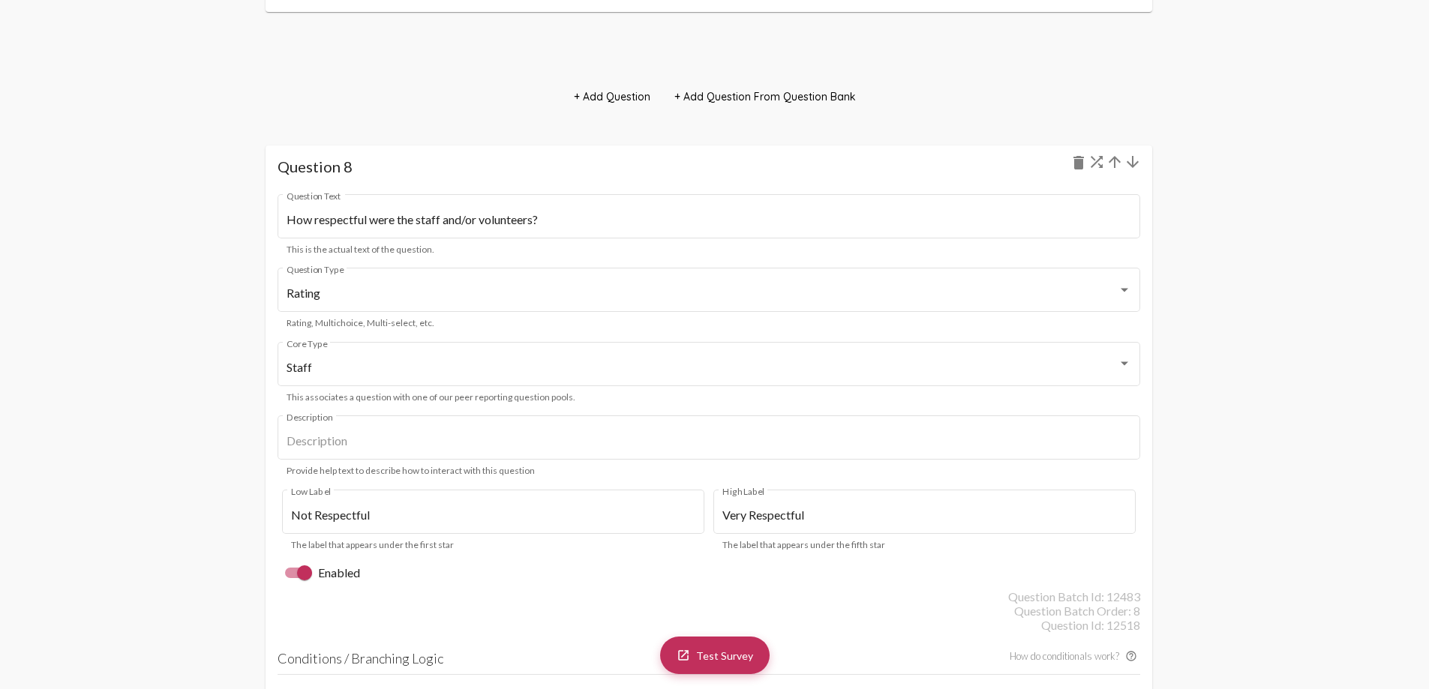
scroll to position [8232, 0]
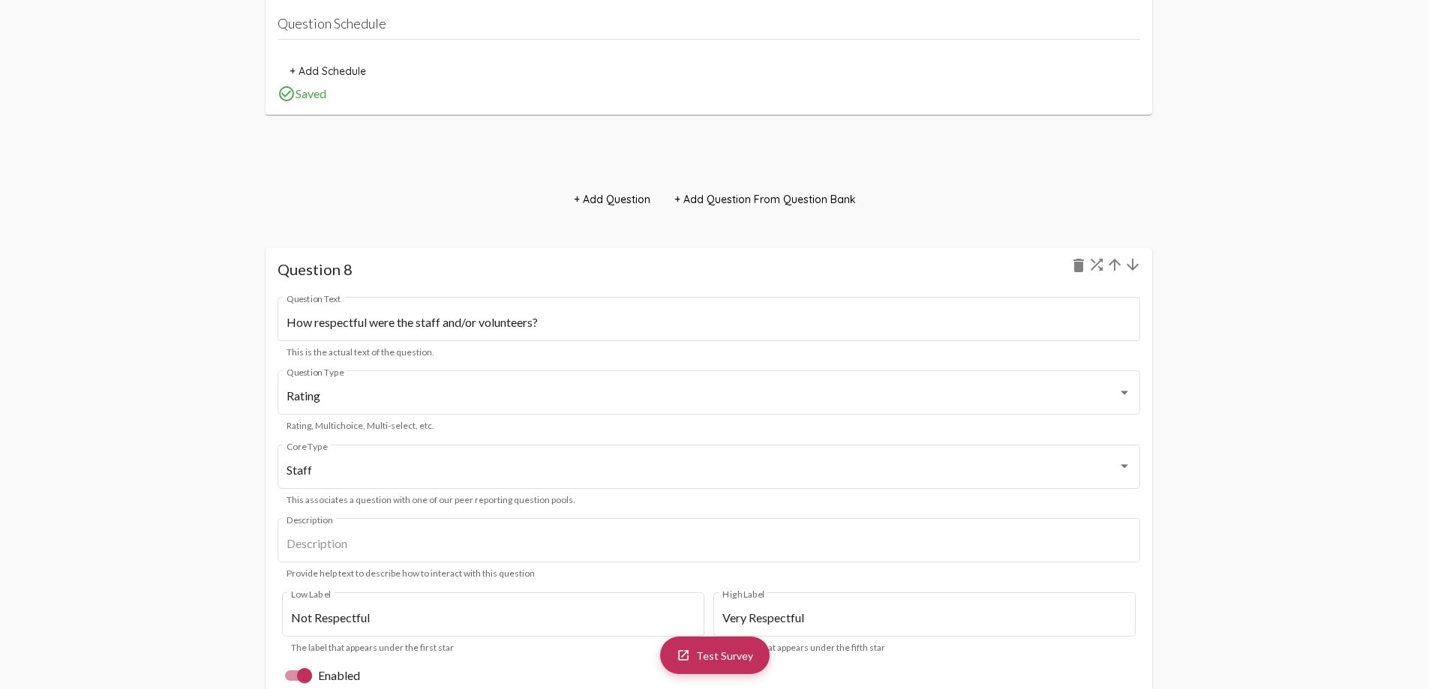
click at [1113, 267] on mat-icon "arrow_upward" at bounding box center [1115, 265] width 18 height 18
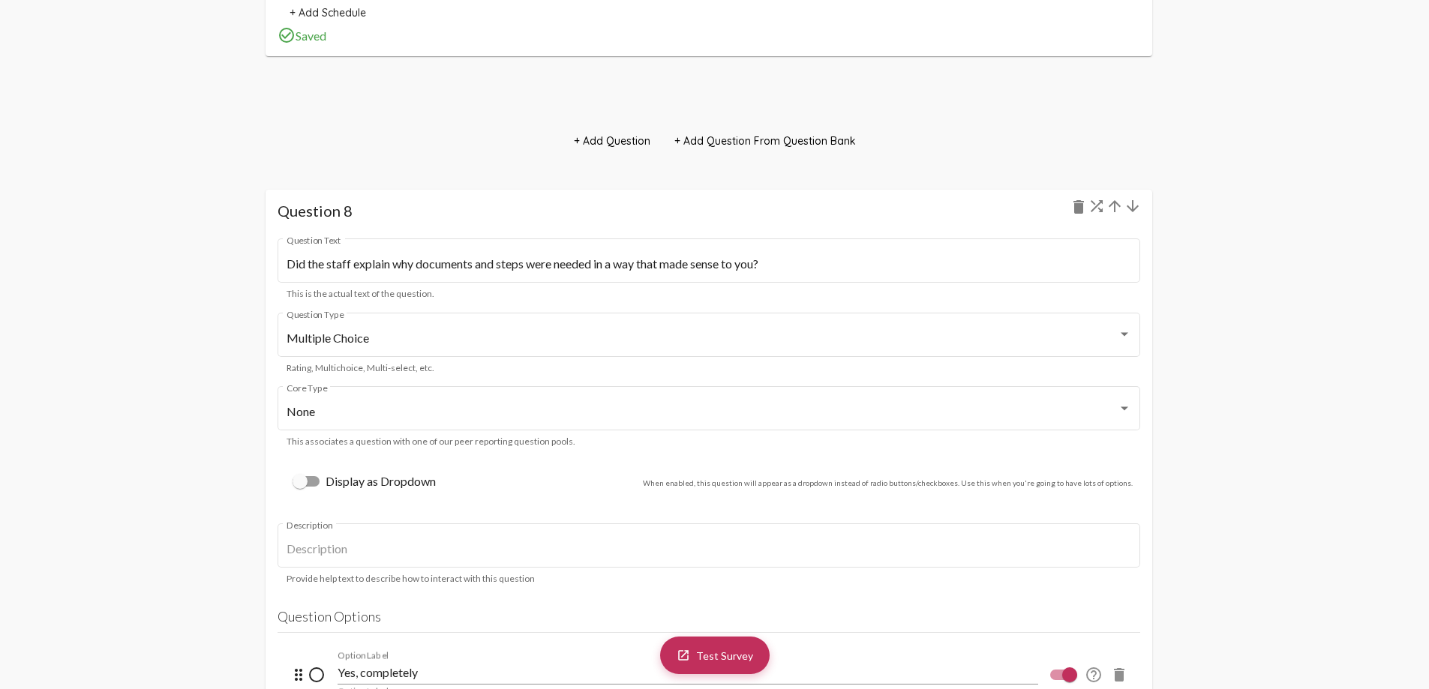
scroll to position [8020, 0]
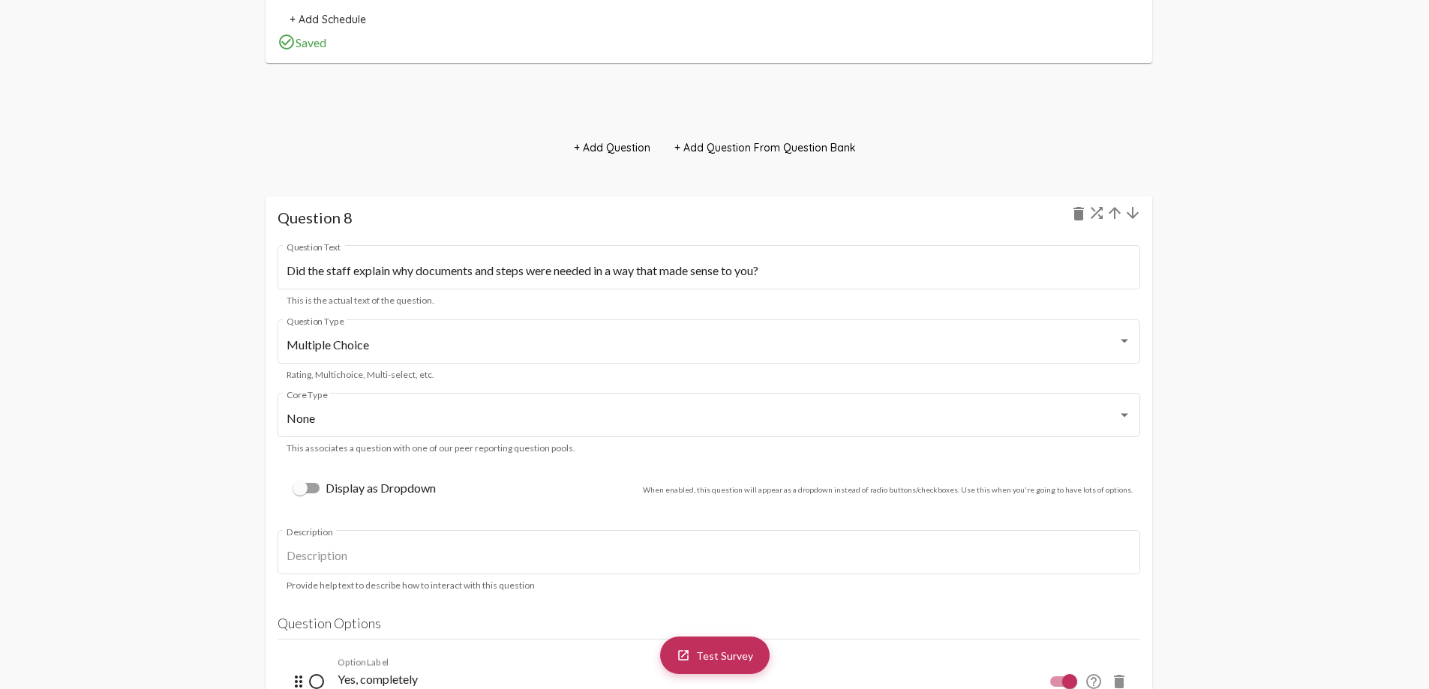
click at [1113, 217] on mat-icon "arrow_upward" at bounding box center [1115, 213] width 18 height 18
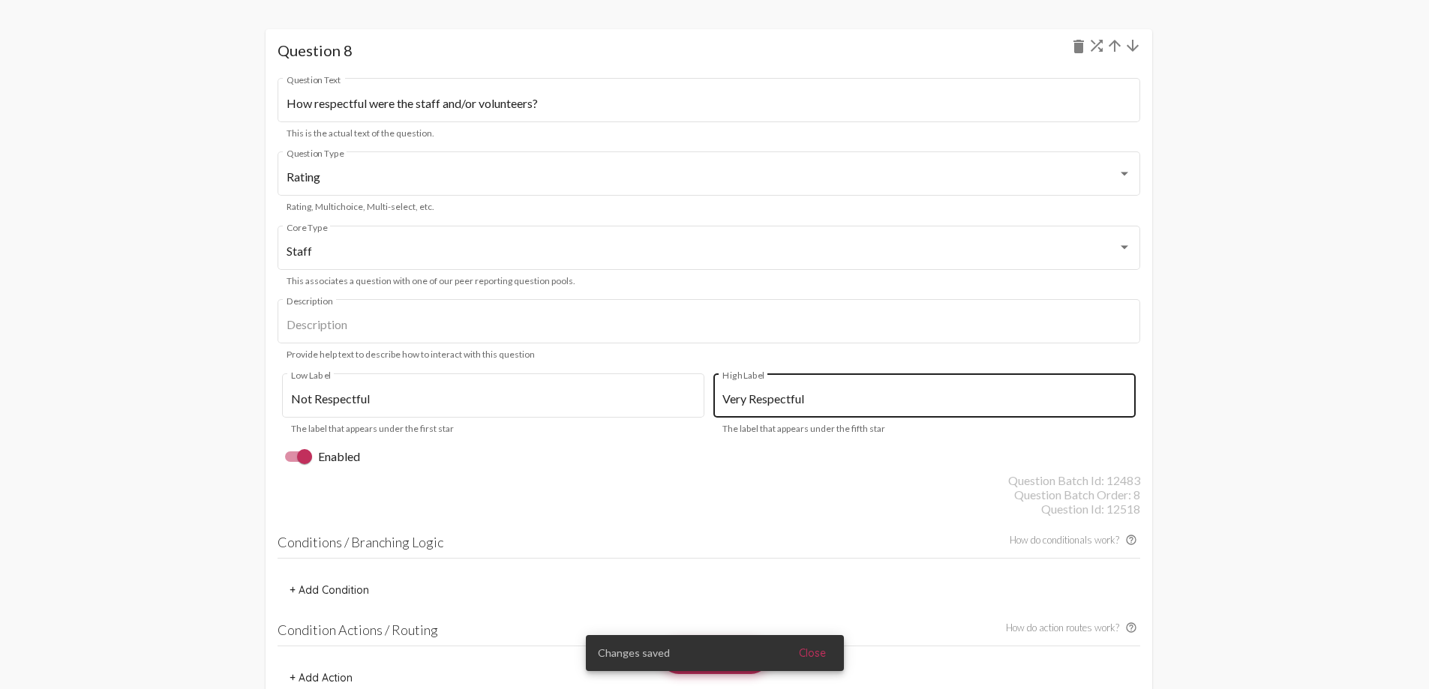
scroll to position [8222, 0]
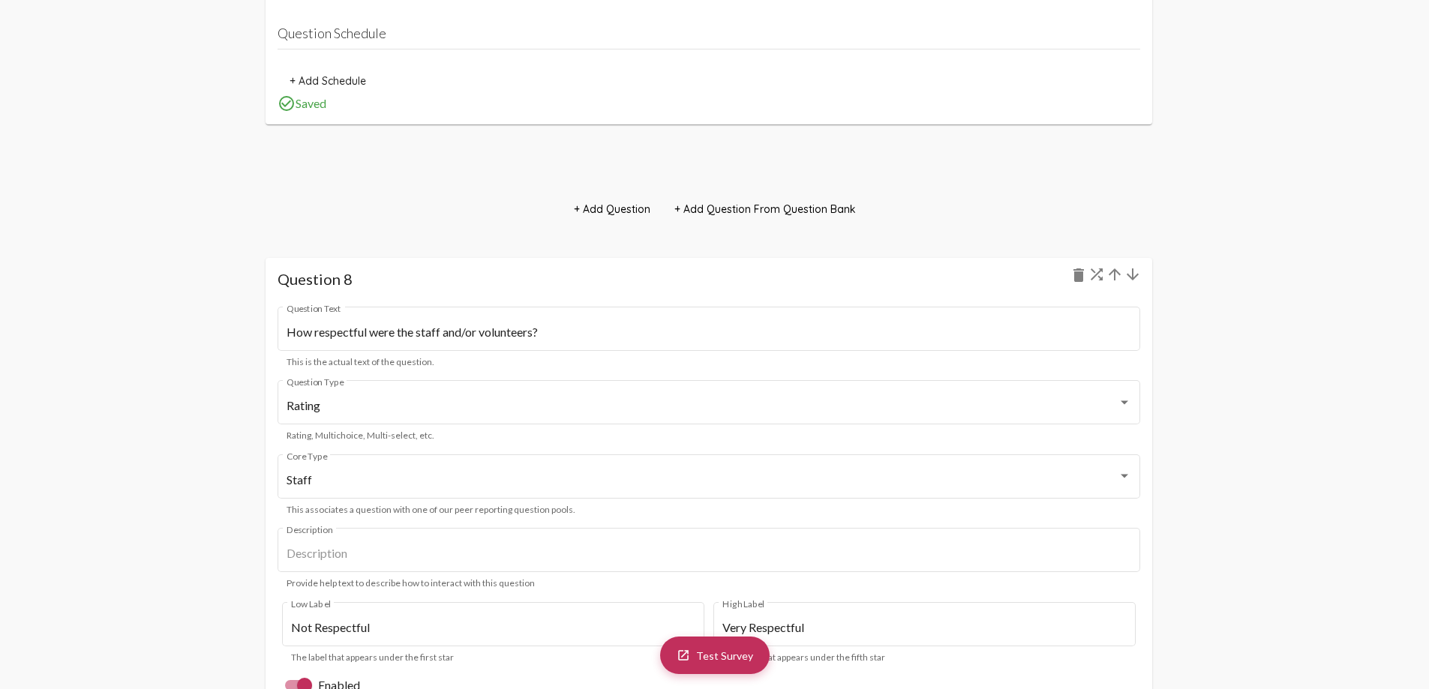
click at [1119, 276] on mat-icon "arrow_upward" at bounding box center [1115, 275] width 18 height 18
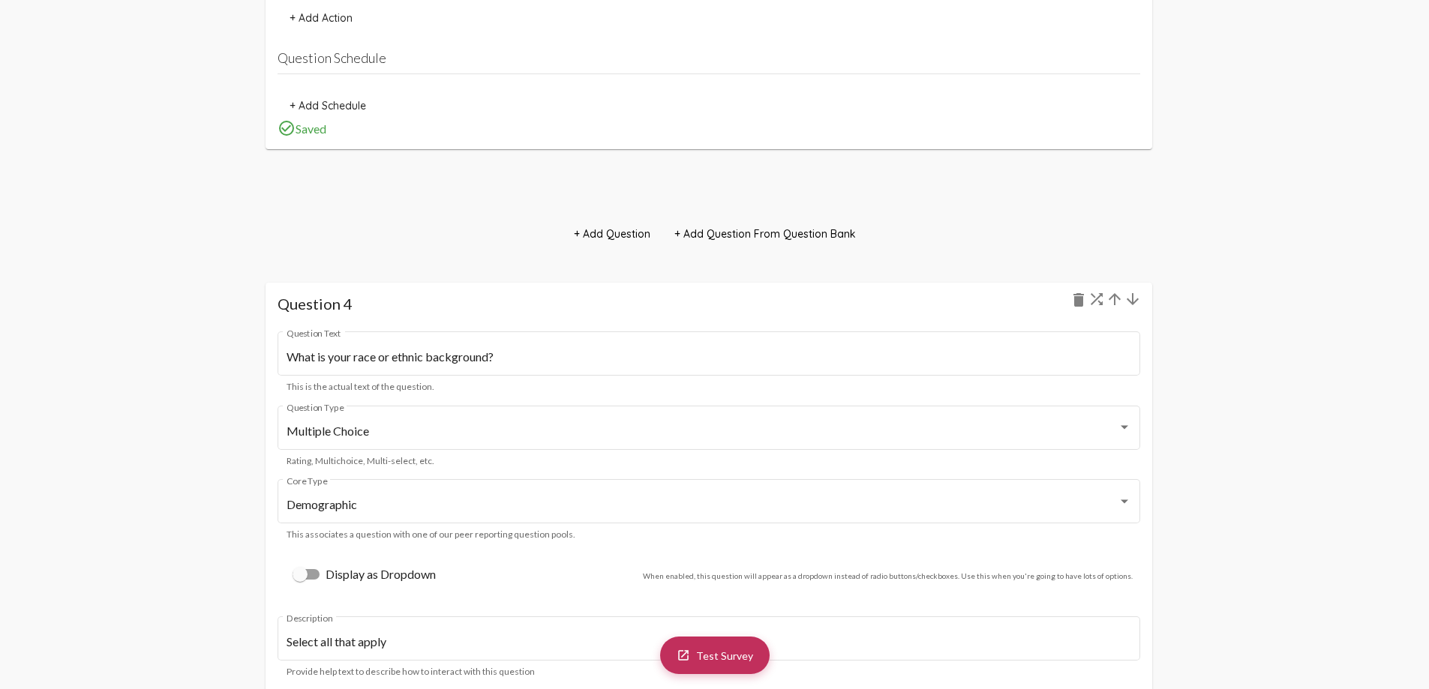
scroll to position [3584, 0]
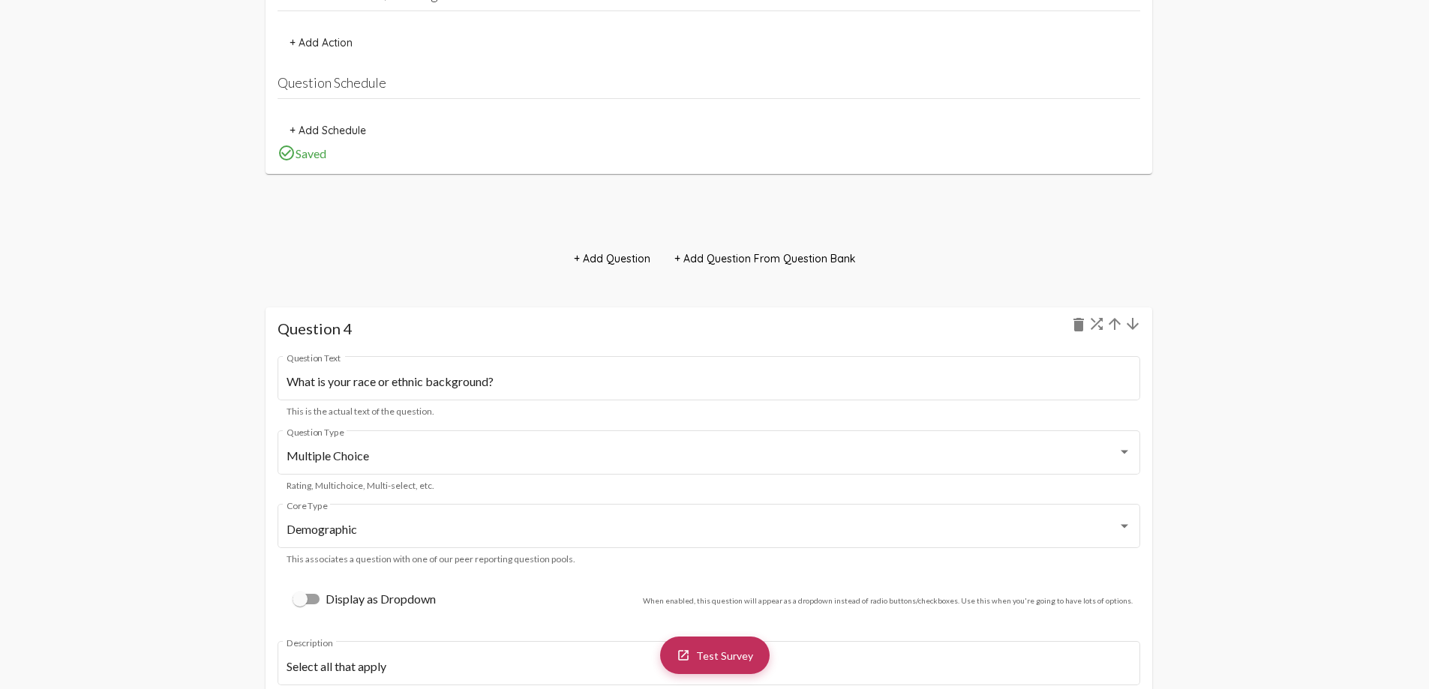
click at [1131, 328] on mat-icon "arrow_downward" at bounding box center [1133, 324] width 18 height 18
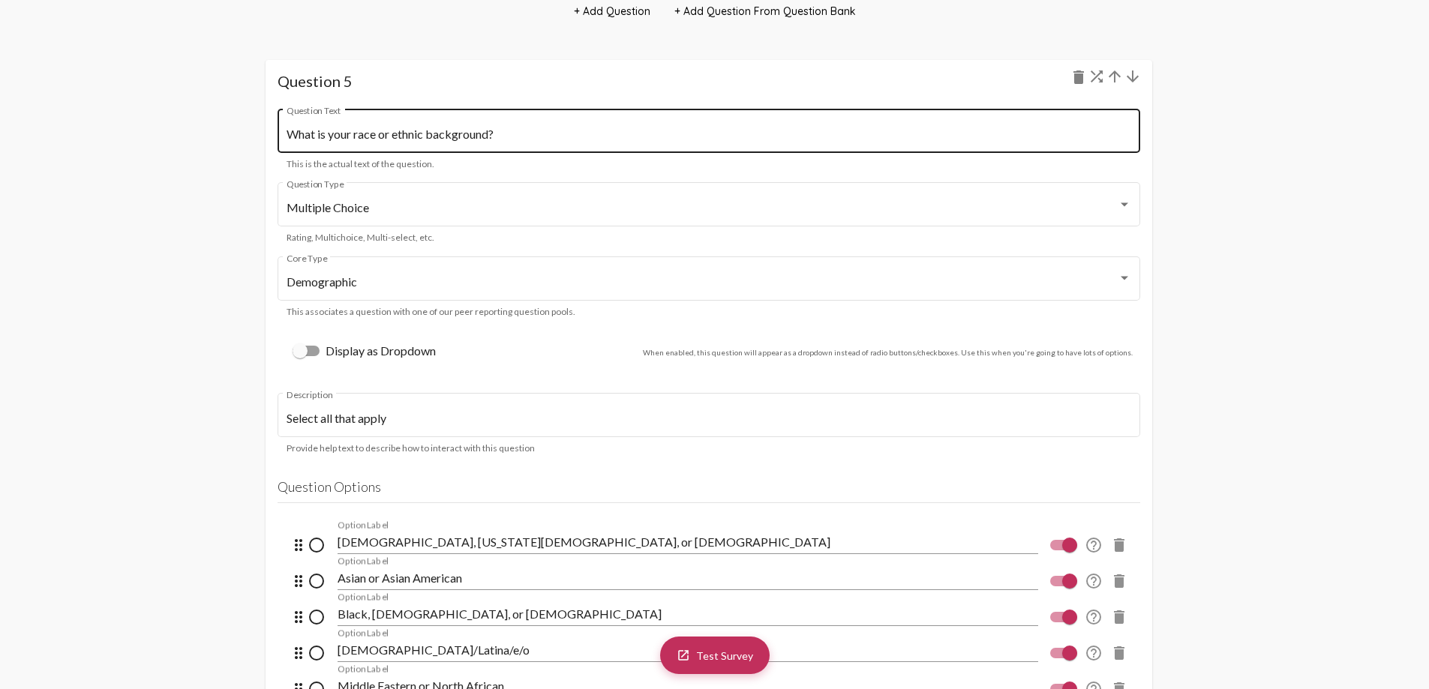
scroll to position [5010, 0]
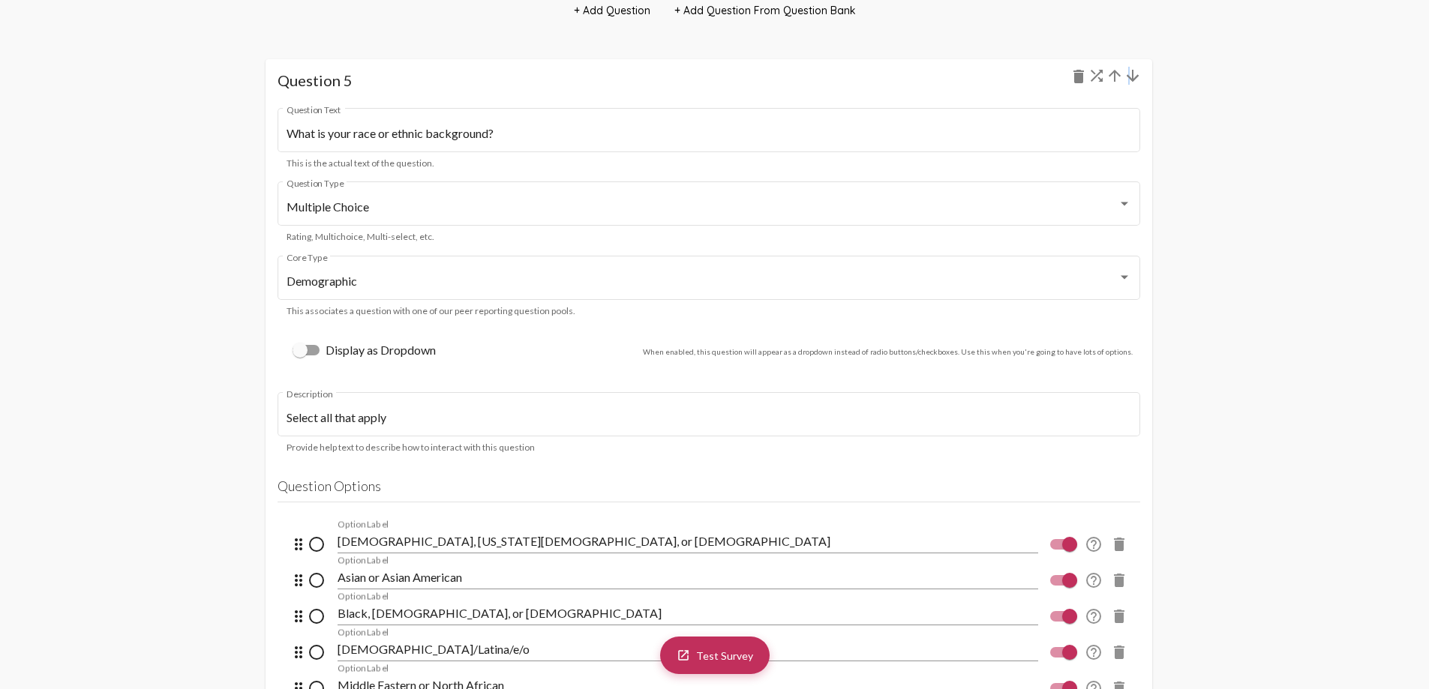
click at [1130, 77] on mat-icon "arrow_downward" at bounding box center [1133, 76] width 18 height 18
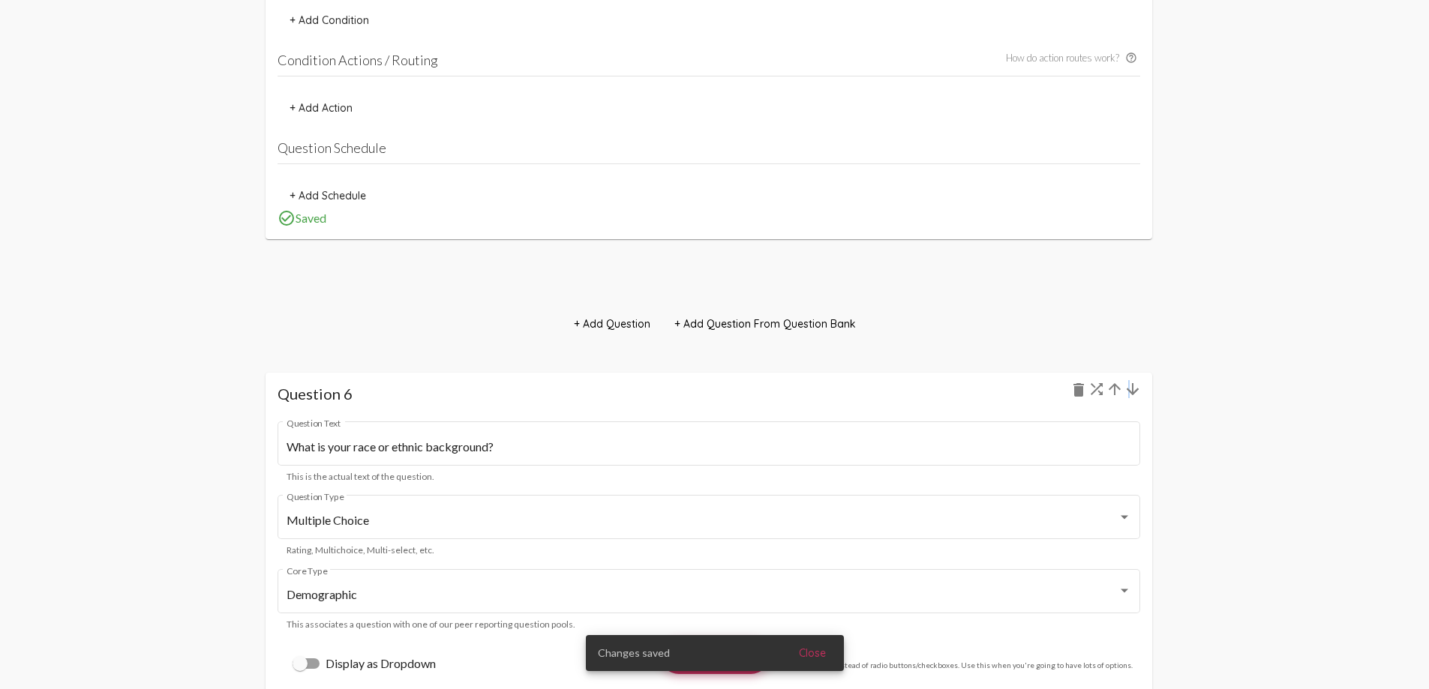
scroll to position [5835, 0]
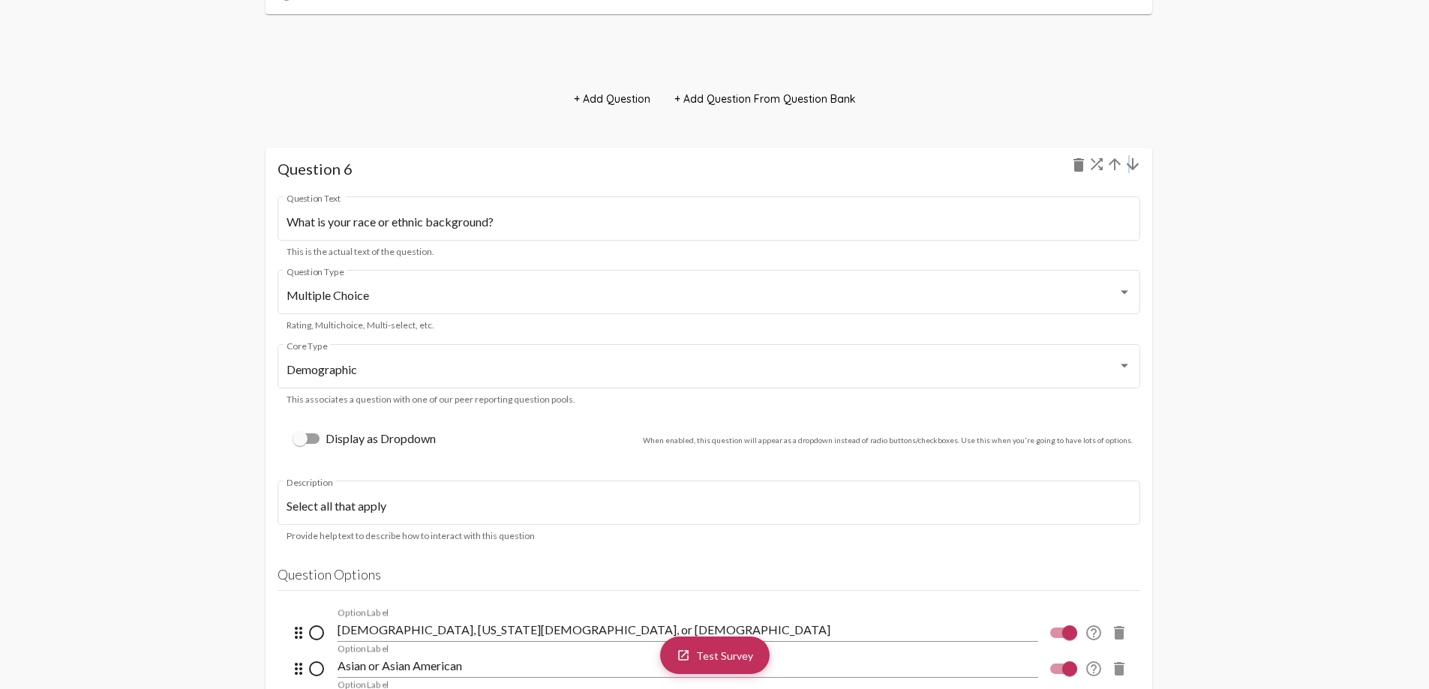
click at [1133, 164] on mat-icon "arrow_downward" at bounding box center [1133, 164] width 18 height 18
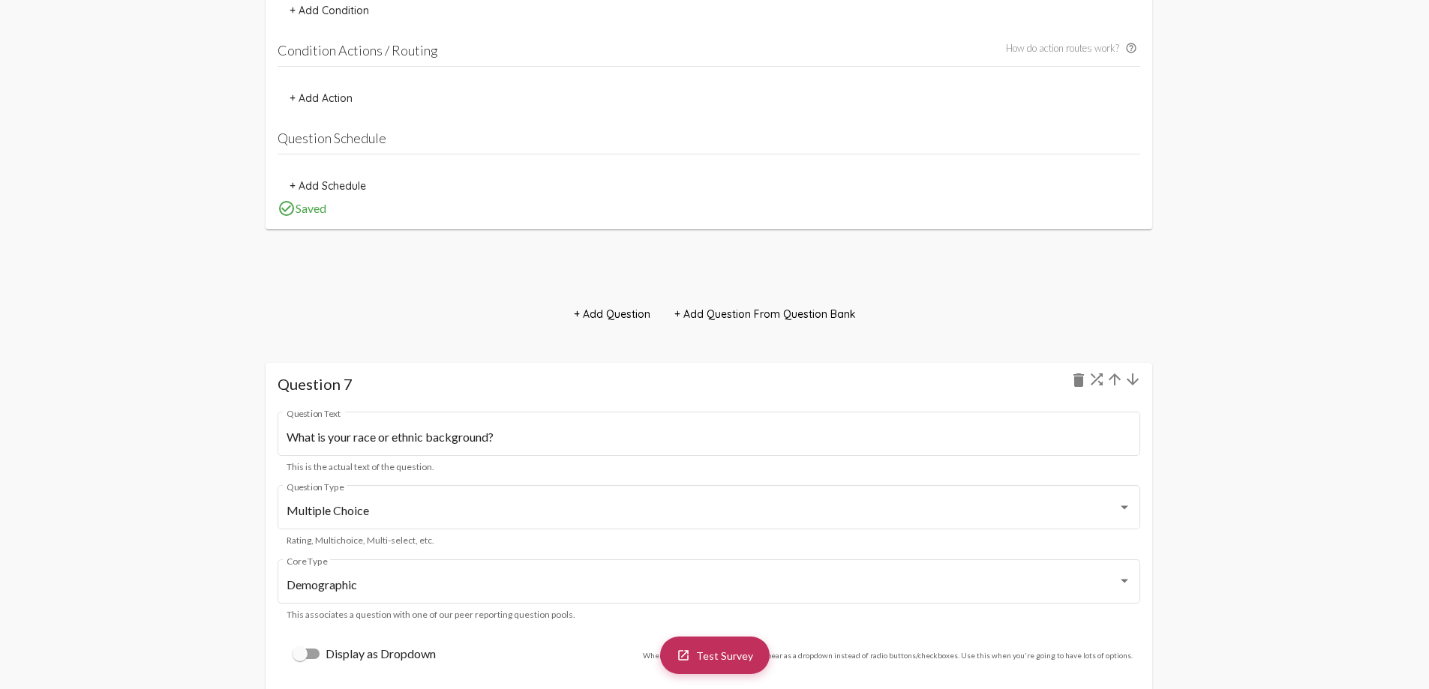
scroll to position [6510, 0]
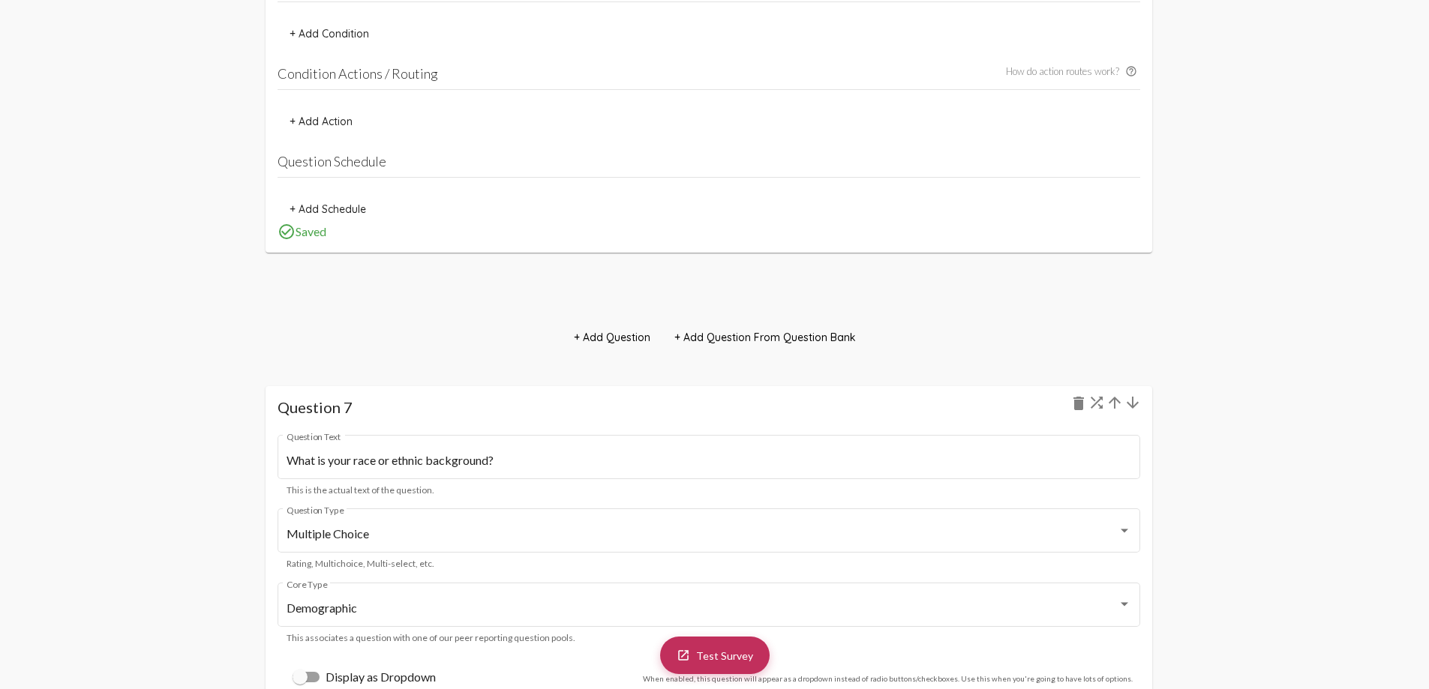
click at [1133, 405] on mat-icon "arrow_downward" at bounding box center [1133, 403] width 18 height 18
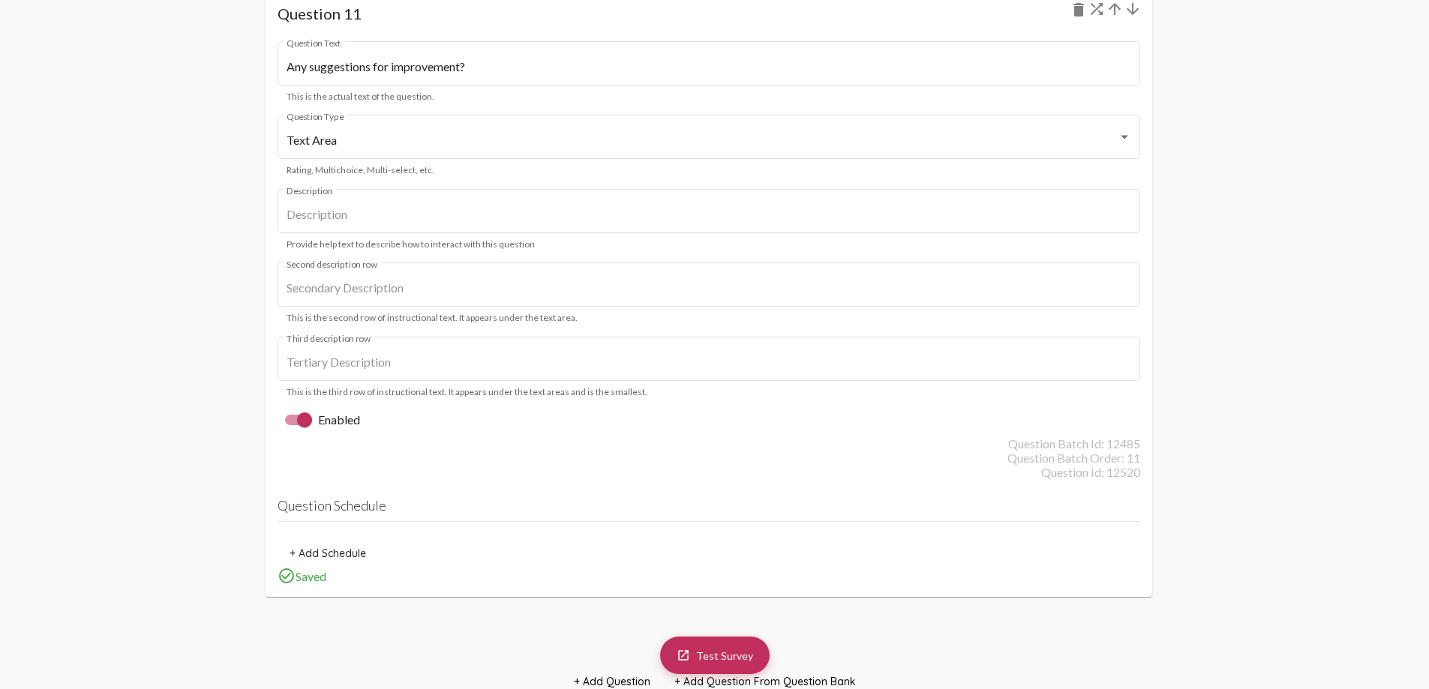
scroll to position [11836, 0]
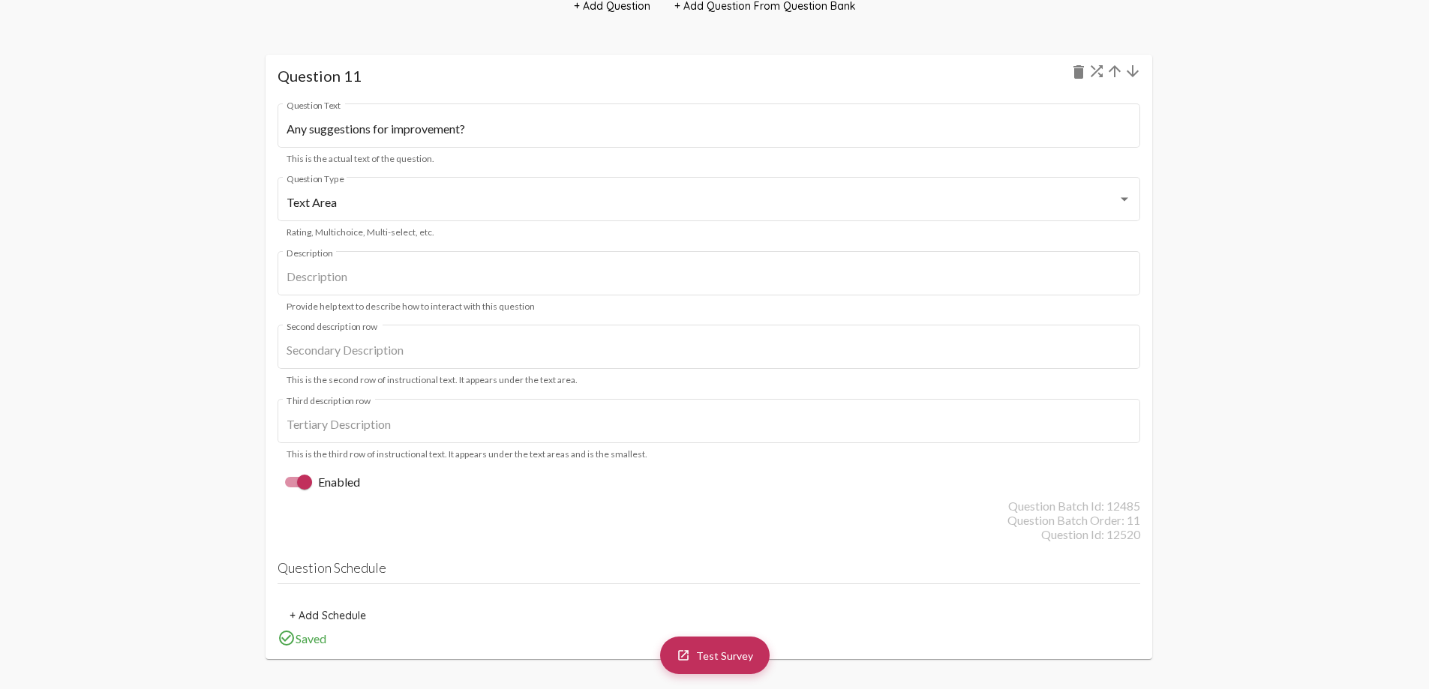
click at [1118, 76] on mat-icon "arrow_upward" at bounding box center [1115, 71] width 18 height 18
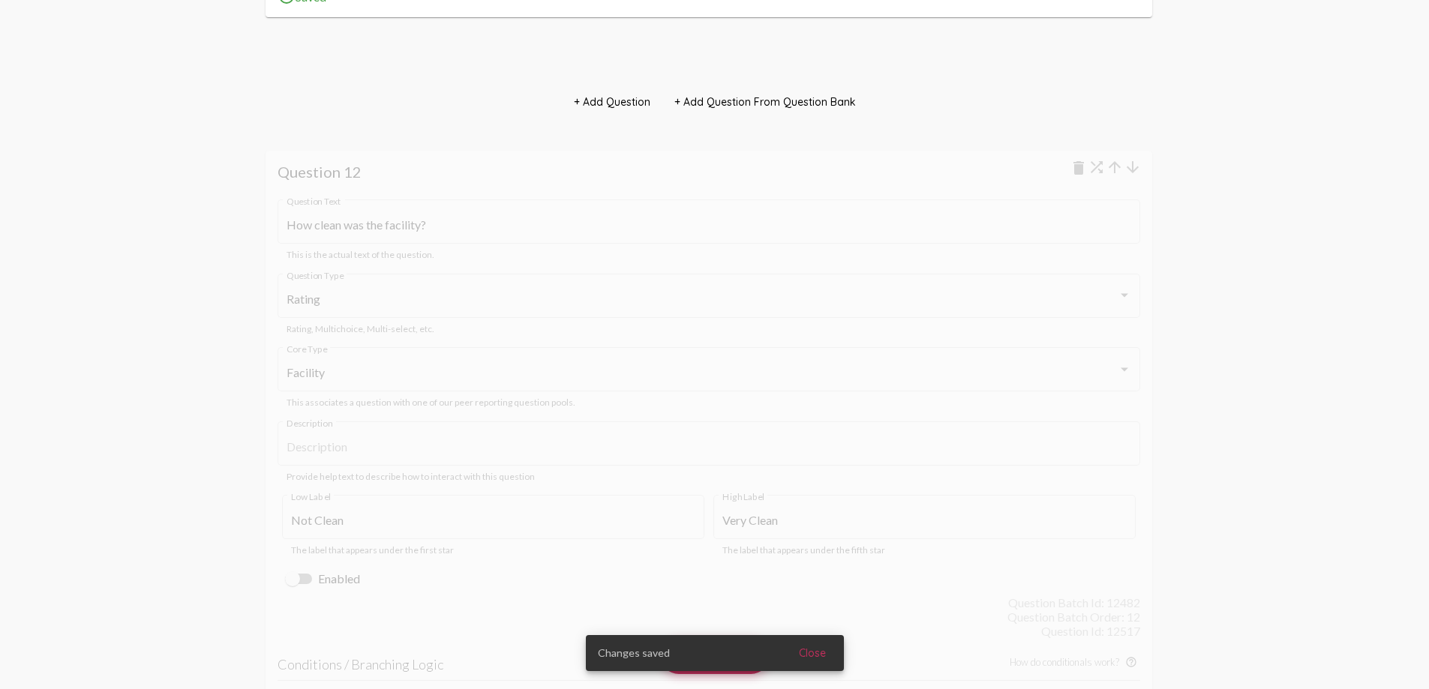
scroll to position [12274, 0]
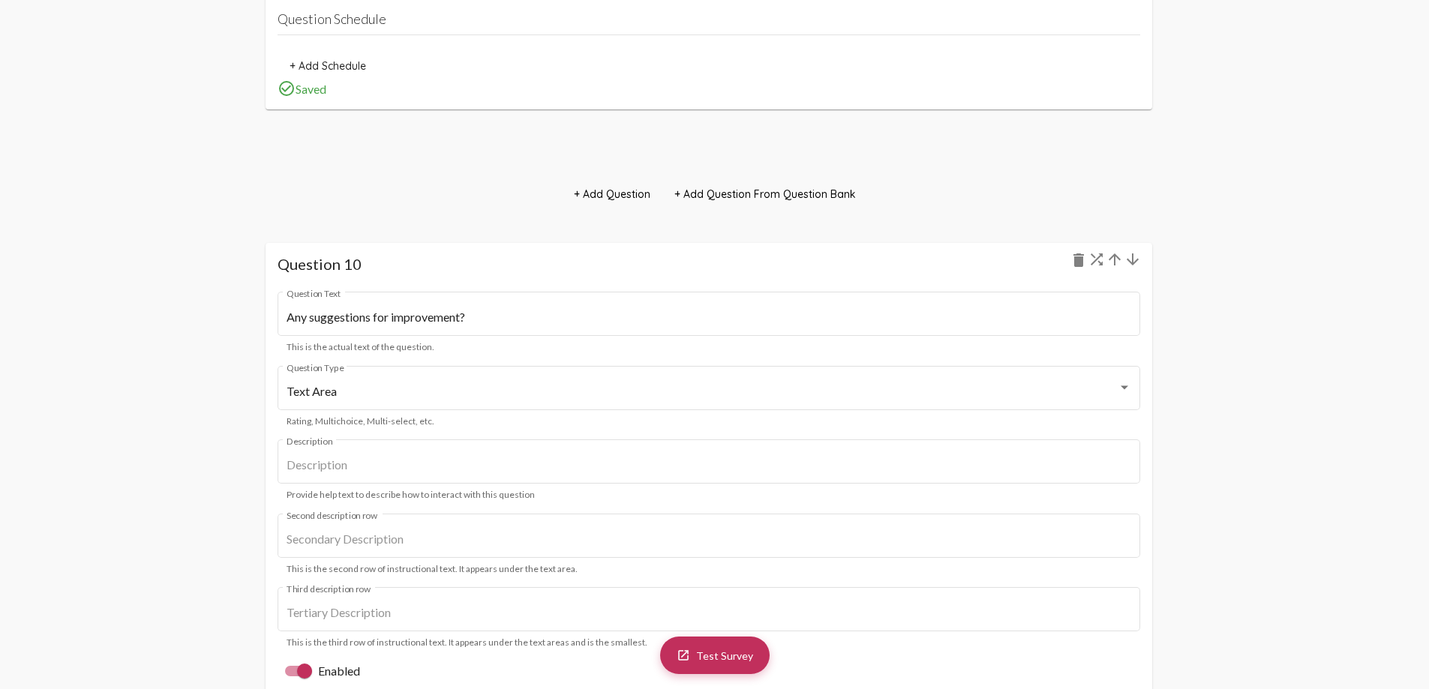
click at [1119, 257] on mat-icon "arrow_upward" at bounding box center [1115, 260] width 18 height 18
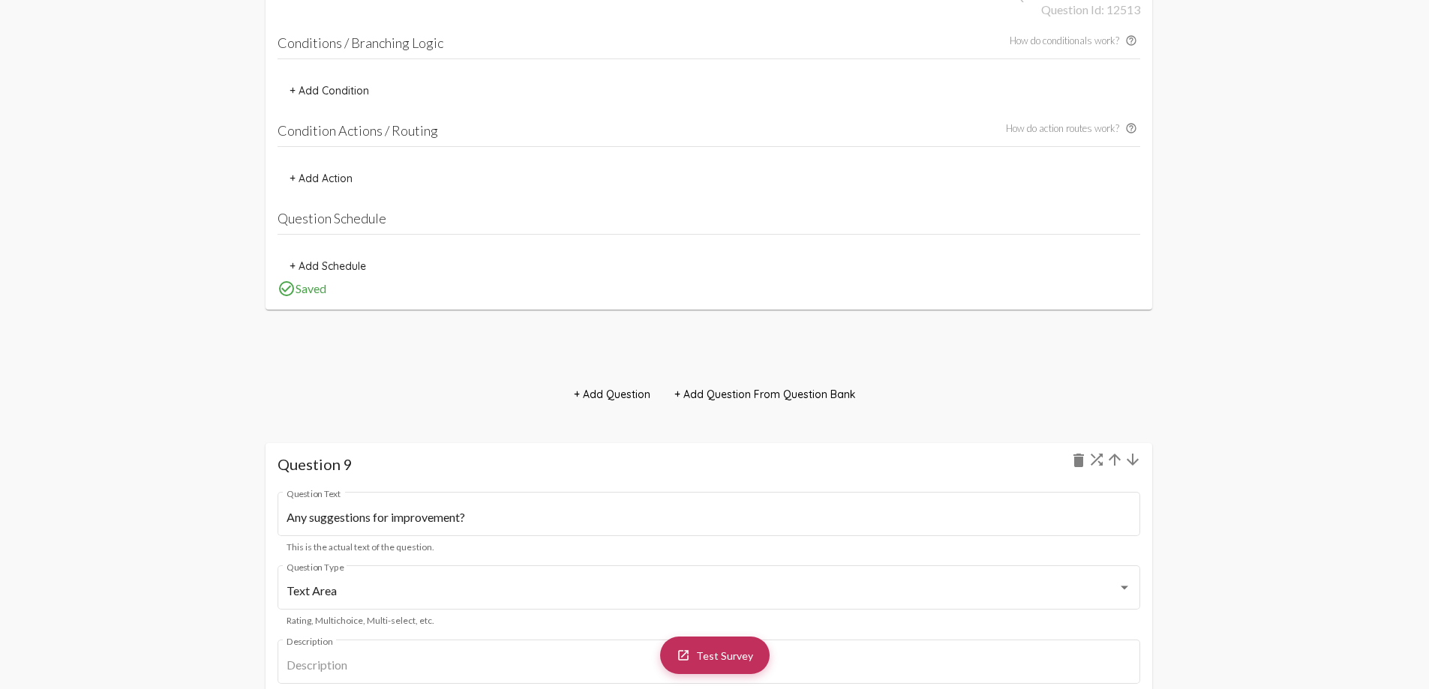
scroll to position [8962, 0]
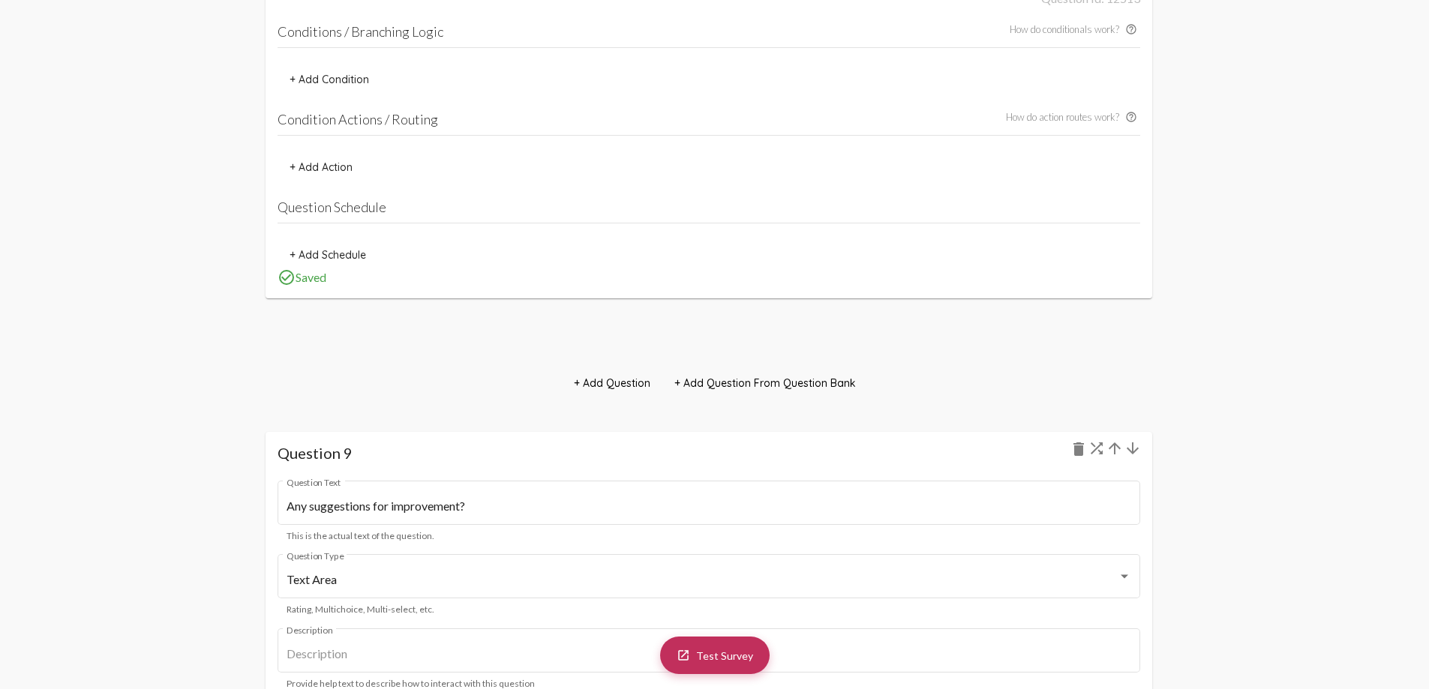
click at [1119, 443] on mat-icon "arrow_upward" at bounding box center [1115, 449] width 18 height 18
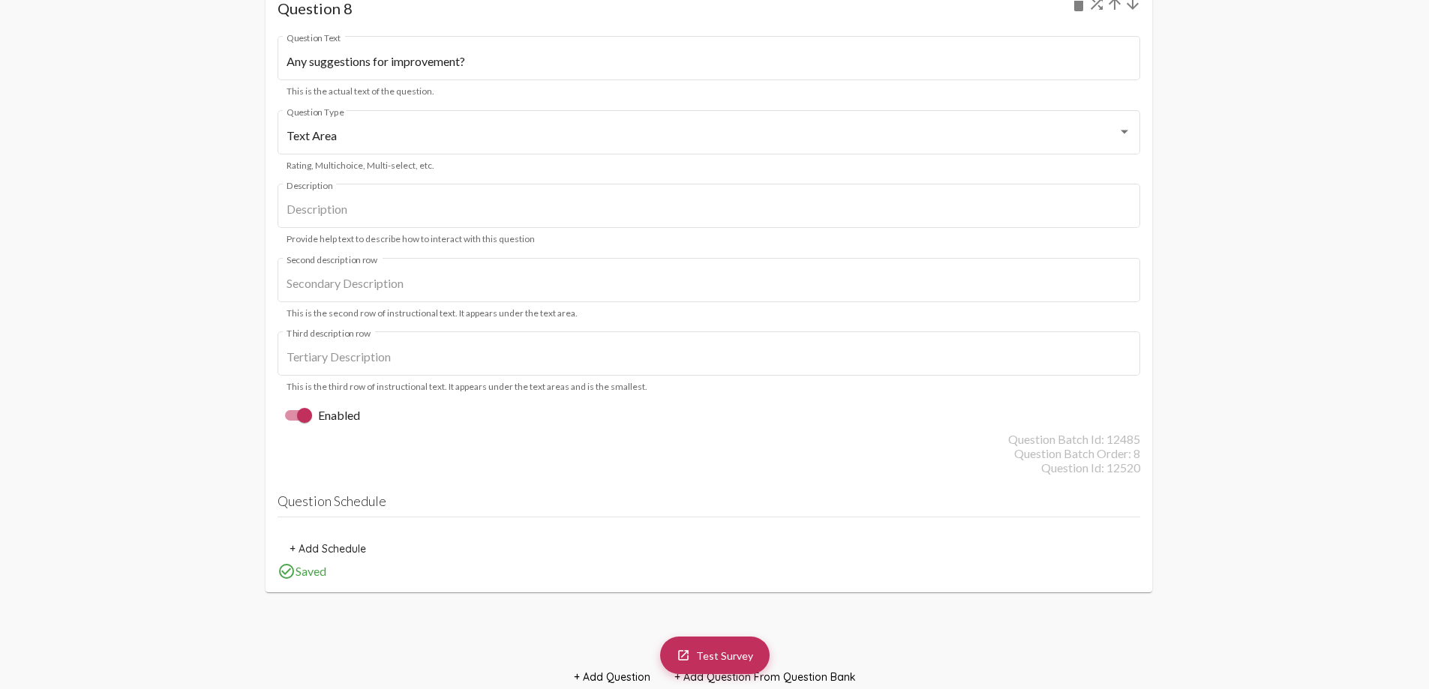
scroll to position [8125, 0]
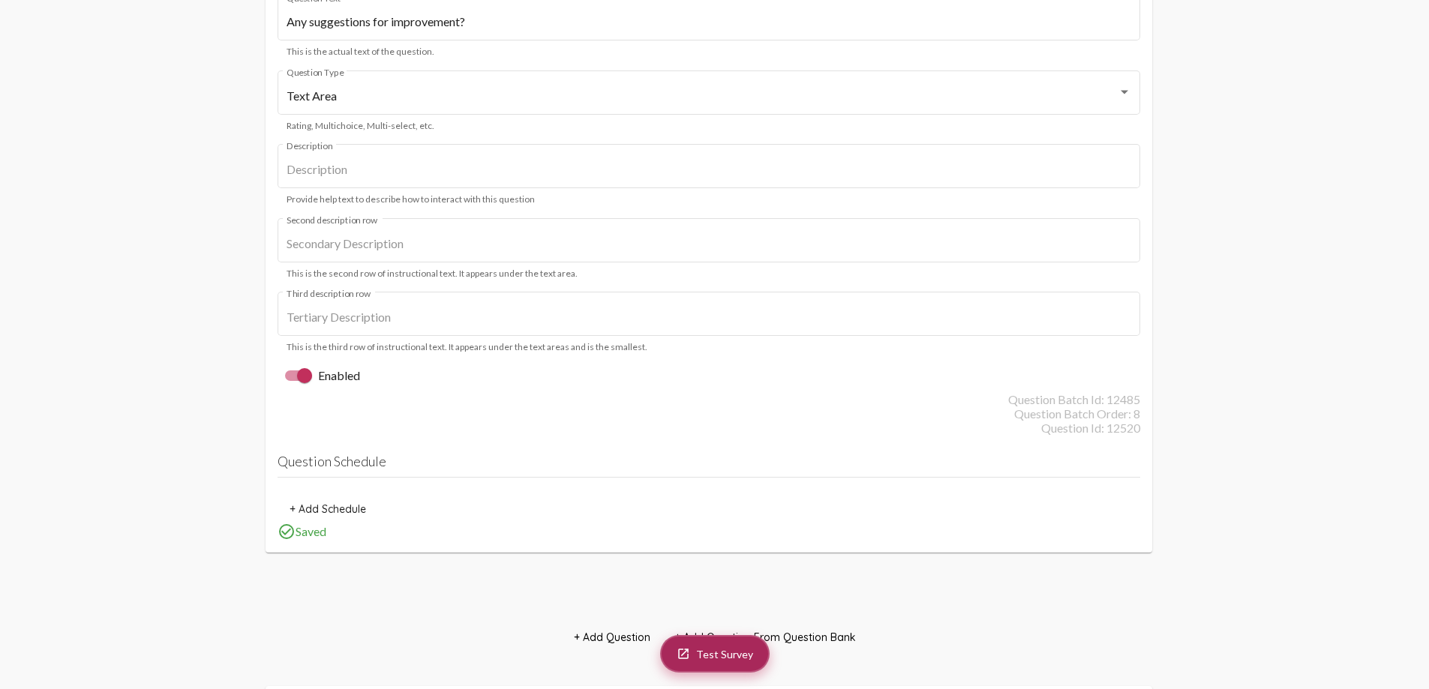
click at [743, 656] on span "Test Survey" at bounding box center [724, 654] width 57 height 13
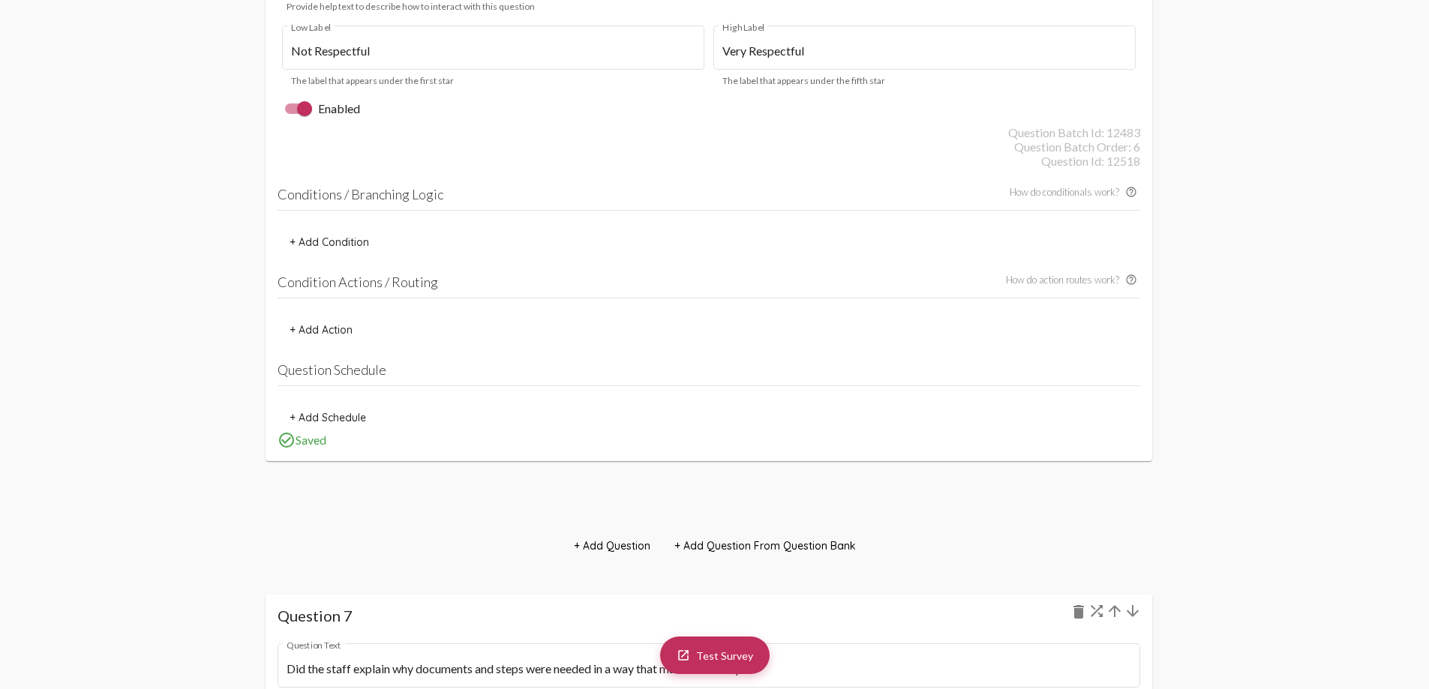
scroll to position [6827, 0]
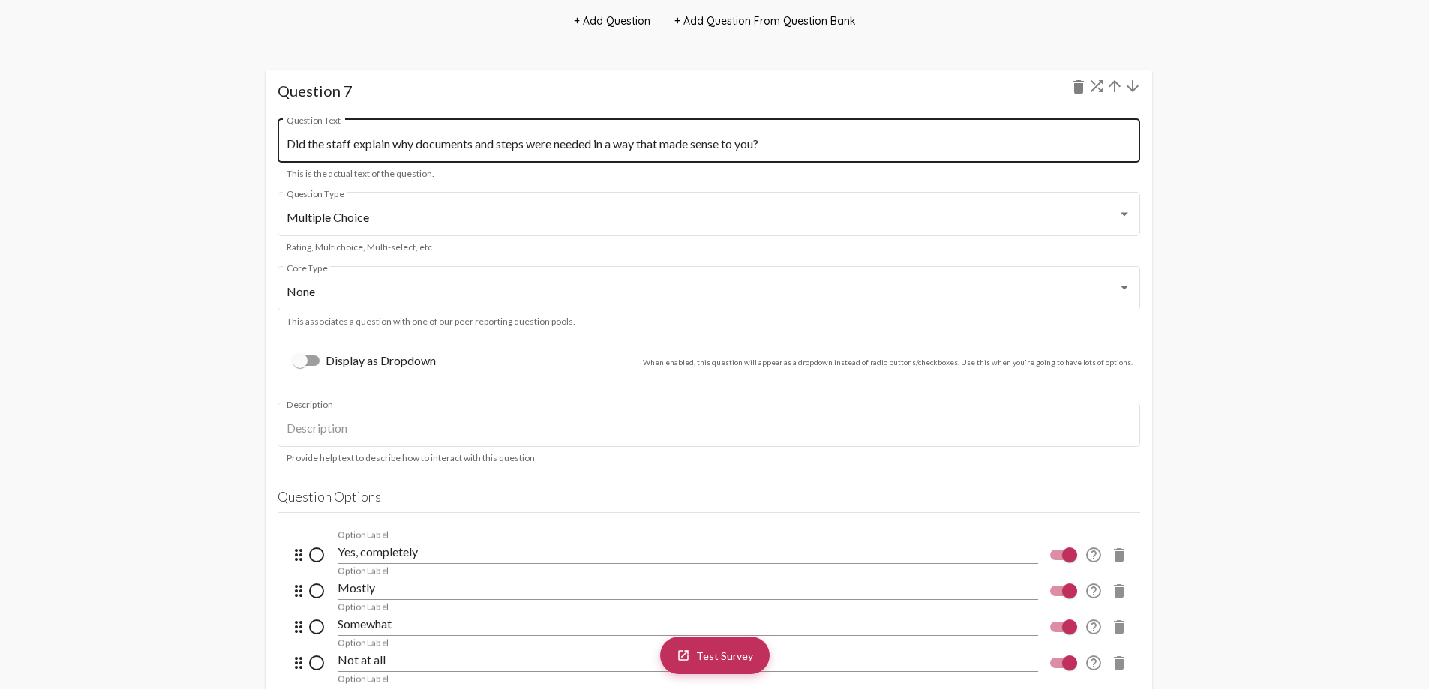
click at [411, 145] on input "Did the staff explain why documents and steps were needed in a way that made se…" at bounding box center [709, 144] width 845 height 14
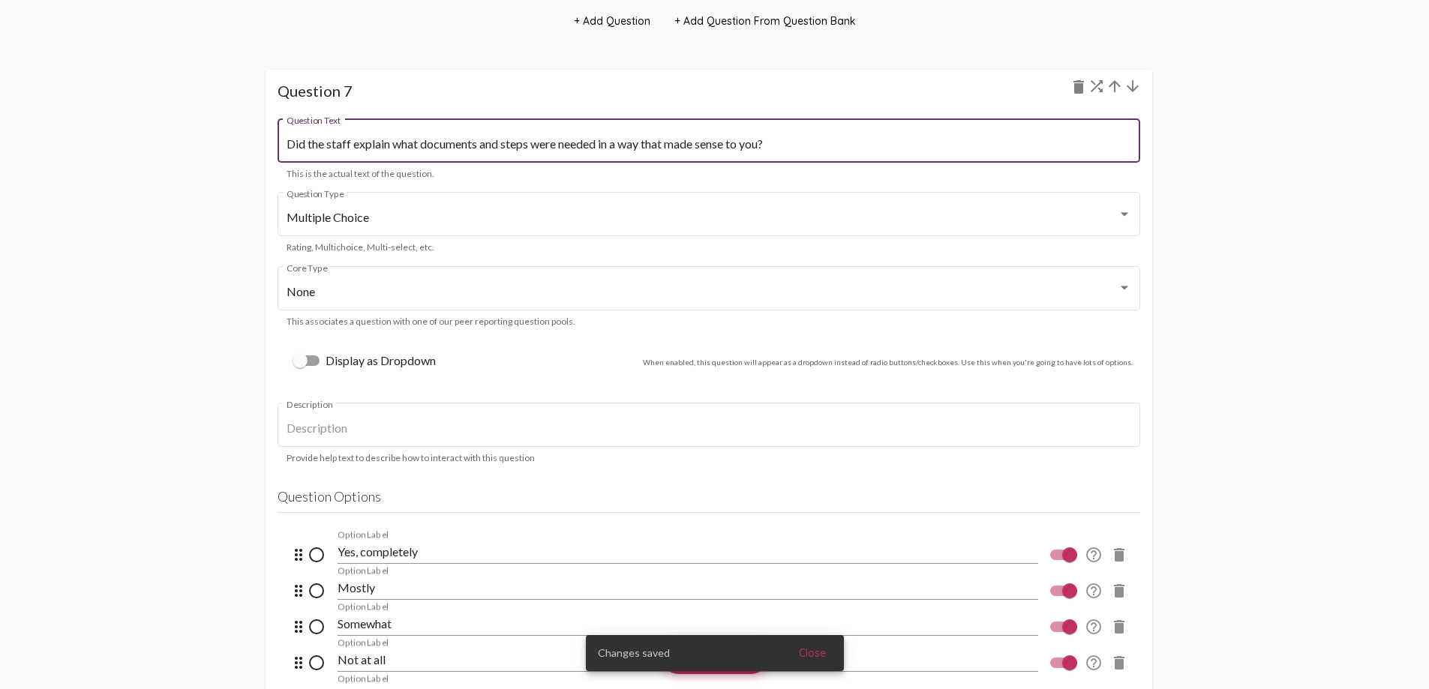
type input "Did the staff explain what documents and steps were needed in a way that made s…"
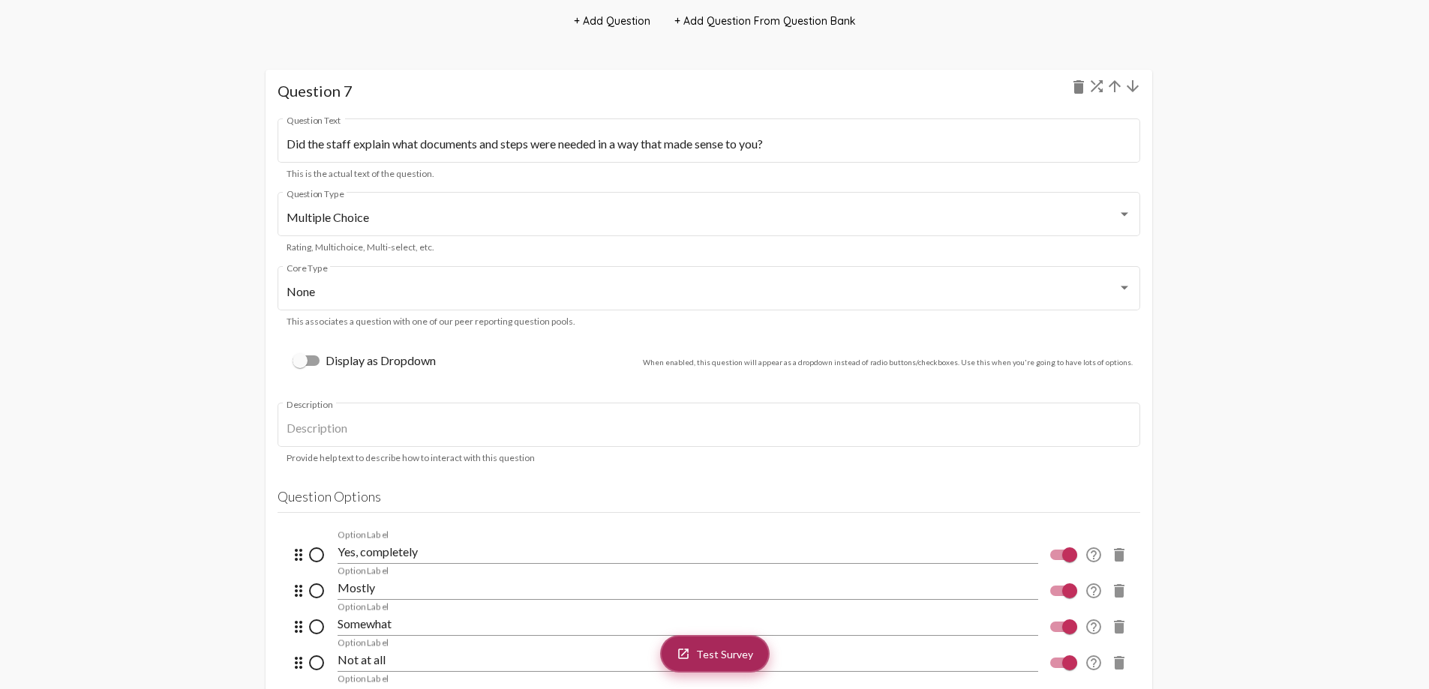
click at [722, 656] on span "Test Survey" at bounding box center [724, 654] width 57 height 13
